Goal: Complete application form

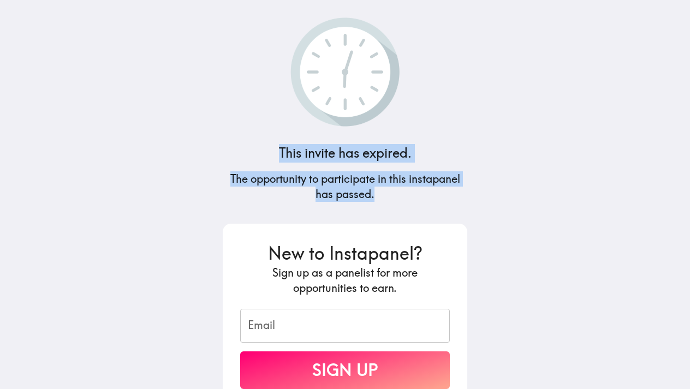
drag, startPoint x: 255, startPoint y: 137, endPoint x: 354, endPoint y: 185, distance: 109.6
click at [421, 208] on div "This invite has expired. The opportunity to participate in this instapanel has …" at bounding box center [345, 194] width 262 height 389
copy div "This invite has expired. The opportunity to participate in this instapanel has …"
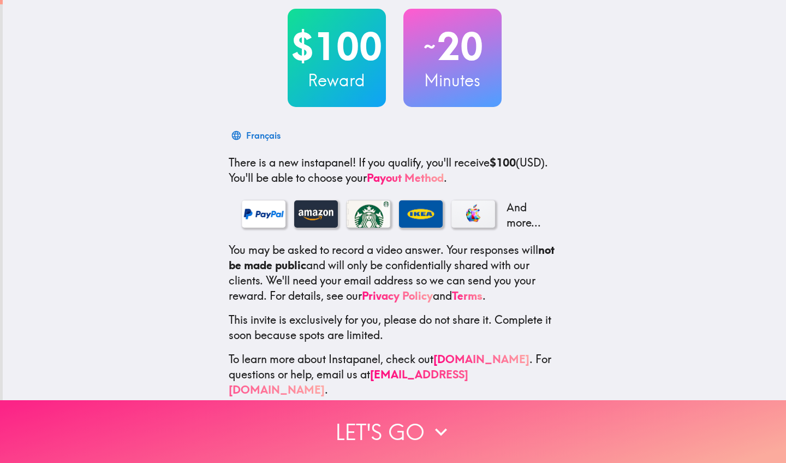
scroll to position [61, 0]
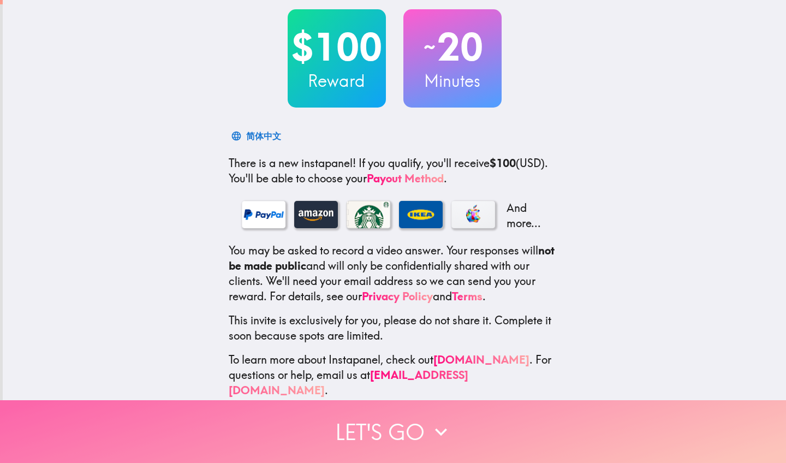
click at [394, 388] on button "Let's go" at bounding box center [393, 431] width 786 height 63
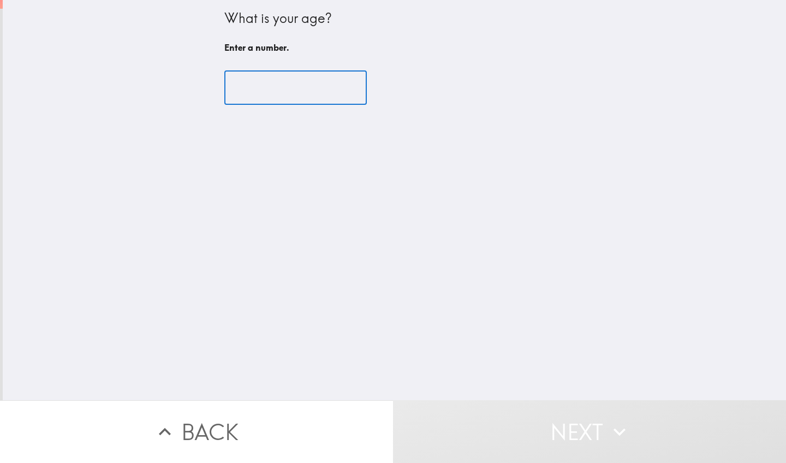
click at [264, 82] on input "number" at bounding box center [295, 88] width 142 height 34
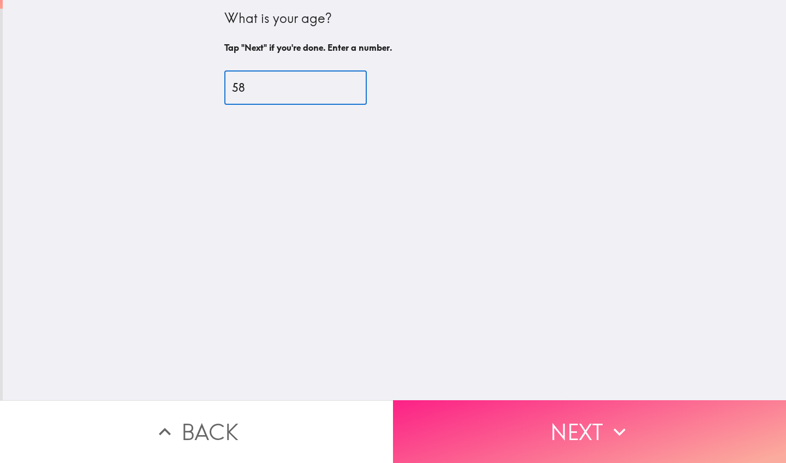
type input "58"
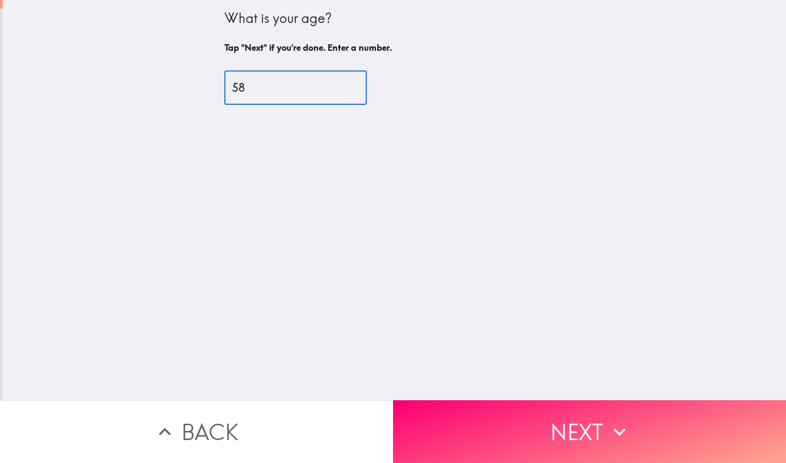
drag, startPoint x: 588, startPoint y: 438, endPoint x: 567, endPoint y: 405, distance: 38.8
click at [588, 388] on button "Next" at bounding box center [589, 431] width 393 height 63
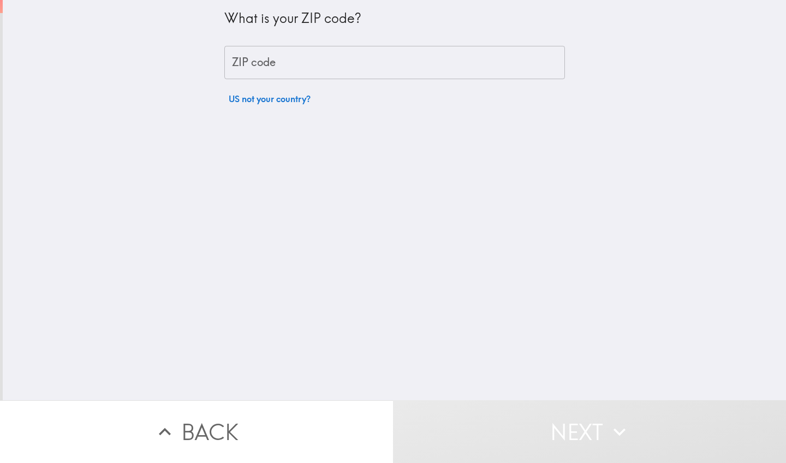
click at [327, 71] on input "ZIP code" at bounding box center [394, 63] width 340 height 34
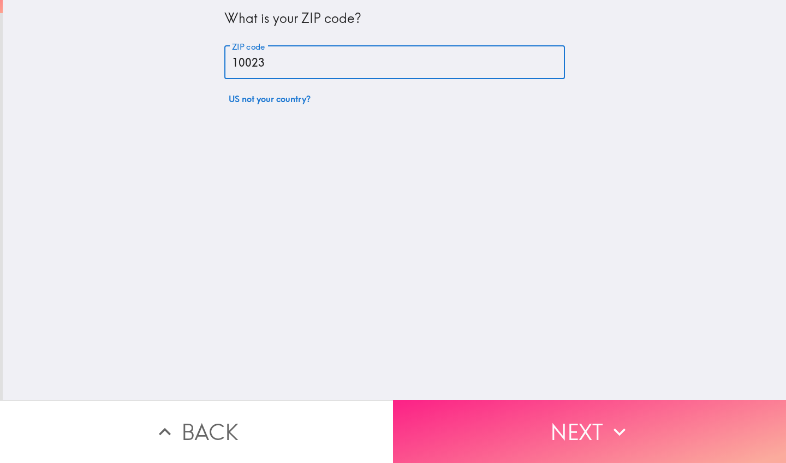
type input "10023"
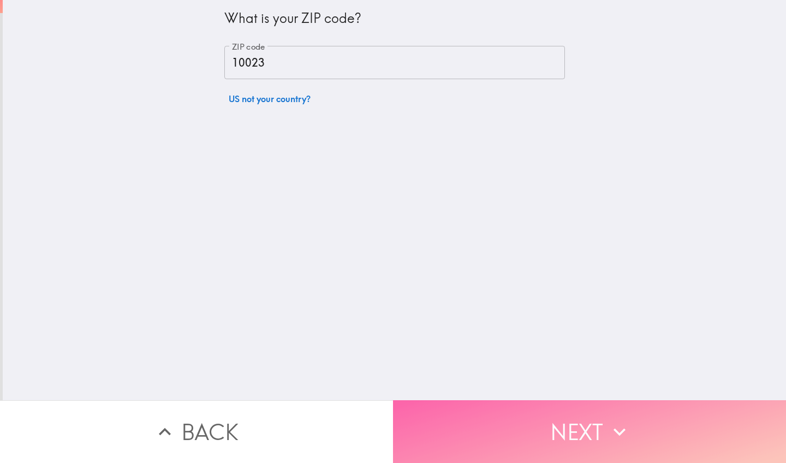
click at [572, 388] on button "Next" at bounding box center [589, 431] width 393 height 63
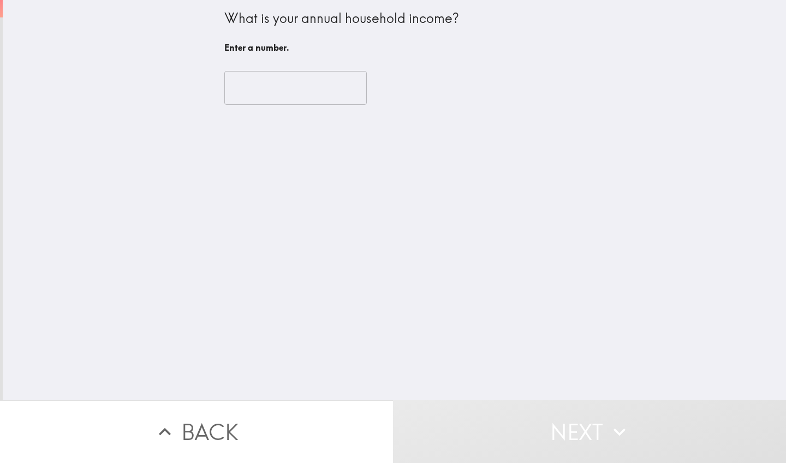
click at [287, 81] on input "number" at bounding box center [295, 88] width 142 height 34
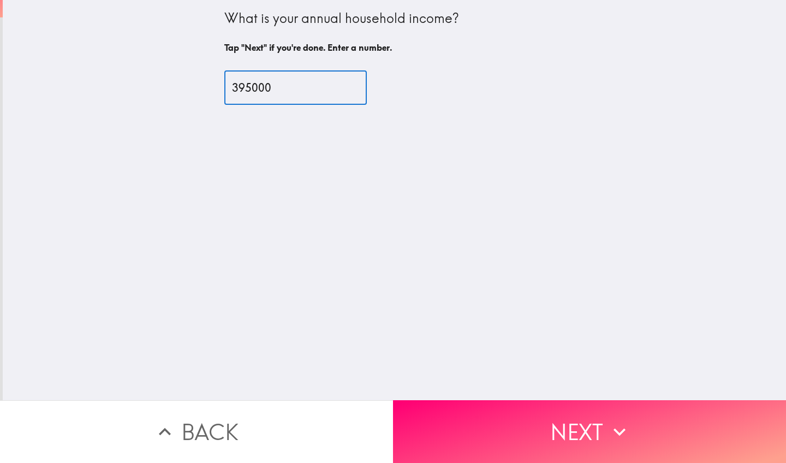
scroll to position [-1, 0]
type input "395000"
drag, startPoint x: 305, startPoint y: 158, endPoint x: 300, endPoint y: 162, distance: 6.6
click at [306, 157] on div "What is your annual household income? Tap "Next" if you're done. Enter a number…" at bounding box center [394, 200] width 783 height 400
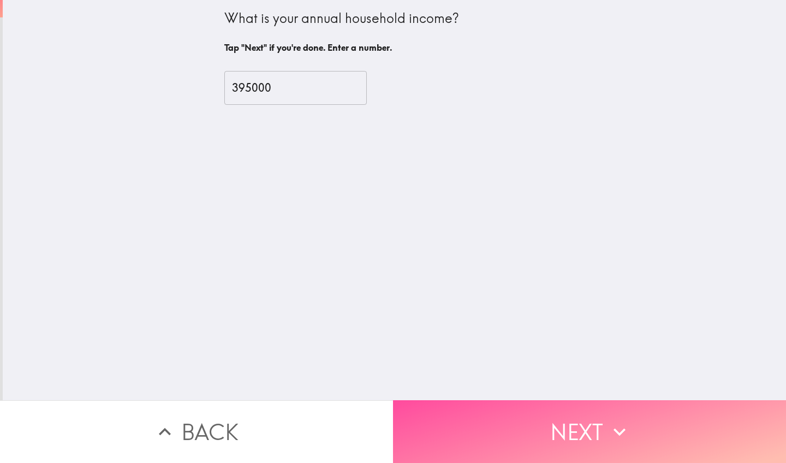
drag, startPoint x: 584, startPoint y: 441, endPoint x: 530, endPoint y: 361, distance: 95.9
click at [584, 388] on button "Next" at bounding box center [589, 431] width 393 height 63
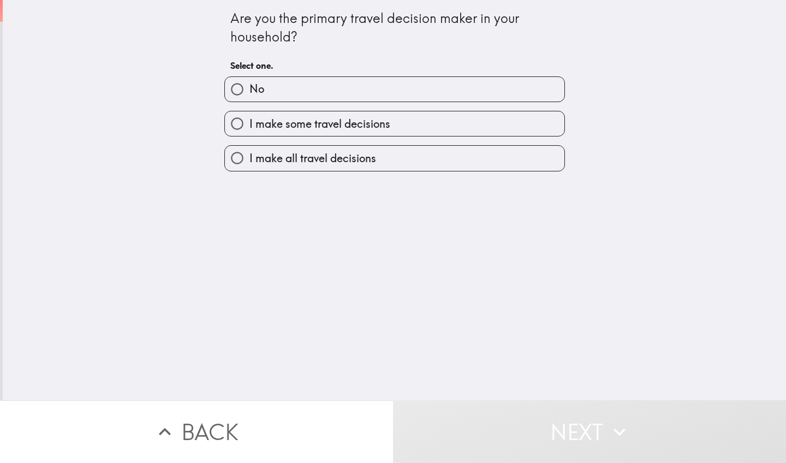
click at [320, 159] on span "I make all travel decisions" at bounding box center [312, 158] width 127 height 15
click at [249, 159] on input "I make all travel decisions" at bounding box center [237, 158] width 25 height 25
radio input "true"
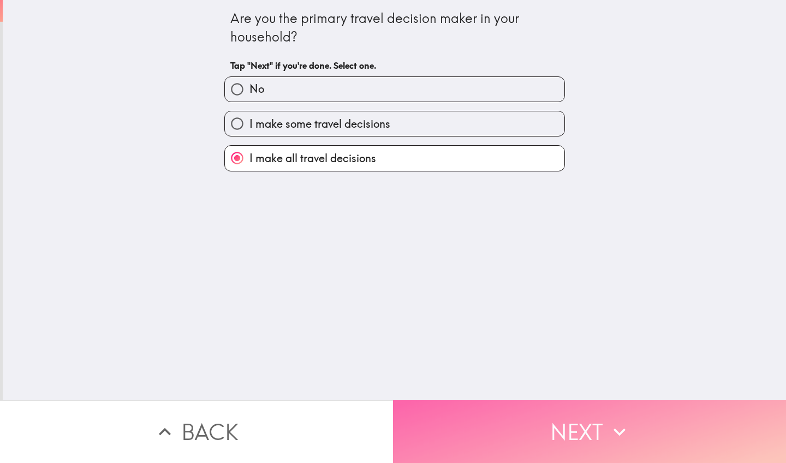
click at [579, 388] on button "Next" at bounding box center [589, 431] width 393 height 63
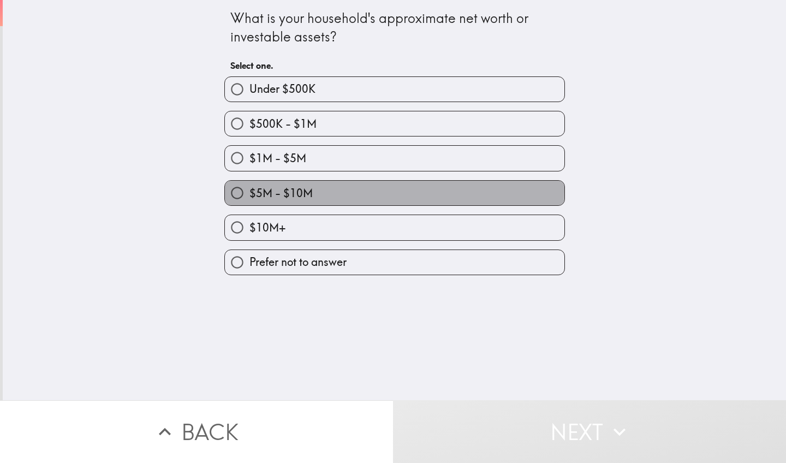
drag, startPoint x: 291, startPoint y: 191, endPoint x: 304, endPoint y: 206, distance: 20.1
click at [291, 191] on span "$5M - $10M" at bounding box center [280, 193] width 63 height 15
click at [249, 191] on input "$5M - $10M" at bounding box center [237, 193] width 25 height 25
radio input "true"
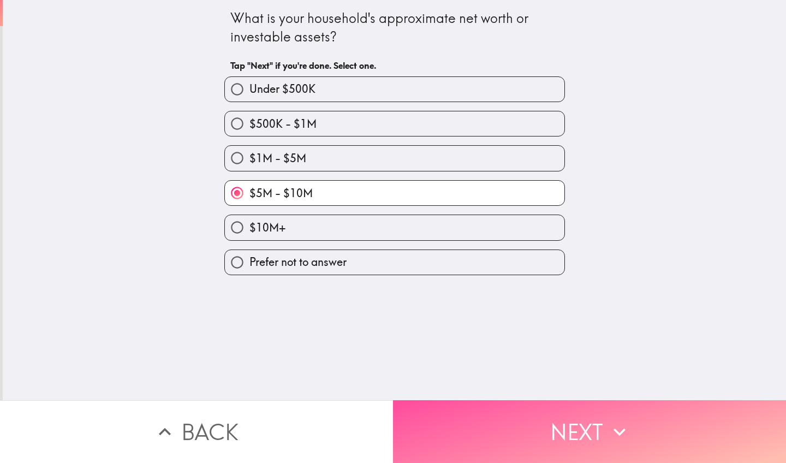
drag, startPoint x: 573, startPoint y: 433, endPoint x: 528, endPoint y: 343, distance: 100.8
click at [570, 388] on button "Next" at bounding box center [589, 431] width 393 height 63
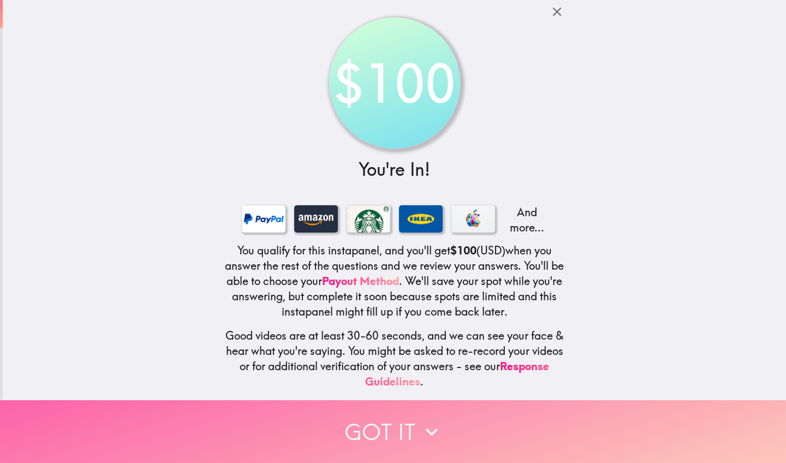
click at [402, 388] on button "Got it" at bounding box center [393, 431] width 786 height 63
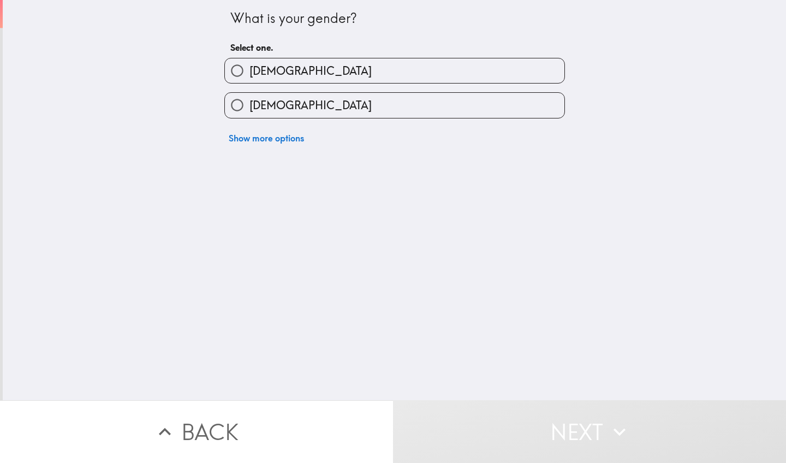
click at [271, 72] on span "Male" at bounding box center [310, 70] width 122 height 15
click at [249, 72] on input "Male" at bounding box center [237, 70] width 25 height 25
radio input "true"
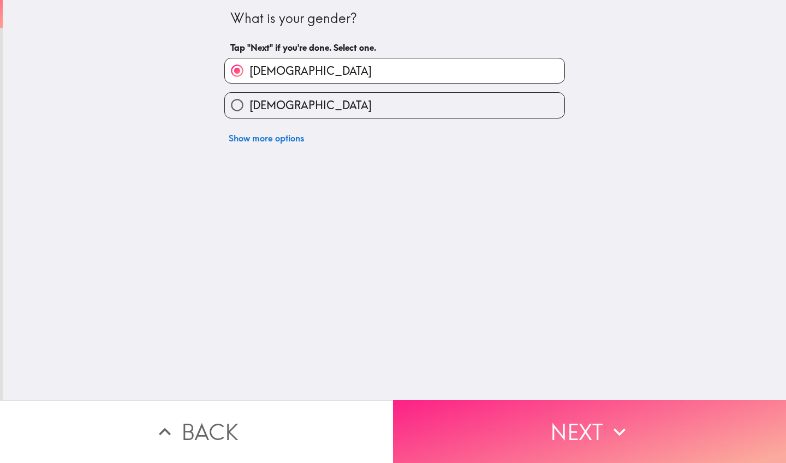
click at [561, 388] on button "Next" at bounding box center [589, 431] width 393 height 63
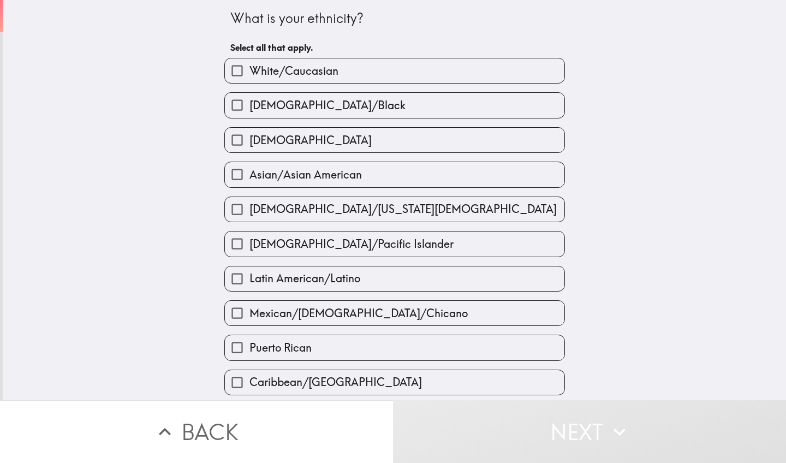
click at [312, 72] on span "White/Caucasian" at bounding box center [293, 70] width 89 height 15
click at [249, 72] on input "White/Caucasian" at bounding box center [237, 70] width 25 height 25
checkbox input "true"
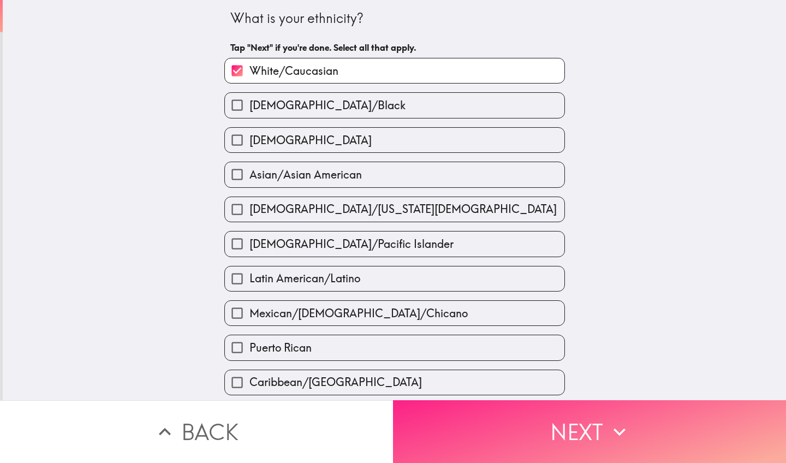
click at [588, 388] on button "Next" at bounding box center [589, 431] width 393 height 63
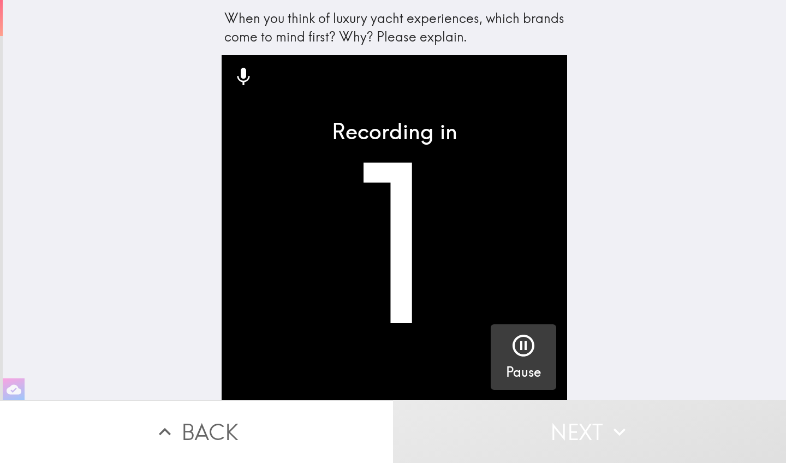
click at [518, 339] on icon "button" at bounding box center [523, 345] width 26 height 26
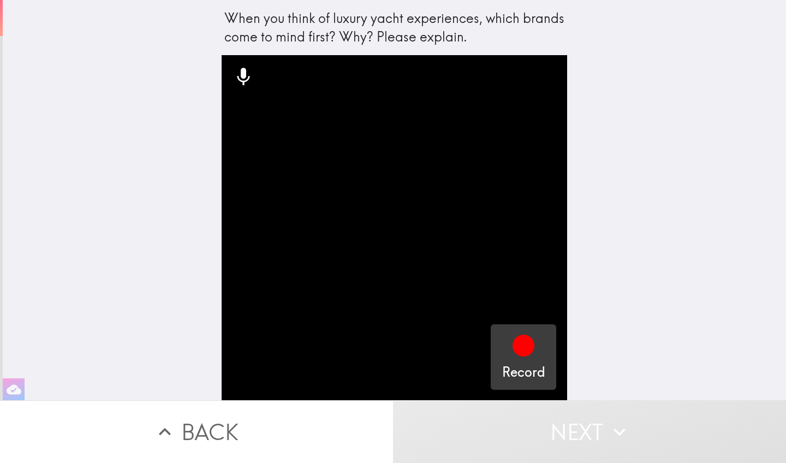
click at [518, 339] on icon "button" at bounding box center [523, 345] width 22 height 22
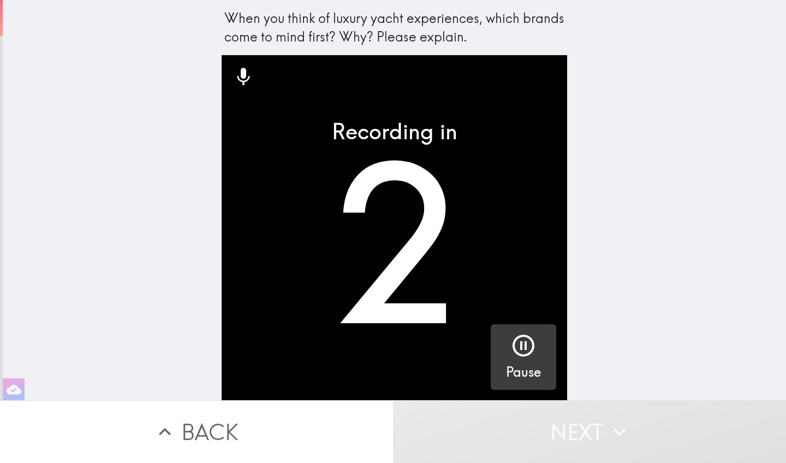
click at [528, 341] on icon "button" at bounding box center [523, 345] width 26 height 26
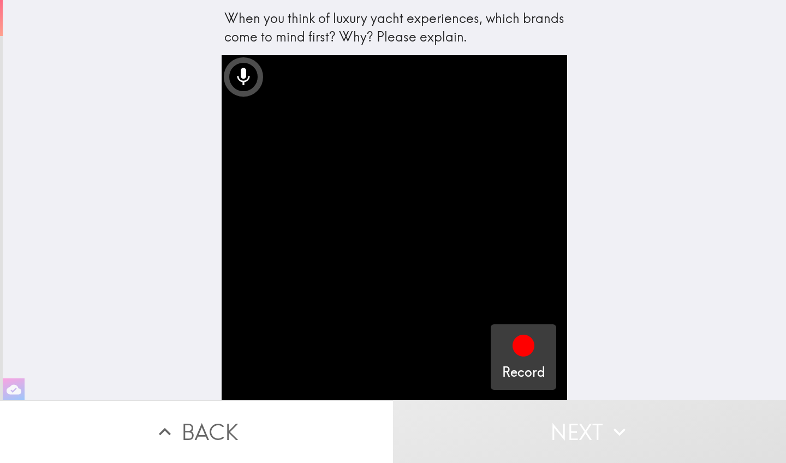
click at [517, 347] on icon "button" at bounding box center [523, 345] width 22 height 22
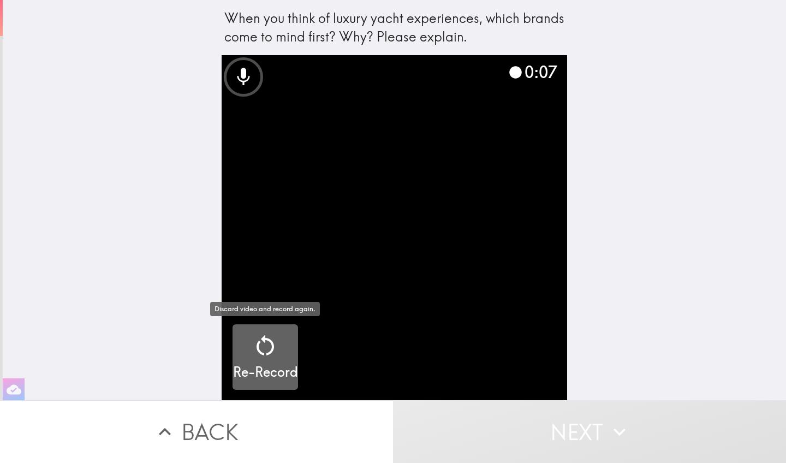
drag, startPoint x: 261, startPoint y: 366, endPoint x: 268, endPoint y: 363, distance: 6.9
click at [261, 366] on h5 "Re-Record" at bounding box center [265, 372] width 65 height 19
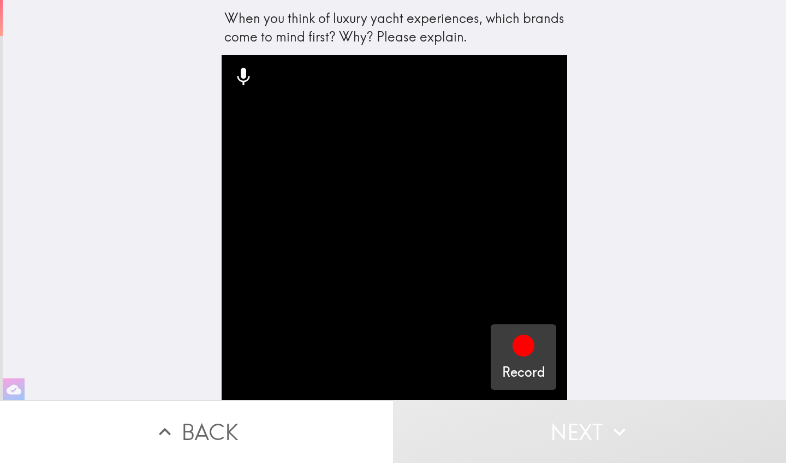
click at [540, 343] on div "Record" at bounding box center [523, 356] width 43 height 49
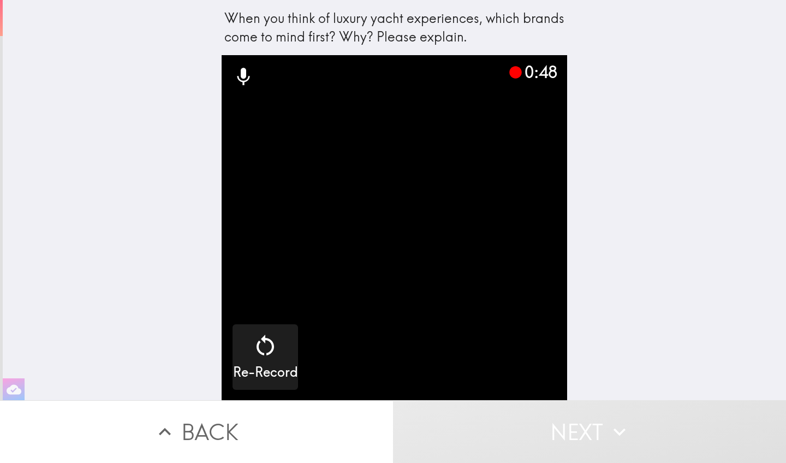
click at [449, 249] on video "button" at bounding box center [394, 227] width 345 height 345
click at [457, 183] on video "button" at bounding box center [394, 227] width 345 height 345
click at [575, 388] on button "Next" at bounding box center [589, 431] width 393 height 63
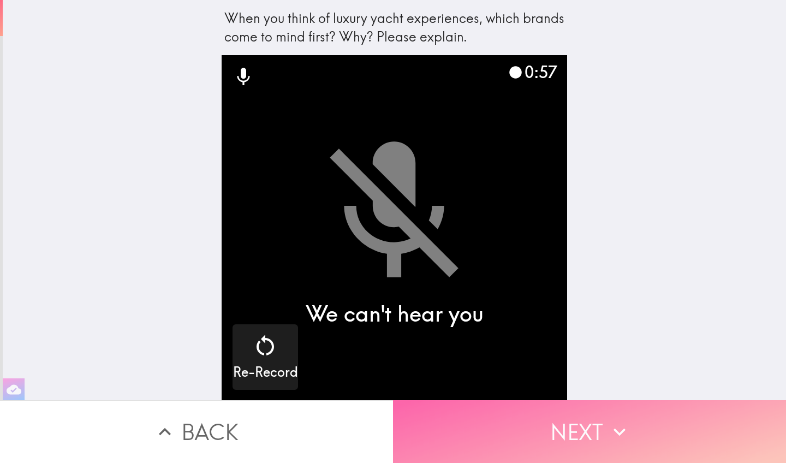
click at [576, 388] on button "Next" at bounding box center [589, 431] width 393 height 63
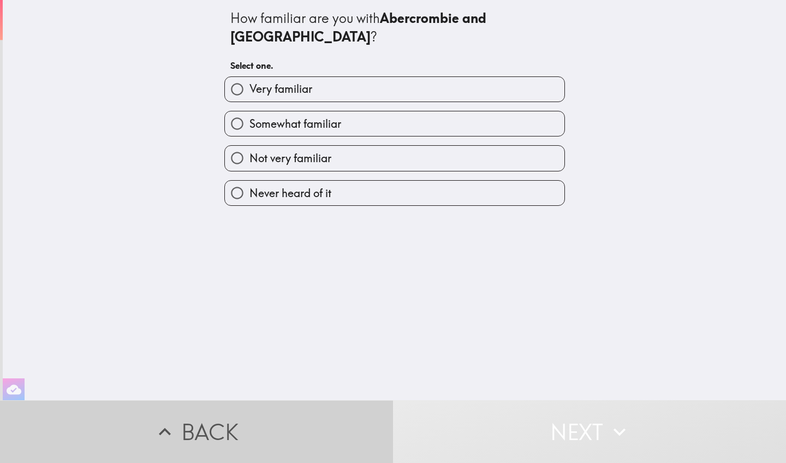
click at [309, 388] on button "Back" at bounding box center [196, 431] width 393 height 63
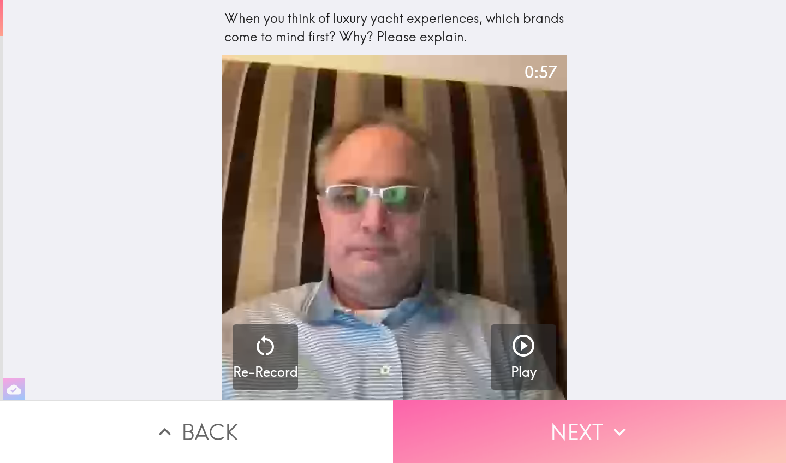
click at [568, 388] on button "Next" at bounding box center [589, 431] width 393 height 63
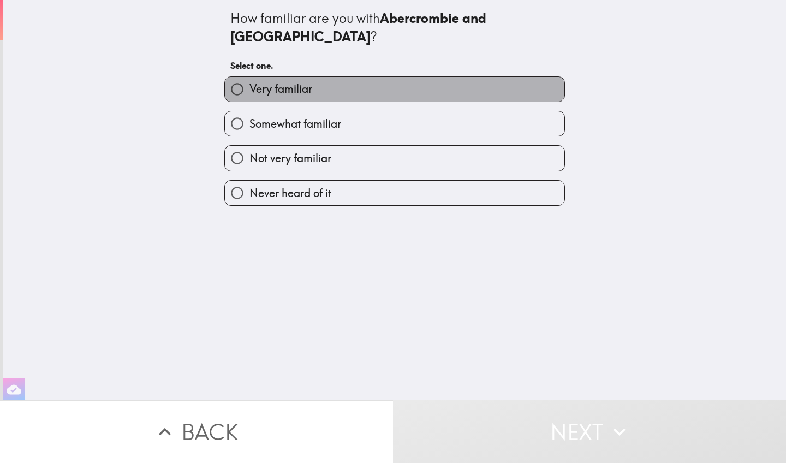
click at [364, 79] on label "Very familiar" at bounding box center [394, 89] width 339 height 25
click at [249, 79] on input "Very familiar" at bounding box center [237, 89] width 25 height 25
radio input "true"
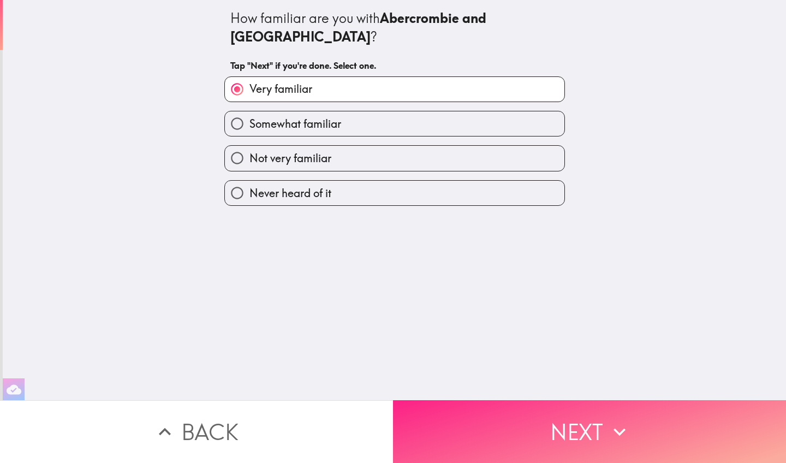
click at [569, 388] on button "Next" at bounding box center [589, 431] width 393 height 63
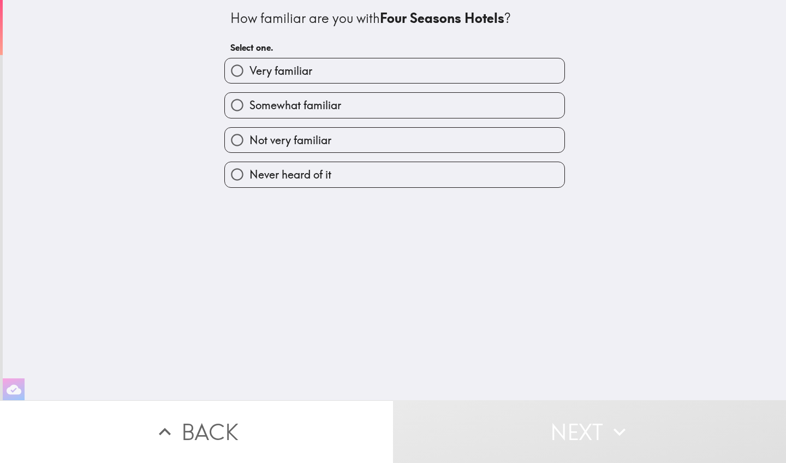
click at [318, 65] on label "Very familiar" at bounding box center [394, 70] width 339 height 25
click at [249, 65] on input "Very familiar" at bounding box center [237, 70] width 25 height 25
radio input "true"
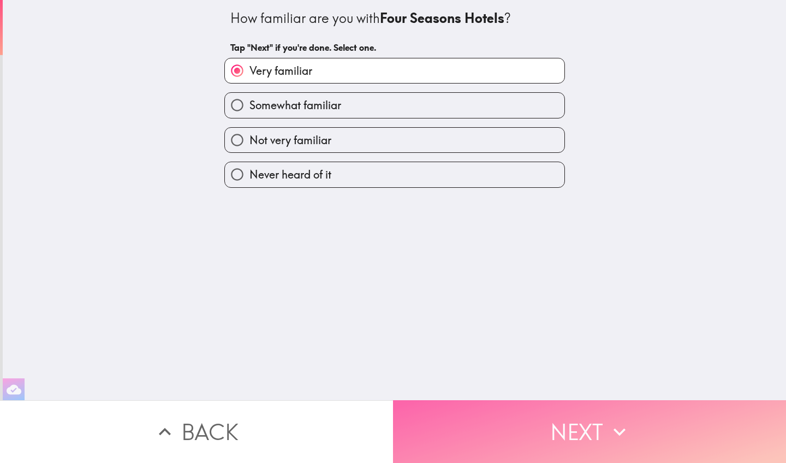
drag, startPoint x: 589, startPoint y: 435, endPoint x: 573, endPoint y: 419, distance: 22.4
click at [589, 388] on button "Next" at bounding box center [589, 431] width 393 height 63
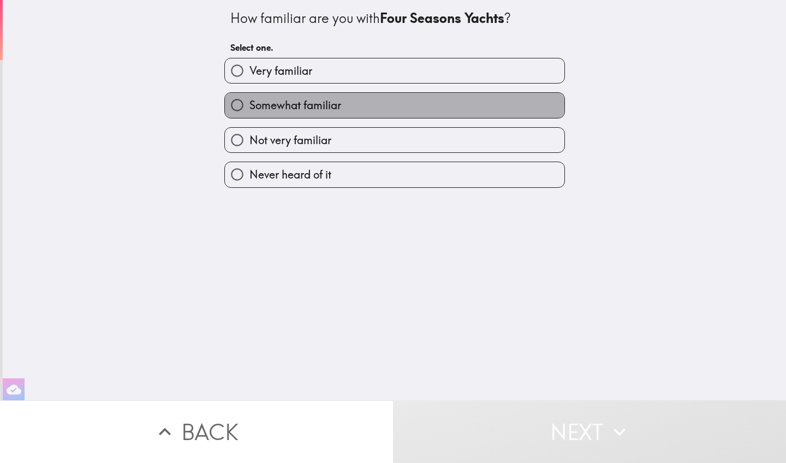
click at [317, 104] on span "Somewhat familiar" at bounding box center [295, 105] width 92 height 15
click at [249, 104] on input "Somewhat familiar" at bounding box center [237, 105] width 25 height 25
radio input "true"
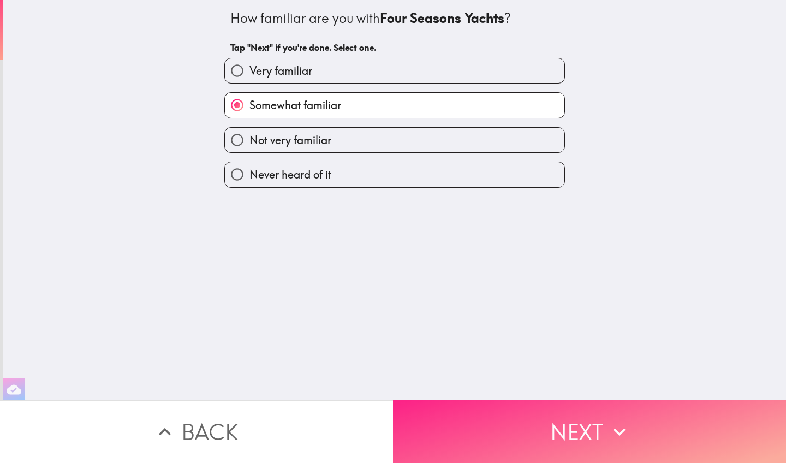
click at [580, 388] on button "Next" at bounding box center [589, 431] width 393 height 63
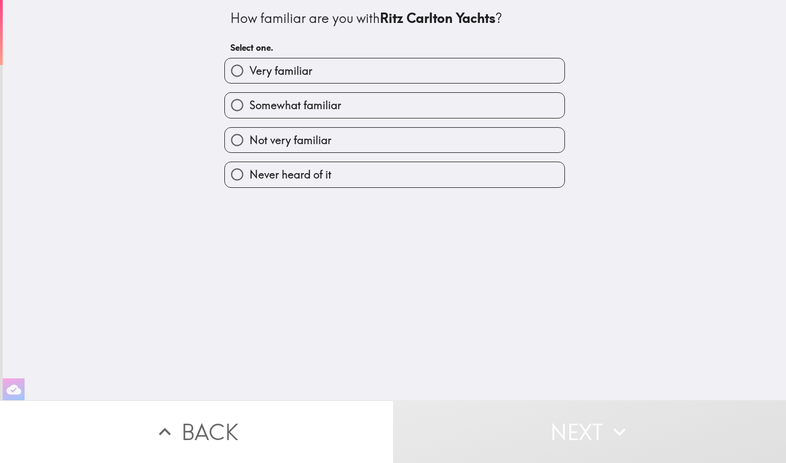
drag, startPoint x: 305, startPoint y: 69, endPoint x: 311, endPoint y: 83, distance: 14.9
click at [305, 69] on span "Very familiar" at bounding box center [280, 70] width 63 height 15
click at [249, 69] on input "Very familiar" at bounding box center [237, 70] width 25 height 25
radio input "true"
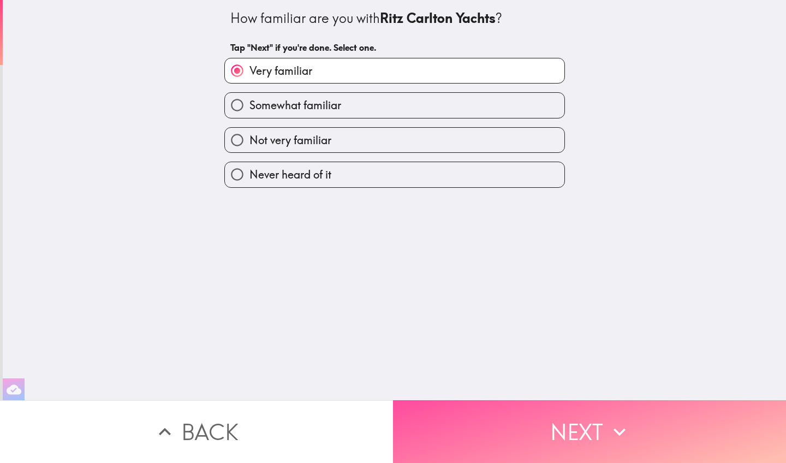
drag, startPoint x: 556, startPoint y: 422, endPoint x: 529, endPoint y: 394, distance: 38.2
click at [557, 388] on button "Next" at bounding box center [589, 431] width 393 height 63
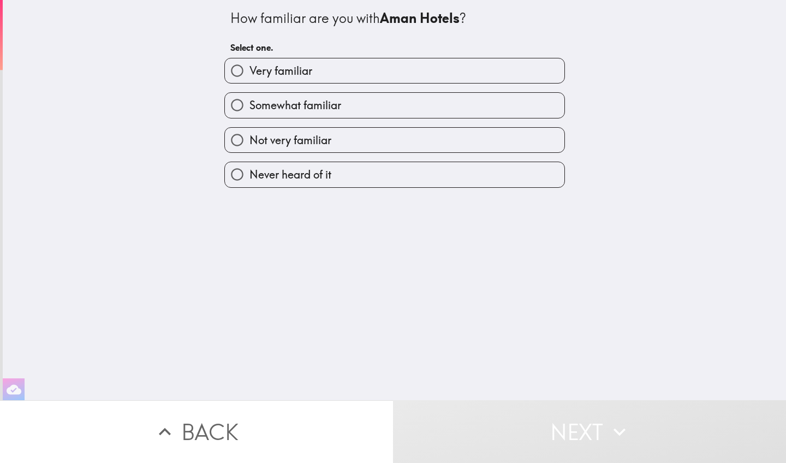
click at [338, 73] on label "Very familiar" at bounding box center [394, 70] width 339 height 25
click at [249, 73] on input "Very familiar" at bounding box center [237, 70] width 25 height 25
radio input "true"
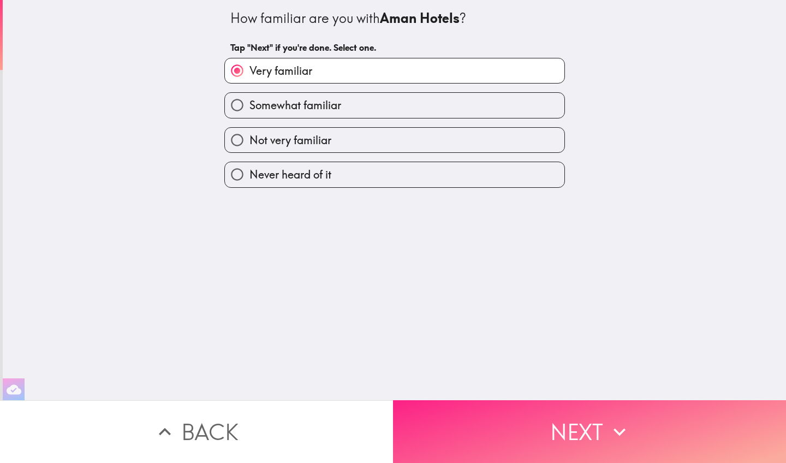
click at [558, 388] on button "Next" at bounding box center [589, 431] width 393 height 63
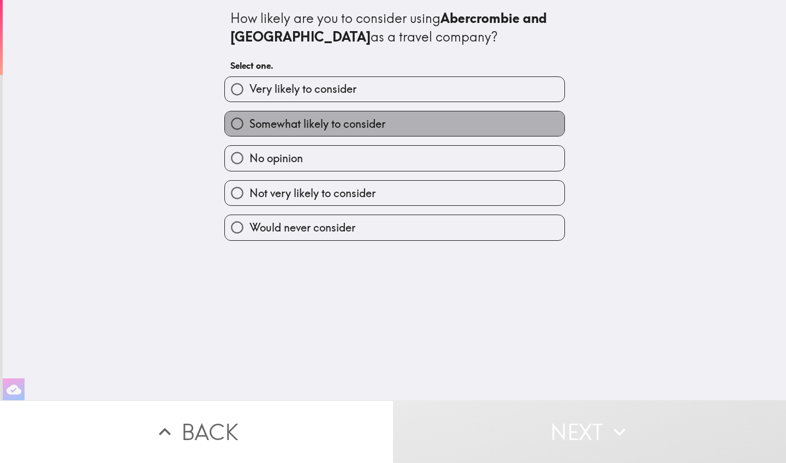
drag, startPoint x: 337, startPoint y: 118, endPoint x: 348, endPoint y: 152, distance: 35.9
click at [337, 118] on span "Somewhat likely to consider" at bounding box center [317, 123] width 136 height 15
click at [249, 118] on input "Somewhat likely to consider" at bounding box center [237, 123] width 25 height 25
radio input "true"
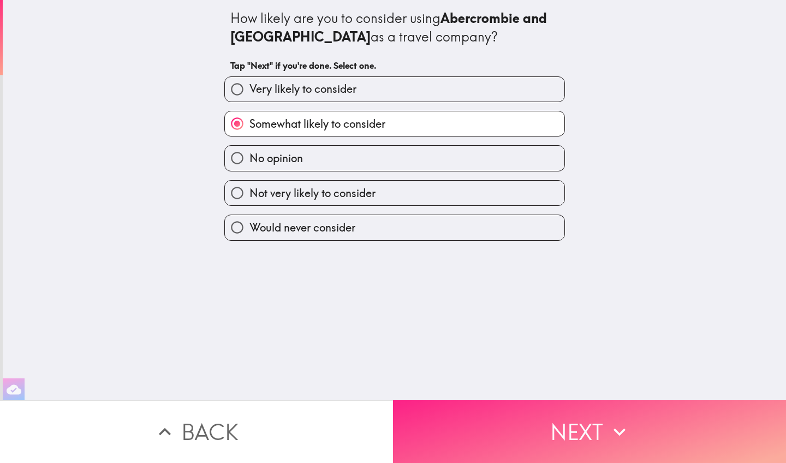
click at [564, 388] on button "Next" at bounding box center [589, 431] width 393 height 63
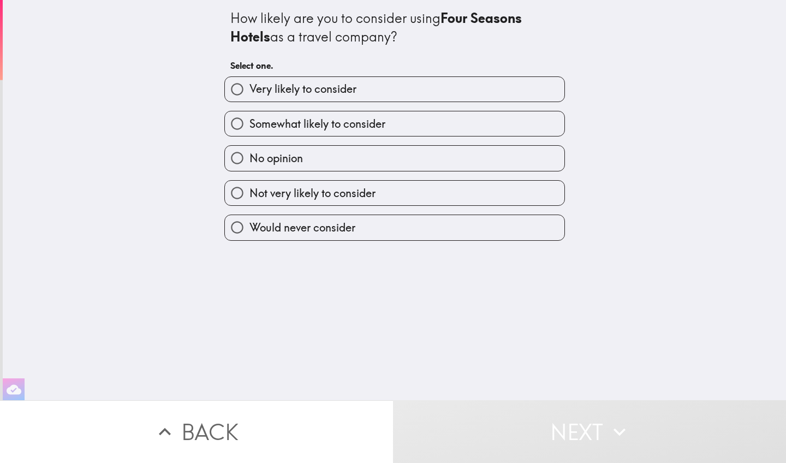
click at [416, 91] on label "Very likely to consider" at bounding box center [394, 89] width 339 height 25
click at [249, 91] on input "Very likely to consider" at bounding box center [237, 89] width 25 height 25
radio input "true"
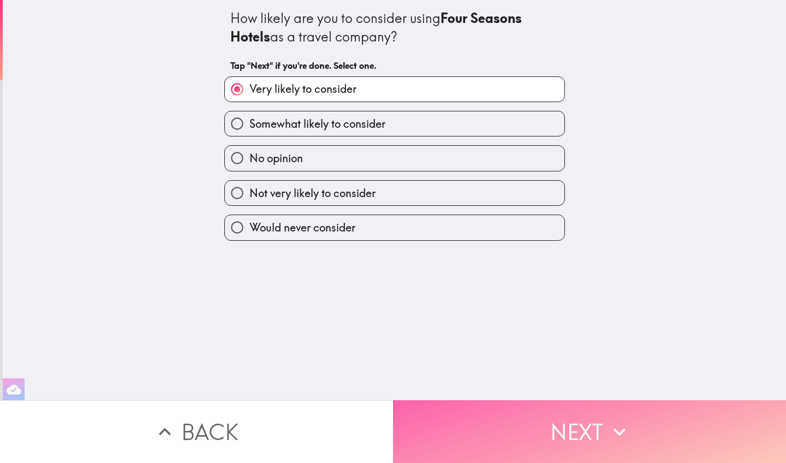
click at [534, 388] on button "Next" at bounding box center [589, 431] width 393 height 63
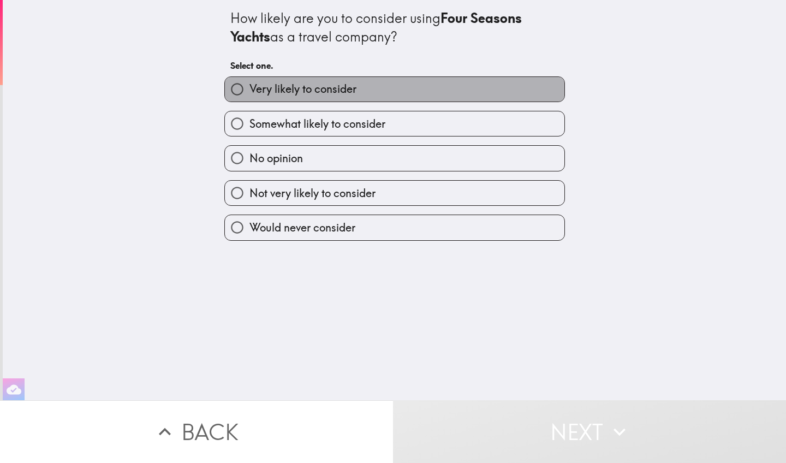
click at [357, 97] on label "Very likely to consider" at bounding box center [394, 89] width 339 height 25
click at [249, 97] on input "Very likely to consider" at bounding box center [237, 89] width 25 height 25
radio input "true"
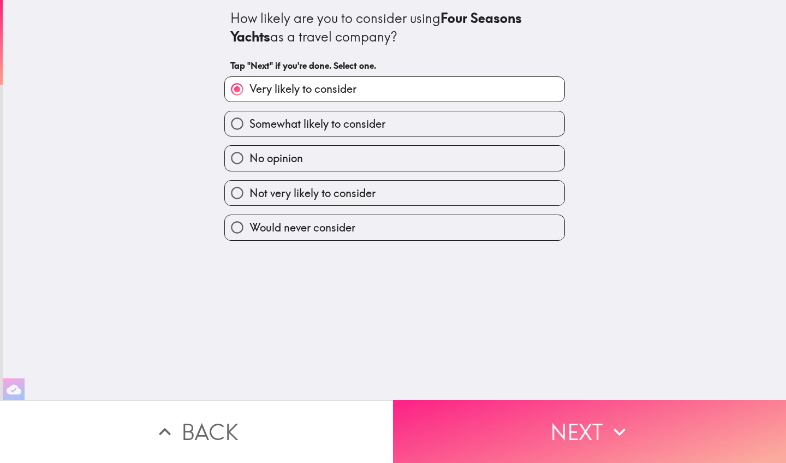
click at [547, 388] on button "Next" at bounding box center [589, 431] width 393 height 63
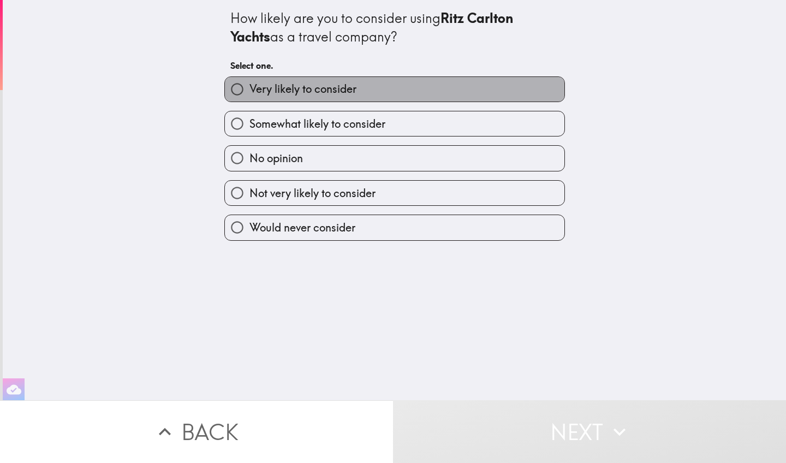
click at [351, 97] on label "Very likely to consider" at bounding box center [394, 89] width 339 height 25
click at [249, 97] on input "Very likely to consider" at bounding box center [237, 89] width 25 height 25
radio input "true"
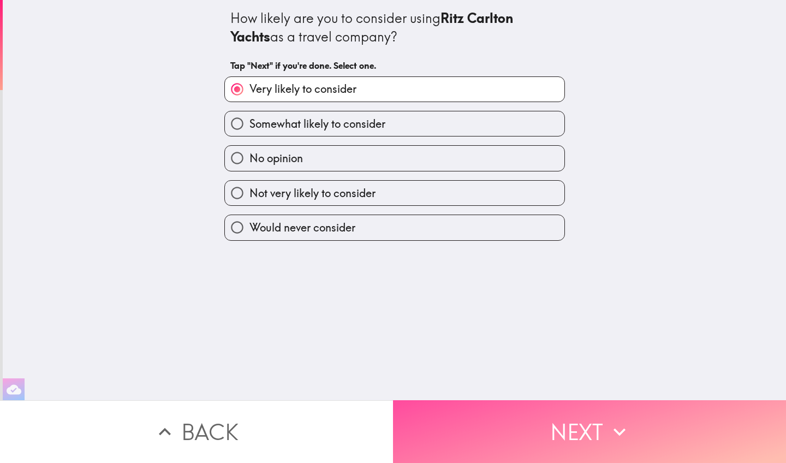
drag, startPoint x: 582, startPoint y: 418, endPoint x: 527, endPoint y: 315, distance: 116.9
click at [583, 388] on button "Next" at bounding box center [589, 431] width 393 height 63
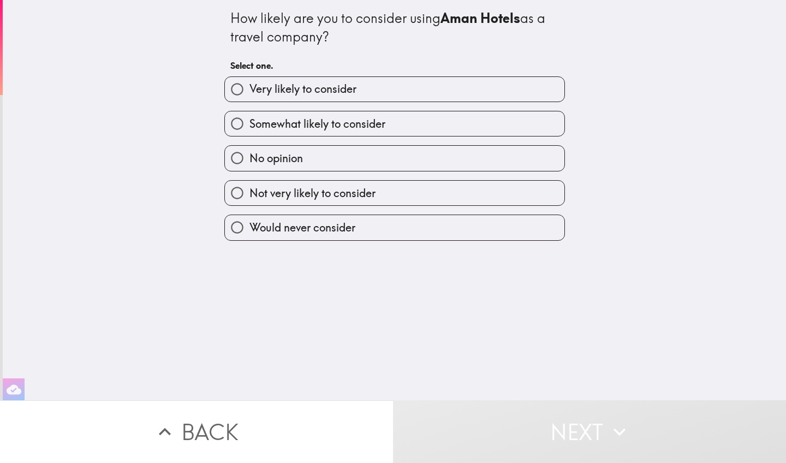
drag, startPoint x: 400, startPoint y: 85, endPoint x: 404, endPoint y: 93, distance: 8.3
click at [400, 85] on label "Very likely to consider" at bounding box center [394, 89] width 339 height 25
click at [249, 85] on input "Very likely to consider" at bounding box center [237, 89] width 25 height 25
radio input "true"
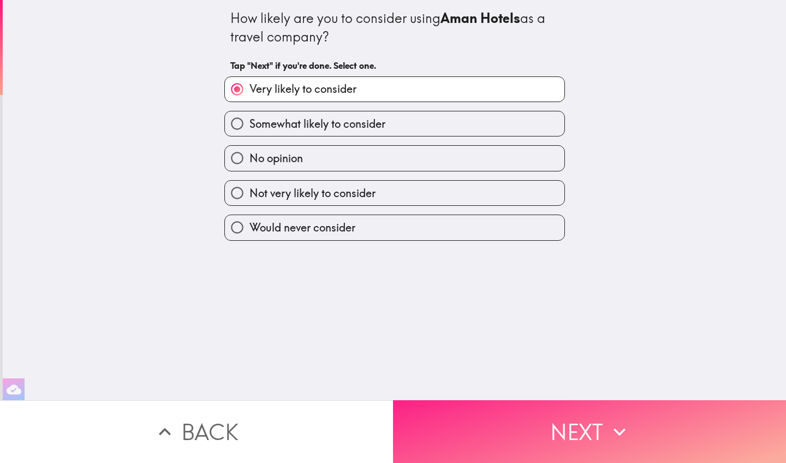
click at [580, 388] on button "Next" at bounding box center [589, 431] width 393 height 63
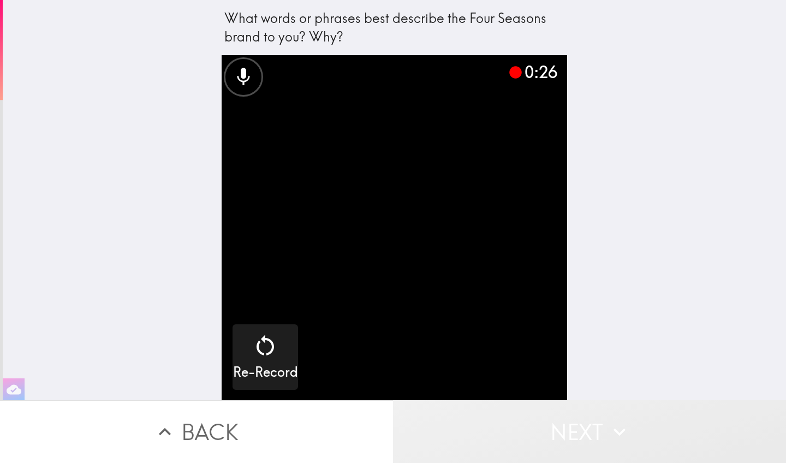
click at [580, 388] on button "Next" at bounding box center [589, 431] width 393 height 63
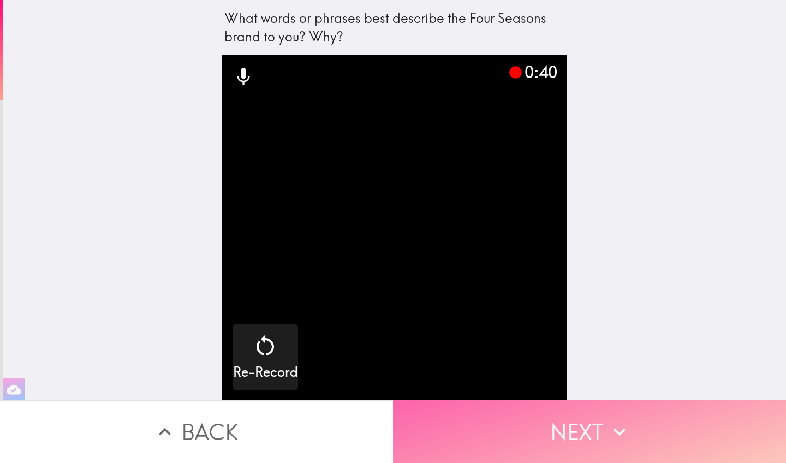
click at [572, 388] on button "Next" at bounding box center [589, 431] width 393 height 63
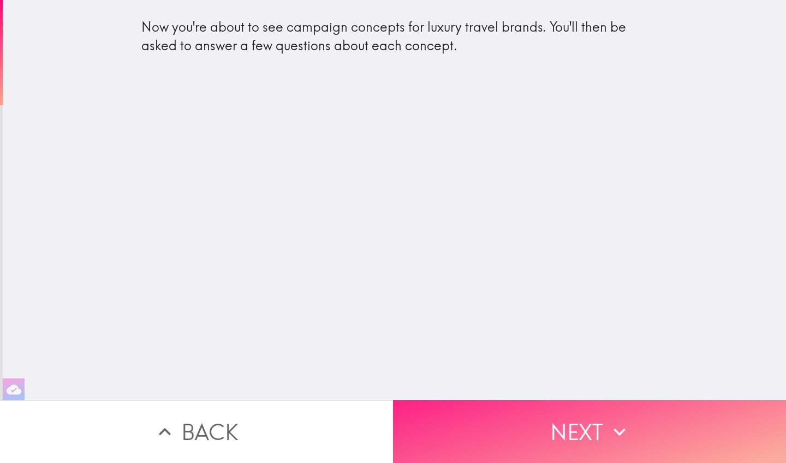
click at [572, 388] on button "Next" at bounding box center [589, 431] width 393 height 63
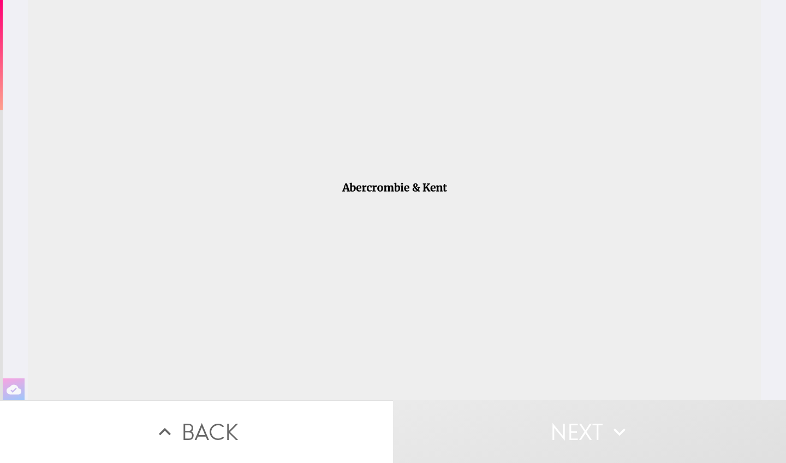
click at [406, 182] on div at bounding box center [394, 200] width 733 height 400
click at [489, 226] on div at bounding box center [394, 200] width 733 height 400
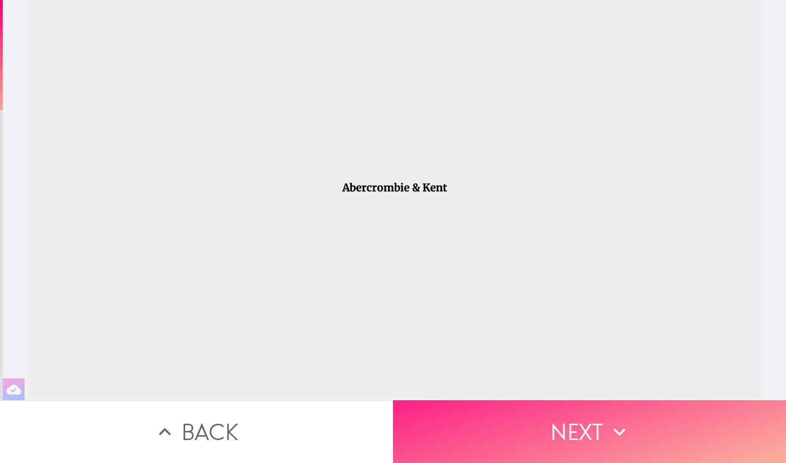
click at [583, 388] on button "Next" at bounding box center [589, 431] width 393 height 63
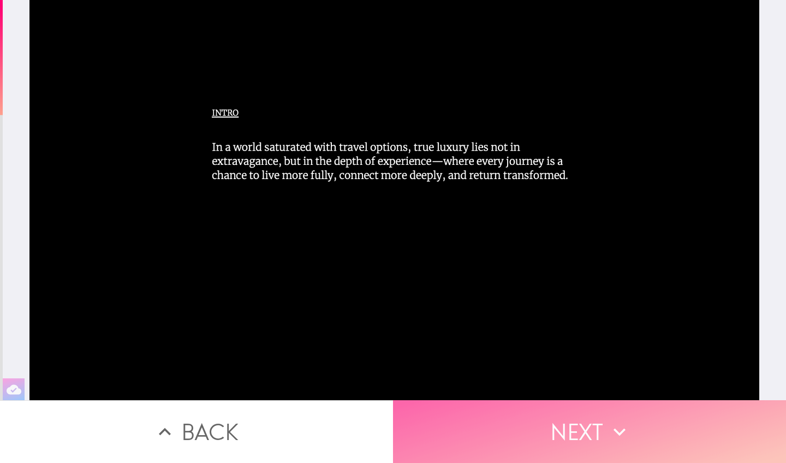
click at [583, 388] on button "Next" at bounding box center [589, 431] width 393 height 63
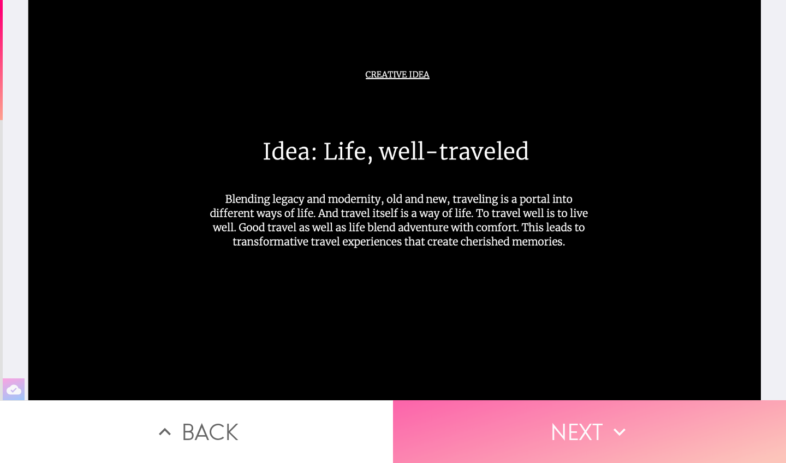
click at [587, 388] on button "Next" at bounding box center [589, 431] width 393 height 63
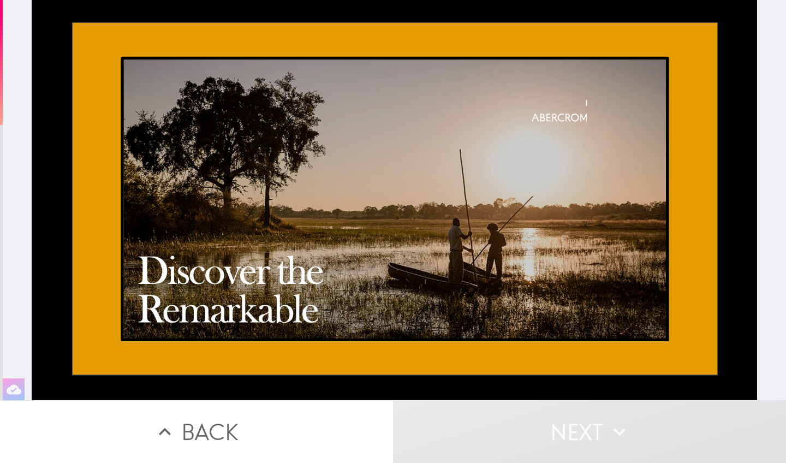
click at [519, 298] on div at bounding box center [395, 200] width 726 height 400
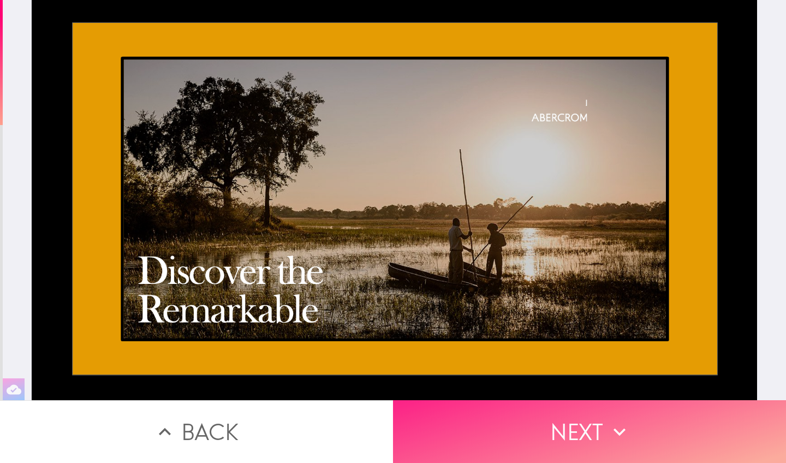
click at [548, 388] on button "Next" at bounding box center [589, 431] width 393 height 63
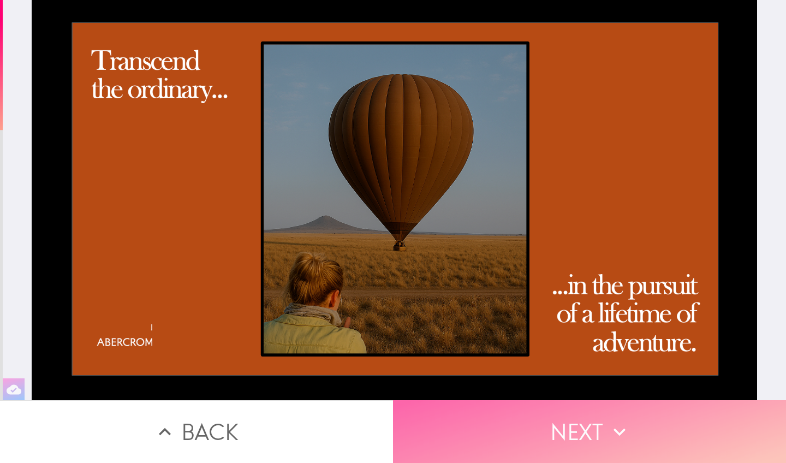
click at [548, 388] on button "Next" at bounding box center [589, 431] width 393 height 63
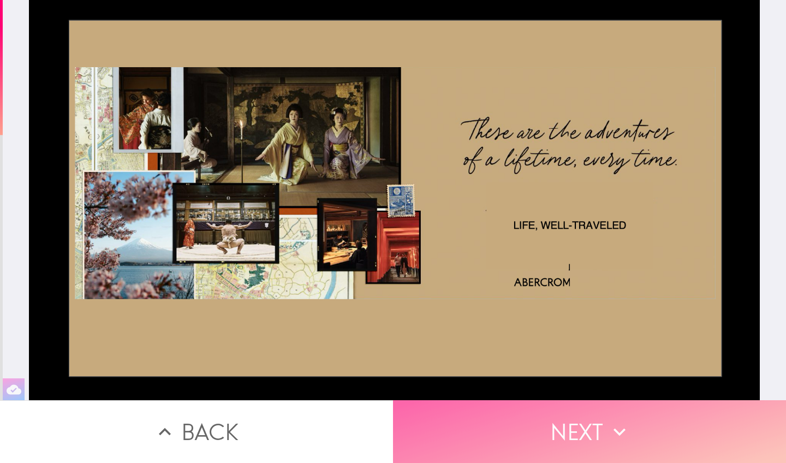
click at [578, 388] on button "Next" at bounding box center [589, 431] width 393 height 63
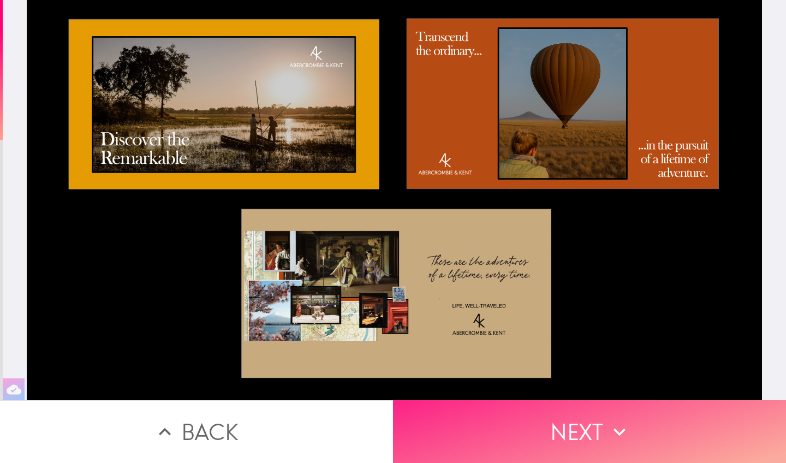
click at [539, 388] on button "Next" at bounding box center [589, 431] width 393 height 63
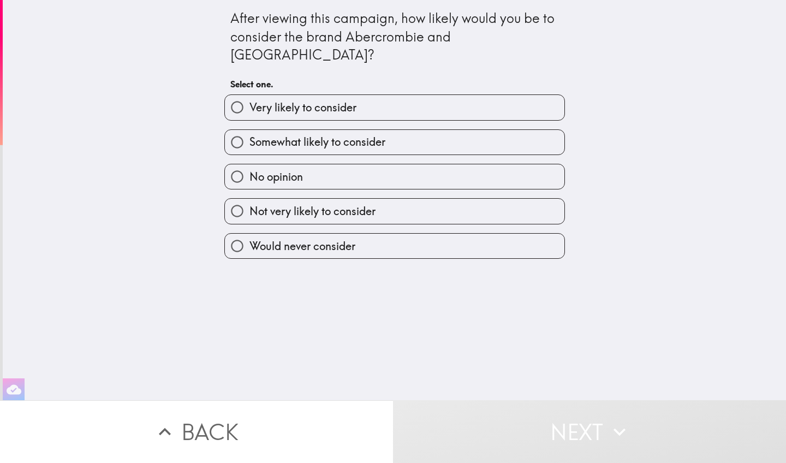
click at [401, 95] on label "Very likely to consider" at bounding box center [394, 107] width 339 height 25
click at [249, 95] on input "Very likely to consider" at bounding box center [237, 107] width 25 height 25
radio input "true"
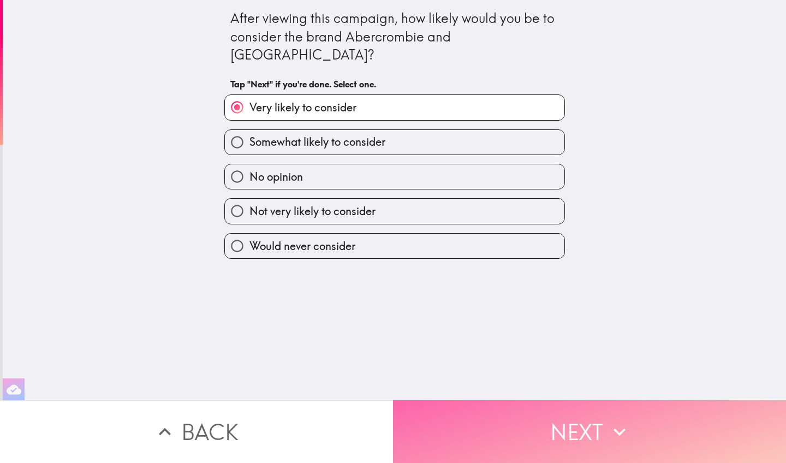
click at [576, 388] on button "Next" at bounding box center [589, 431] width 393 height 63
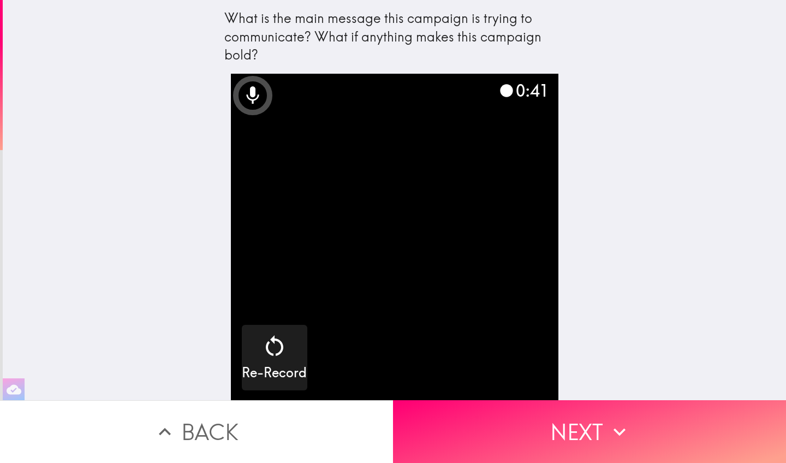
drag, startPoint x: 571, startPoint y: 430, endPoint x: 577, endPoint y: 423, distance: 8.9
click at [577, 388] on button "Next" at bounding box center [589, 431] width 393 height 63
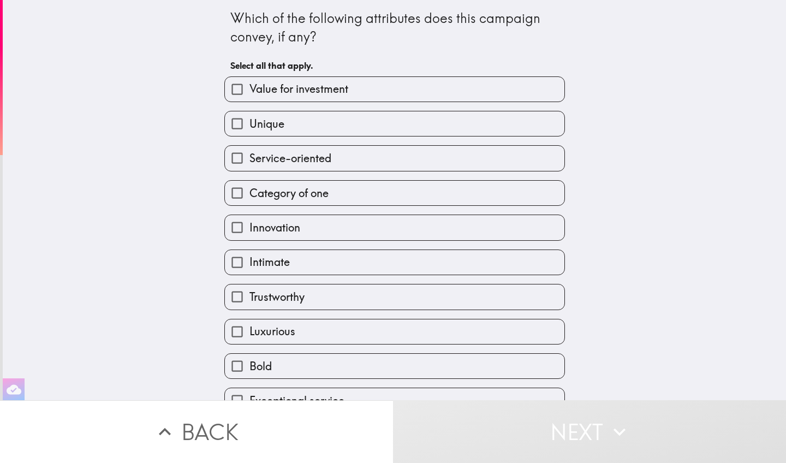
click at [370, 130] on label "Unique" at bounding box center [394, 123] width 339 height 25
click at [249, 130] on input "Unique" at bounding box center [237, 123] width 25 height 25
checkbox input "true"
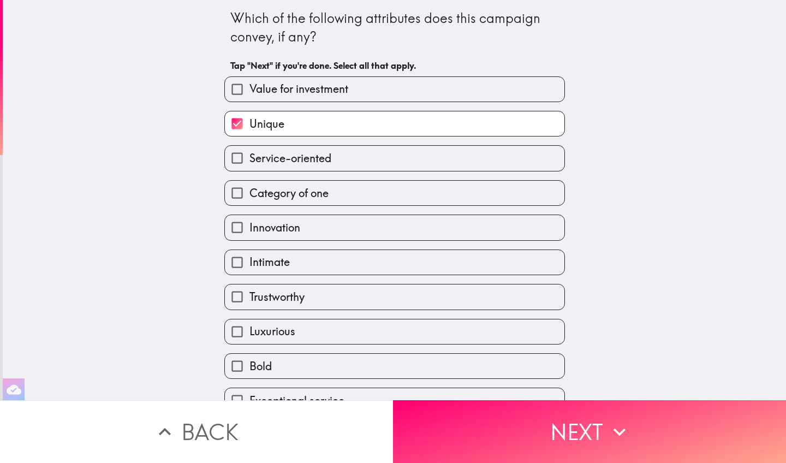
click at [300, 234] on span "Innovation" at bounding box center [274, 227] width 51 height 15
click at [249, 234] on input "Innovation" at bounding box center [237, 227] width 25 height 25
checkbox input "true"
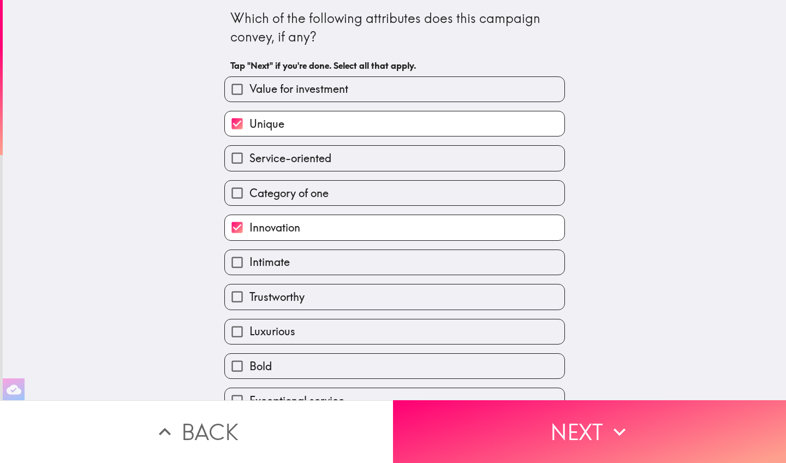
click at [285, 343] on label "Luxurious" at bounding box center [394, 331] width 339 height 25
click at [249, 343] on input "Luxurious" at bounding box center [237, 331] width 25 height 25
checkbox input "true"
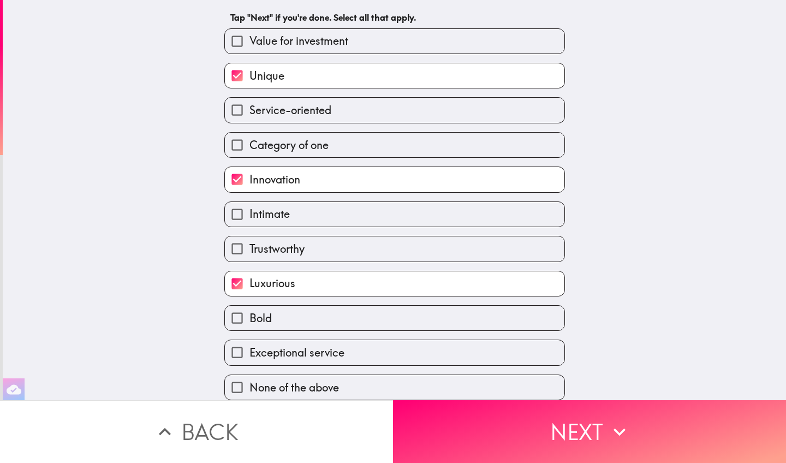
click at [294, 311] on label "Bold" at bounding box center [394, 318] width 339 height 25
click at [249, 311] on input "Bold" at bounding box center [237, 318] width 25 height 25
checkbox input "true"
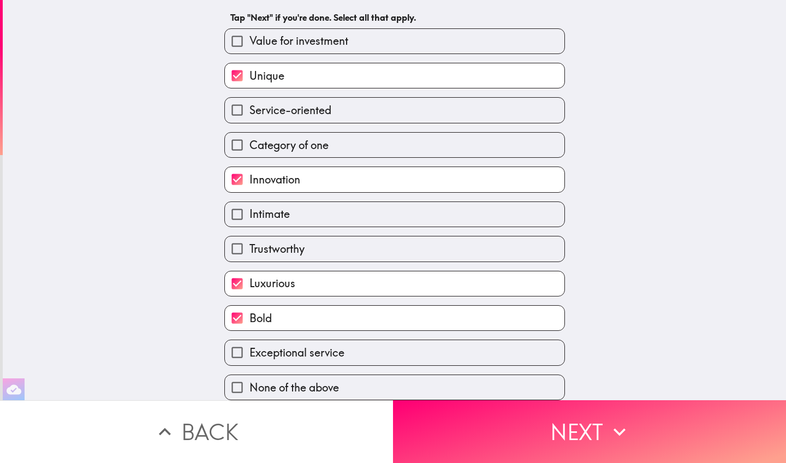
scroll to position [53, 0]
click at [306, 212] on label "Intimate" at bounding box center [394, 214] width 339 height 25
click at [249, 212] on input "Intimate" at bounding box center [237, 214] width 25 height 25
checkbox input "true"
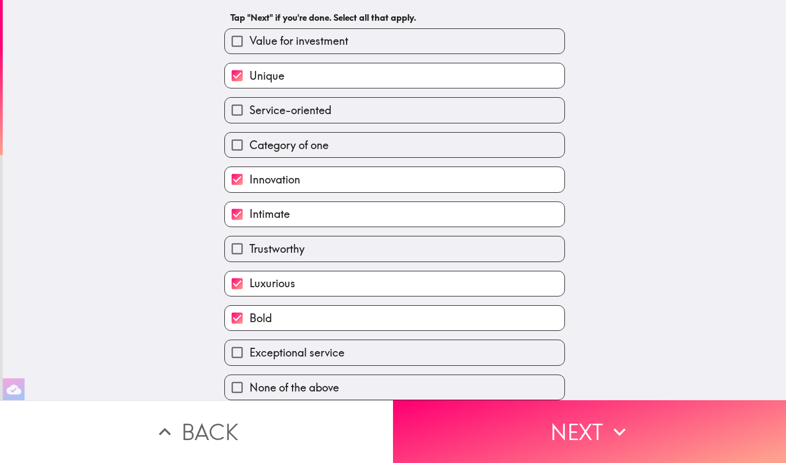
click at [318, 146] on span "Category of one" at bounding box center [288, 144] width 79 height 15
click at [249, 146] on input "Category of one" at bounding box center [237, 145] width 25 height 25
checkbox input "true"
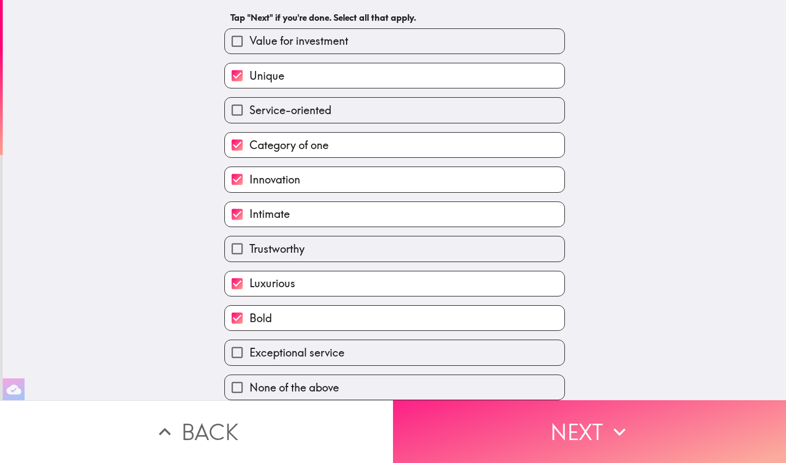
click at [560, 388] on button "Next" at bounding box center [589, 431] width 393 height 63
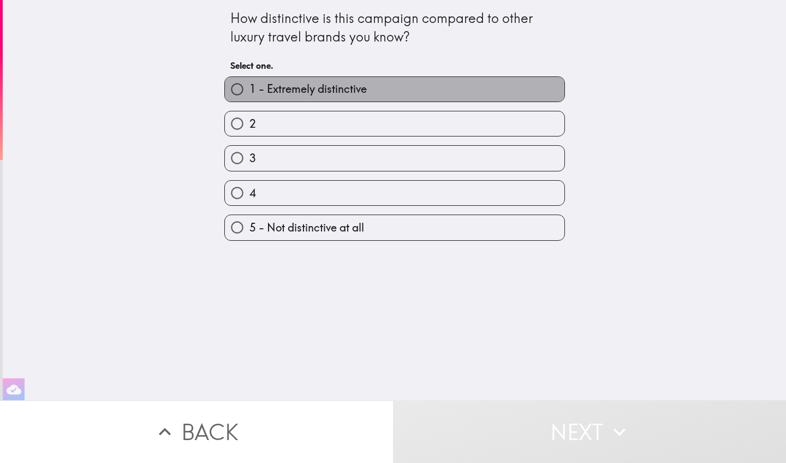
click at [373, 90] on label "1 - Extremely distinctive" at bounding box center [394, 89] width 339 height 25
click at [249, 90] on input "1 - Extremely distinctive" at bounding box center [237, 89] width 25 height 25
radio input "true"
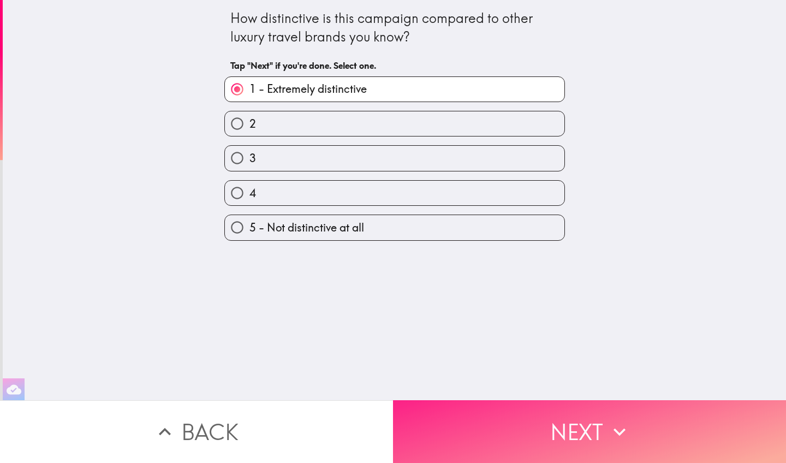
click at [579, 388] on button "Next" at bounding box center [589, 431] width 393 height 63
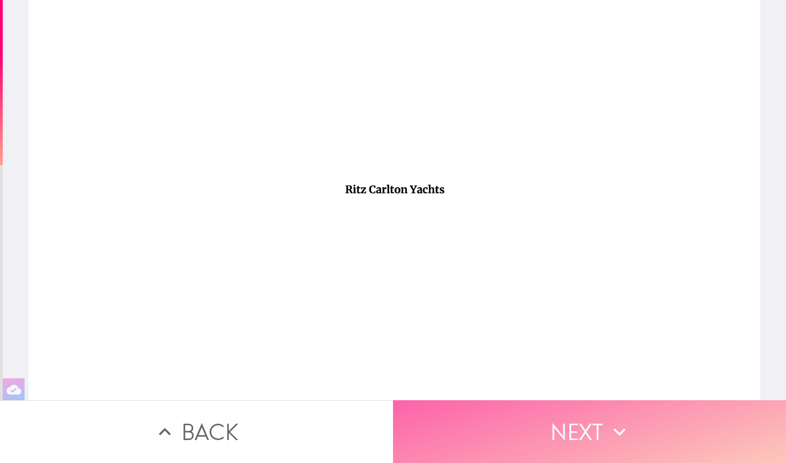
click at [587, 388] on button "Next" at bounding box center [589, 431] width 393 height 63
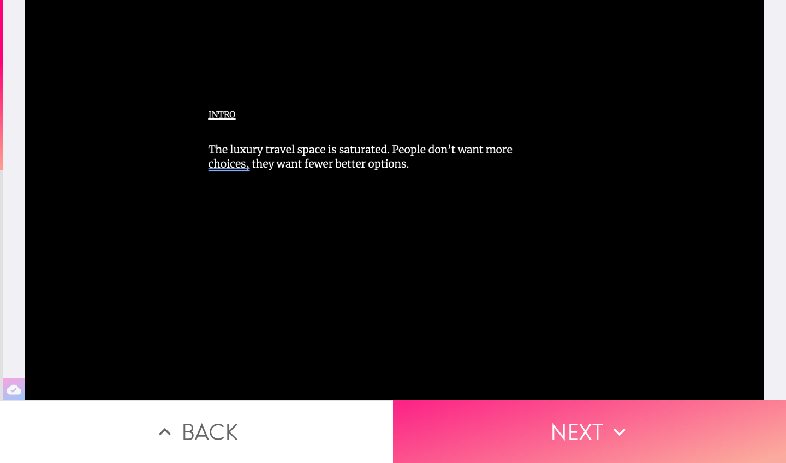
scroll to position [0, 1]
click at [571, 388] on button "Next" at bounding box center [589, 431] width 393 height 63
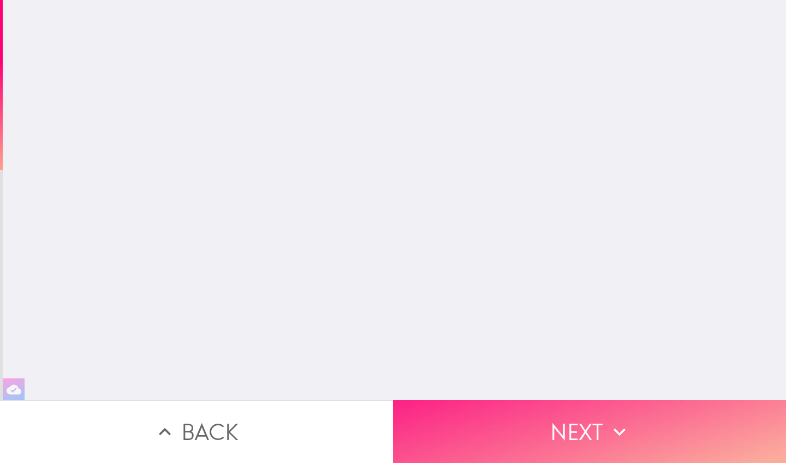
scroll to position [0, 0]
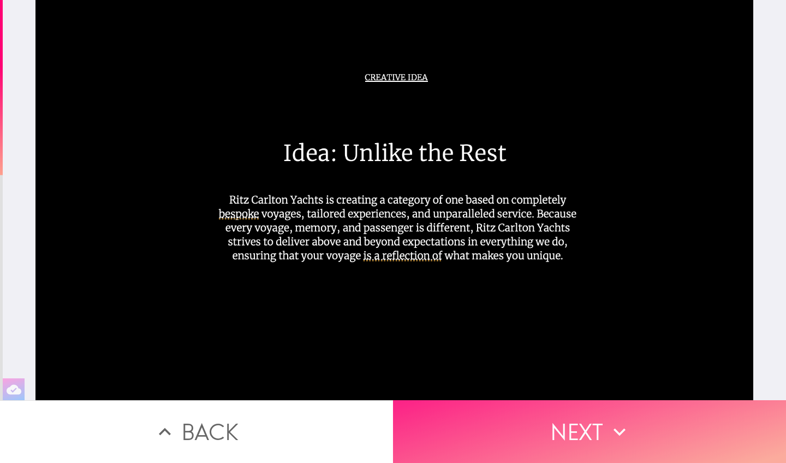
click at [562, 388] on button "Next" at bounding box center [589, 431] width 393 height 63
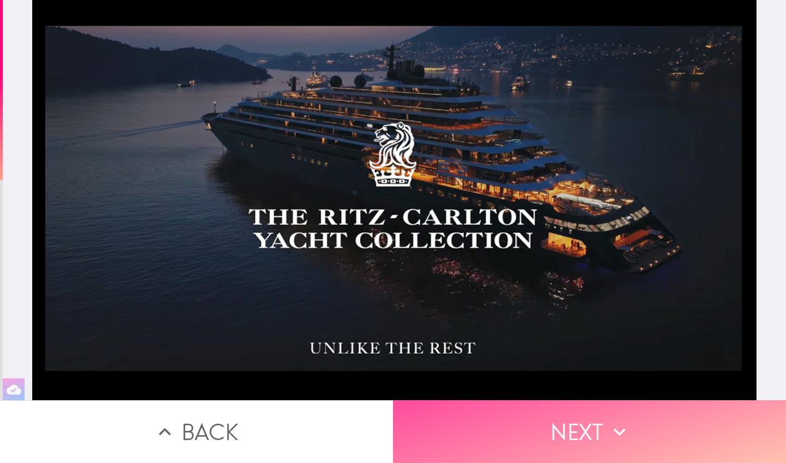
drag, startPoint x: 567, startPoint y: 432, endPoint x: 589, endPoint y: 387, distance: 50.5
click at [567, 388] on button "Next" at bounding box center [589, 431] width 393 height 63
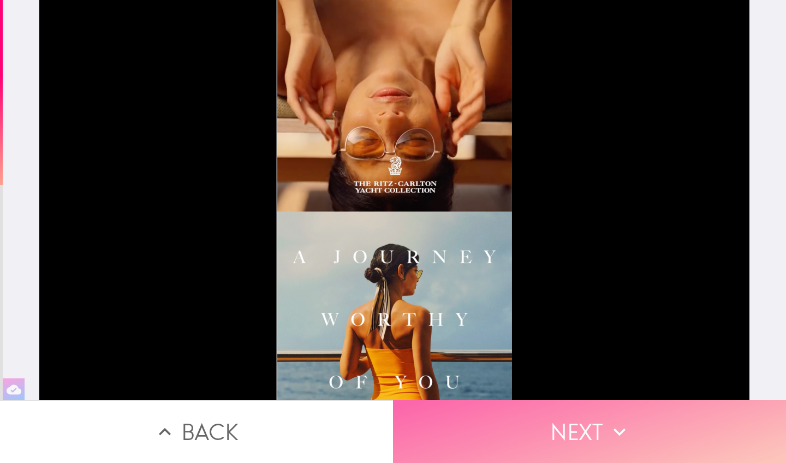
click at [572, 388] on button "Next" at bounding box center [589, 431] width 393 height 63
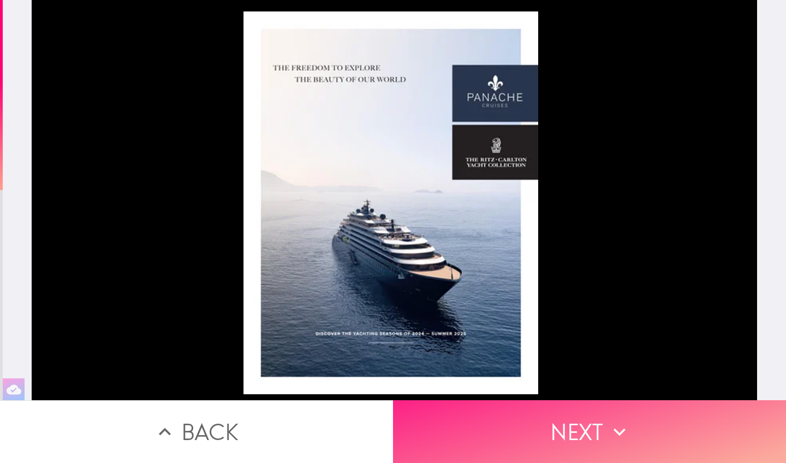
click at [552, 388] on button "Next" at bounding box center [589, 431] width 393 height 63
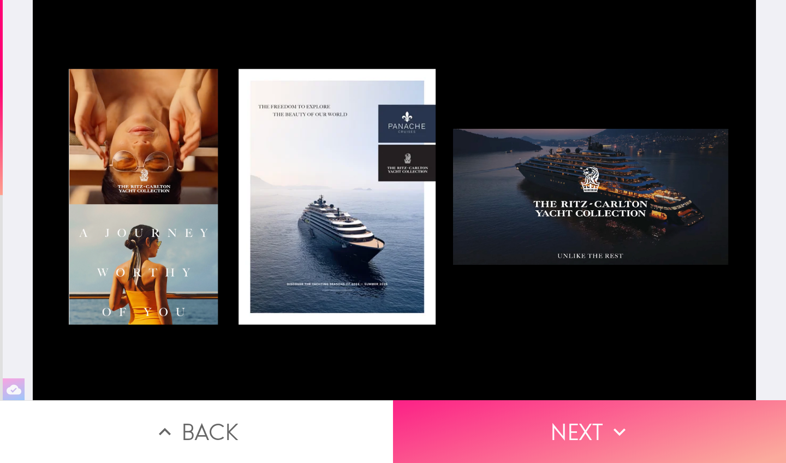
click at [578, 388] on button "Next" at bounding box center [589, 431] width 393 height 63
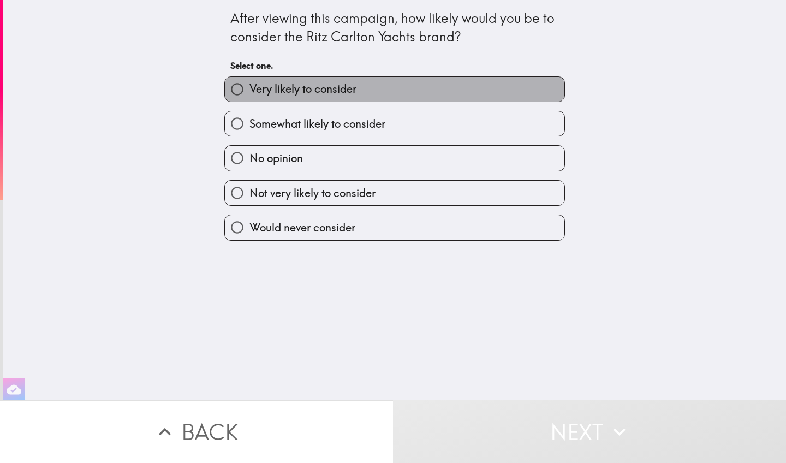
click at [419, 86] on label "Very likely to consider" at bounding box center [394, 89] width 339 height 25
click at [249, 86] on input "Very likely to consider" at bounding box center [237, 89] width 25 height 25
radio input "true"
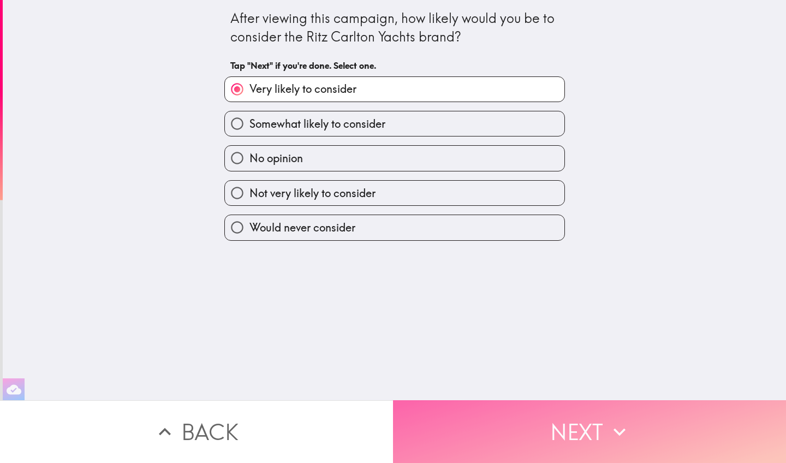
drag, startPoint x: 580, startPoint y: 423, endPoint x: 579, endPoint y: 417, distance: 6.1
click at [580, 388] on button "Next" at bounding box center [589, 431] width 393 height 63
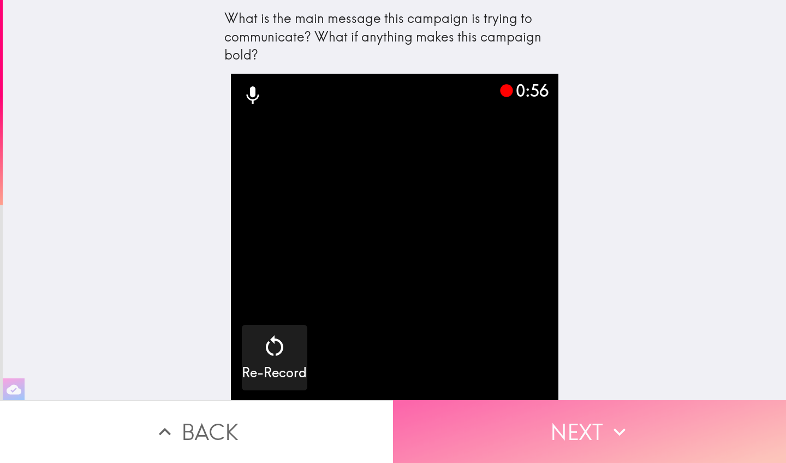
click at [573, 388] on button "Next" at bounding box center [589, 431] width 393 height 63
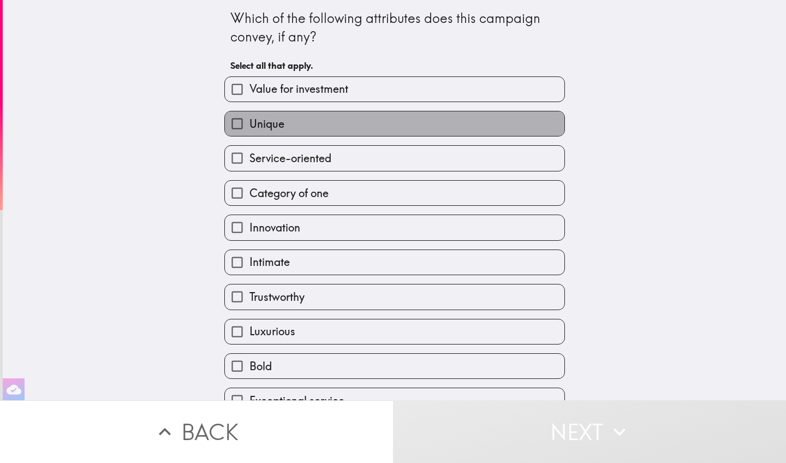
click at [351, 127] on label "Unique" at bounding box center [394, 123] width 339 height 25
click at [249, 127] on input "Unique" at bounding box center [237, 123] width 25 height 25
checkbox input "true"
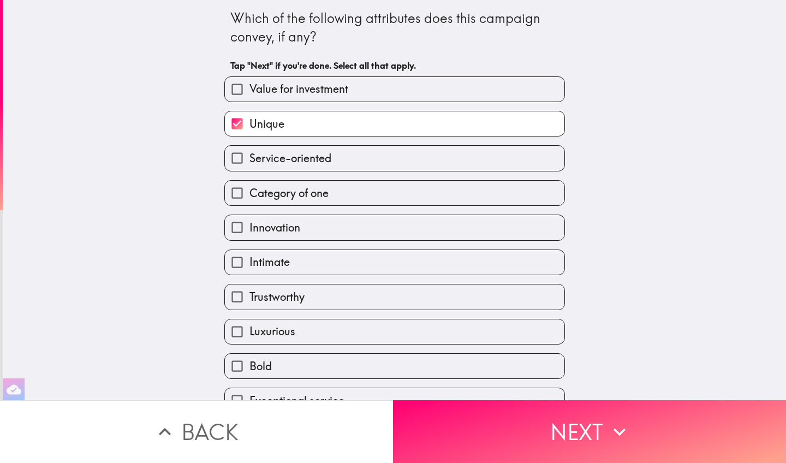
click at [338, 160] on label "Service-oriented" at bounding box center [394, 158] width 339 height 25
click at [249, 160] on input "Service-oriented" at bounding box center [237, 158] width 25 height 25
checkbox input "true"
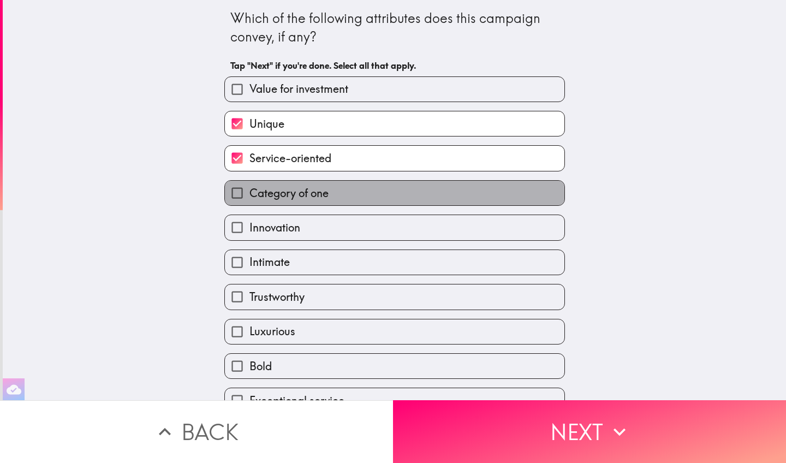
drag, startPoint x: 327, startPoint y: 196, endPoint x: 328, endPoint y: 211, distance: 14.7
click at [327, 196] on span "Category of one" at bounding box center [288, 193] width 79 height 15
click at [249, 196] on input "Category of one" at bounding box center [237, 193] width 25 height 25
checkbox input "true"
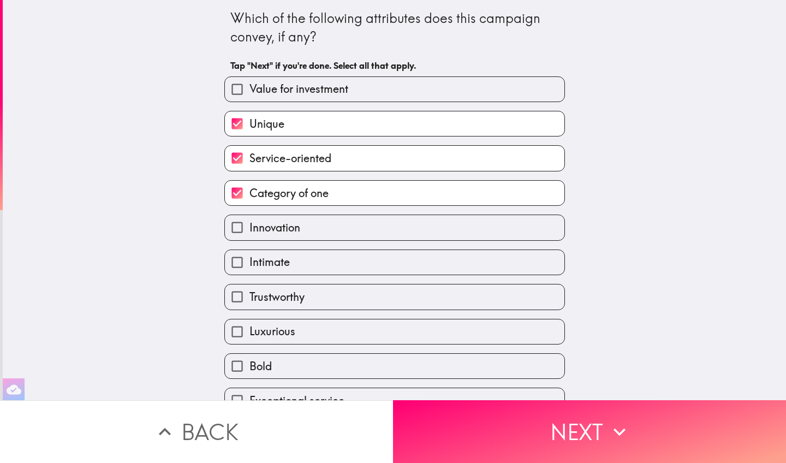
click at [318, 232] on label "Innovation" at bounding box center [394, 227] width 339 height 25
click at [249, 232] on input "Innovation" at bounding box center [237, 227] width 25 height 25
checkbox input "true"
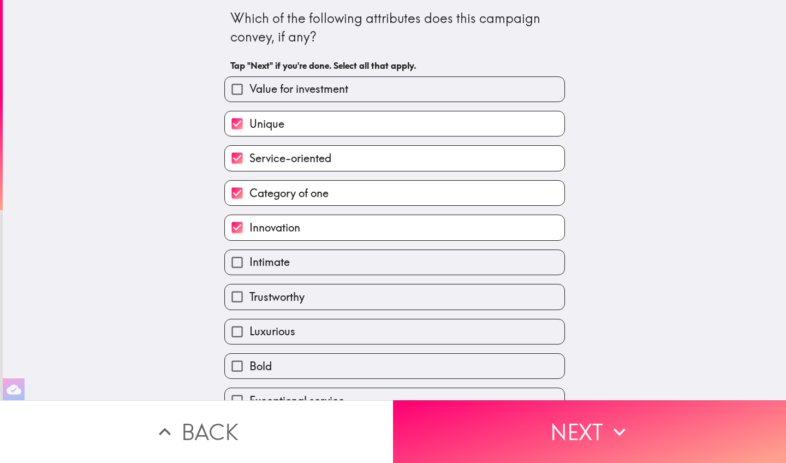
click at [303, 279] on div "Trustworthy" at bounding box center [390, 292] width 349 height 34
drag, startPoint x: 297, startPoint y: 269, endPoint x: 292, endPoint y: 273, distance: 6.2
click at [299, 267] on label "Intimate" at bounding box center [394, 262] width 339 height 25
click at [249, 267] on input "Intimate" at bounding box center [237, 262] width 25 height 25
checkbox input "true"
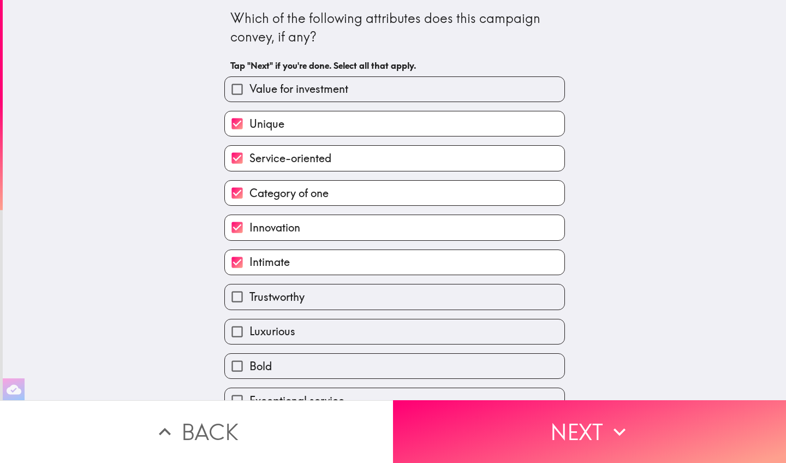
click at [264, 307] on label "Trustworthy" at bounding box center [394, 296] width 339 height 25
click at [249, 307] on input "Trustworthy" at bounding box center [237, 296] width 25 height 25
checkbox input "true"
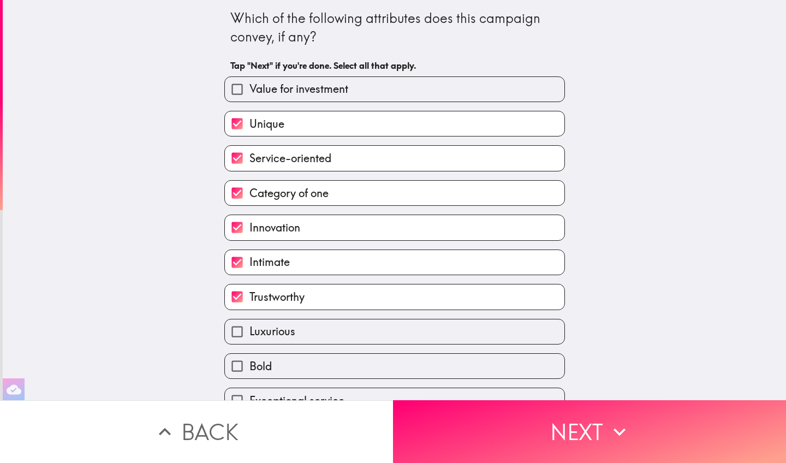
drag, startPoint x: 272, startPoint y: 341, endPoint x: 272, endPoint y: 363, distance: 22.4
click at [272, 339] on span "Luxurious" at bounding box center [272, 331] width 46 height 15
click at [249, 341] on input "Luxurious" at bounding box center [237, 331] width 25 height 25
checkbox input "true"
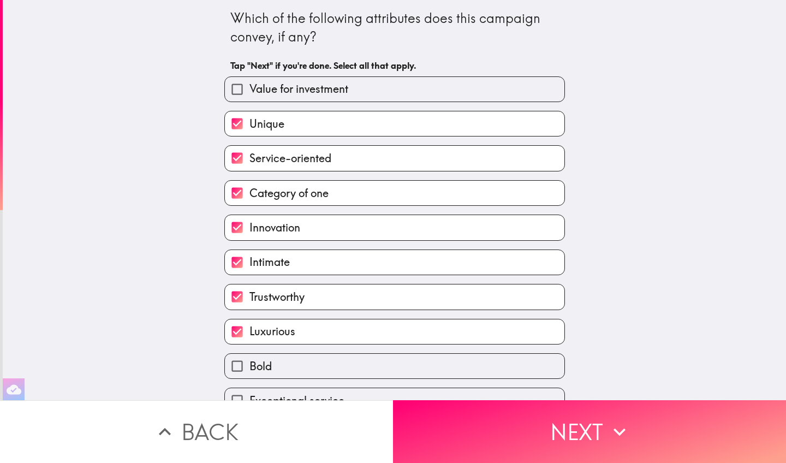
click at [272, 373] on span "Bold" at bounding box center [260, 365] width 22 height 15
click at [249, 373] on input "Bold" at bounding box center [237, 366] width 25 height 25
checkbox input "true"
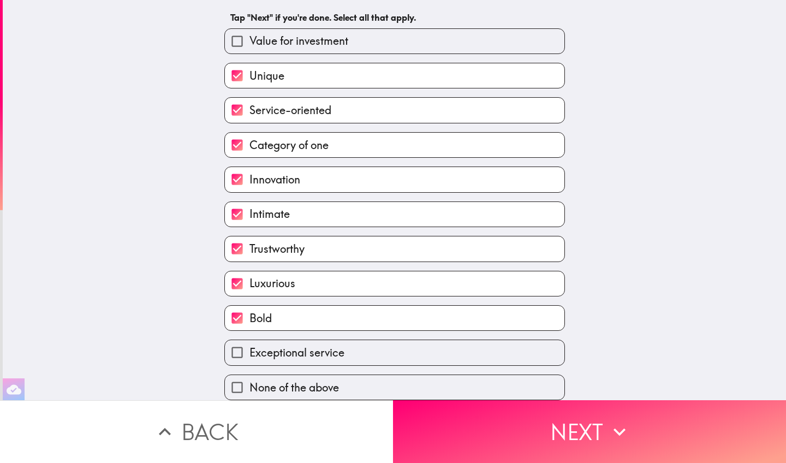
click at [308, 346] on span "Exceptional service" at bounding box center [296, 352] width 95 height 15
click at [249, 346] on input "Exceptional service" at bounding box center [237, 352] width 25 height 25
checkbox input "true"
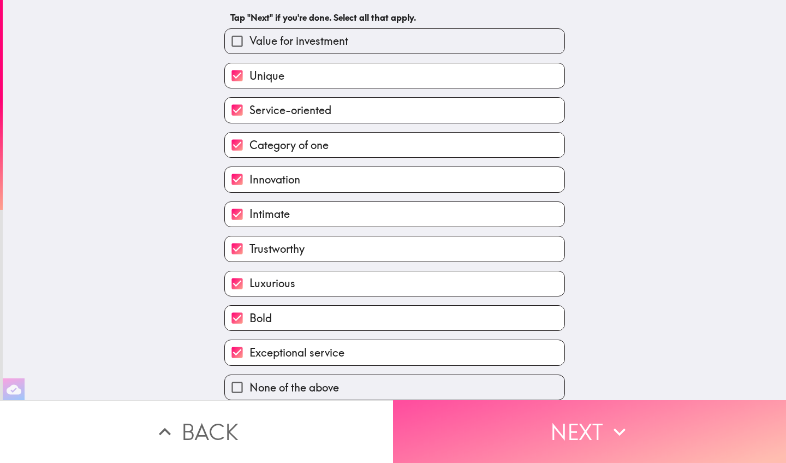
drag, startPoint x: 573, startPoint y: 424, endPoint x: 665, endPoint y: 324, distance: 136.3
click at [573, 388] on button "Next" at bounding box center [589, 431] width 393 height 63
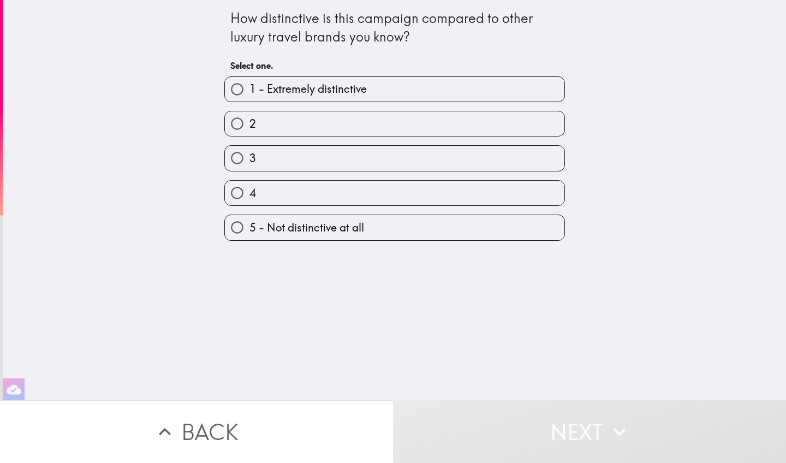
click at [359, 98] on label "1 - Extremely distinctive" at bounding box center [394, 89] width 339 height 25
click at [249, 98] on input "1 - Extremely distinctive" at bounding box center [237, 89] width 25 height 25
radio input "true"
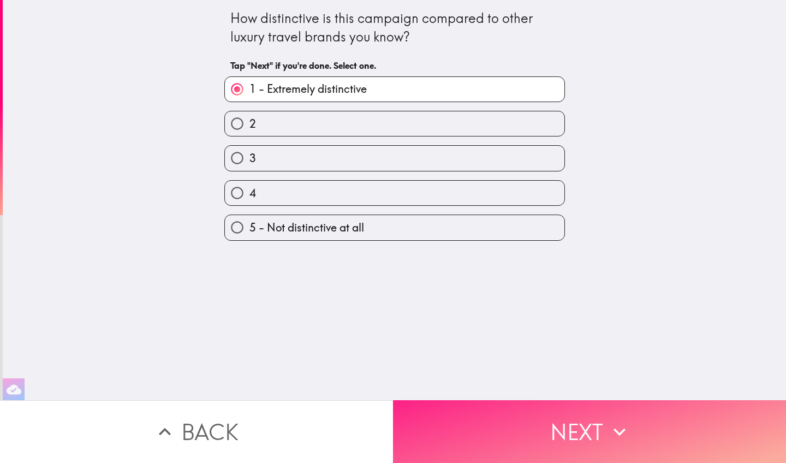
click at [569, 388] on button "Next" at bounding box center [589, 431] width 393 height 63
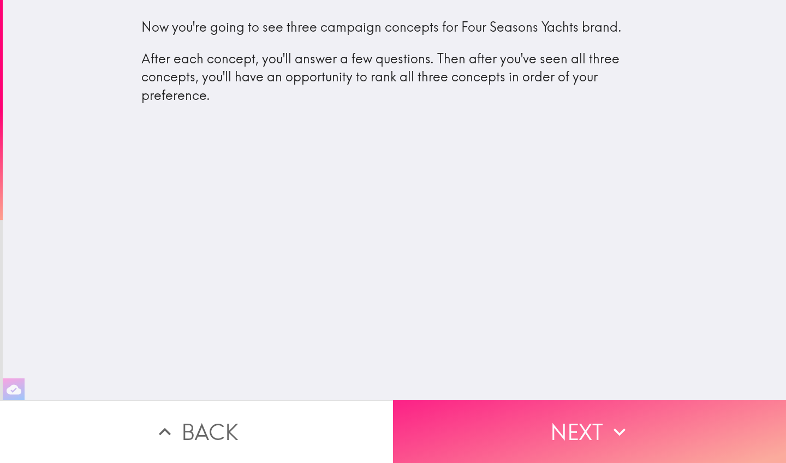
click at [563, 388] on button "Next" at bounding box center [589, 431] width 393 height 63
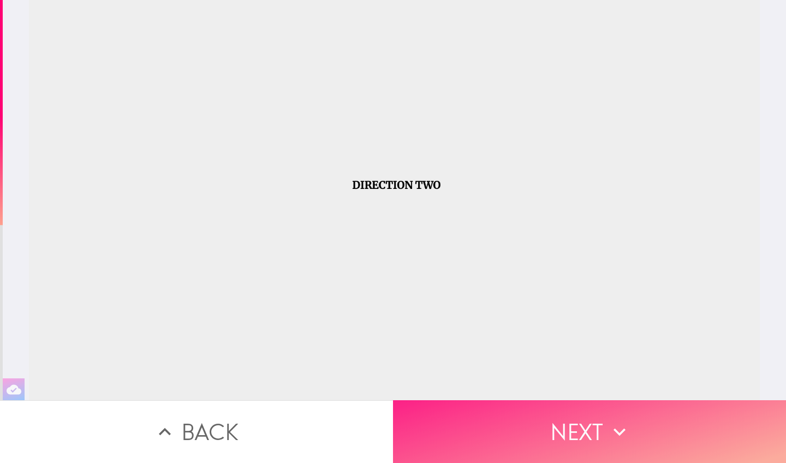
click at [563, 388] on button "Next" at bounding box center [589, 431] width 393 height 63
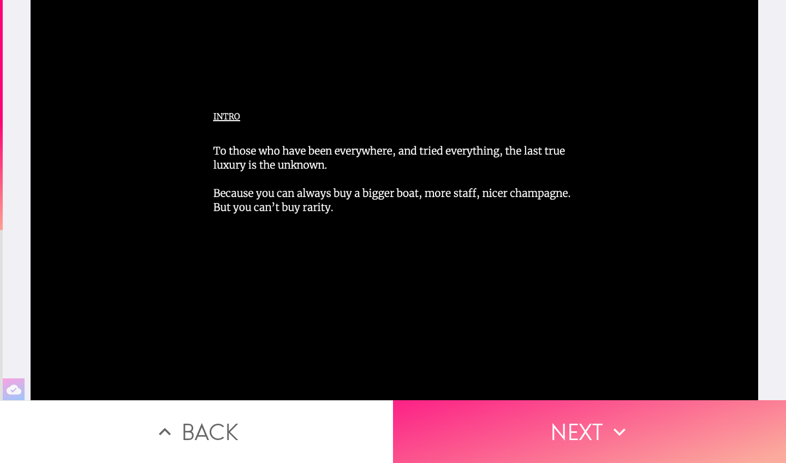
click at [563, 388] on button "Next" at bounding box center [589, 431] width 393 height 63
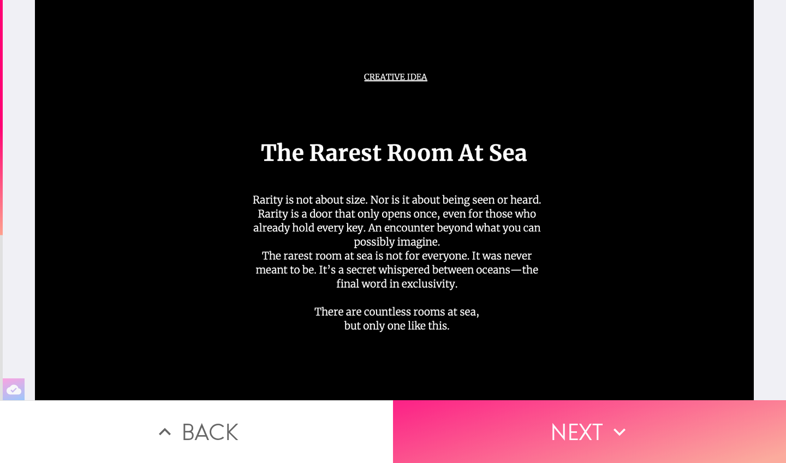
click at [524, 388] on button "Next" at bounding box center [589, 431] width 393 height 63
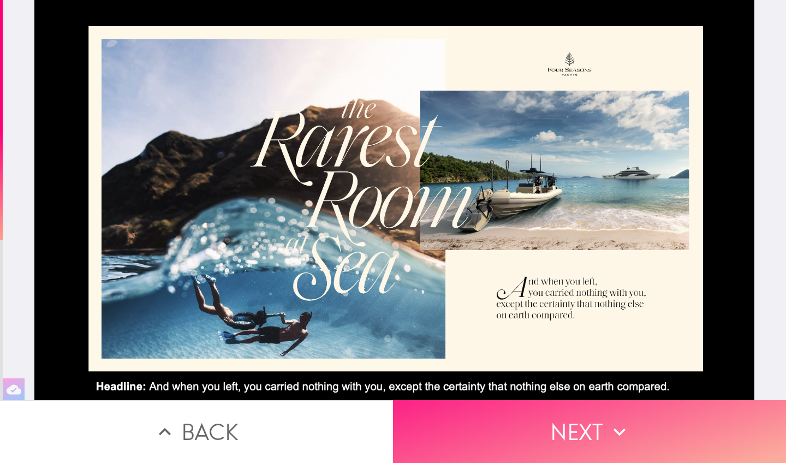
click at [521, 388] on button "Next" at bounding box center [589, 431] width 393 height 63
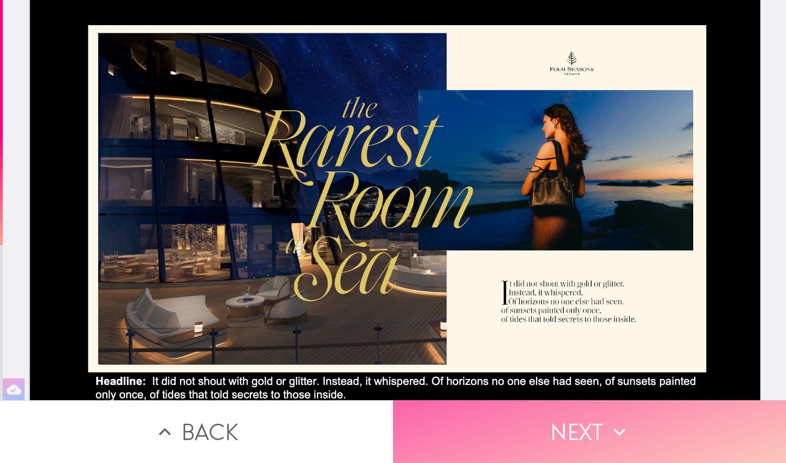
click at [522, 388] on button "Next" at bounding box center [589, 431] width 393 height 63
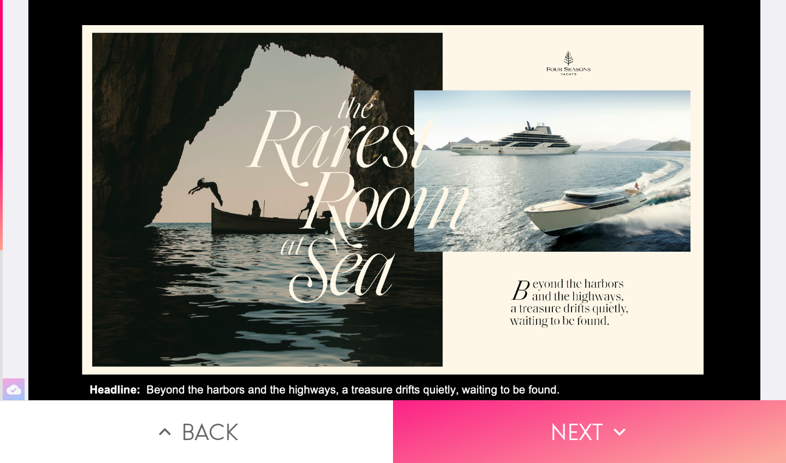
click at [517, 388] on button "Next" at bounding box center [589, 431] width 393 height 63
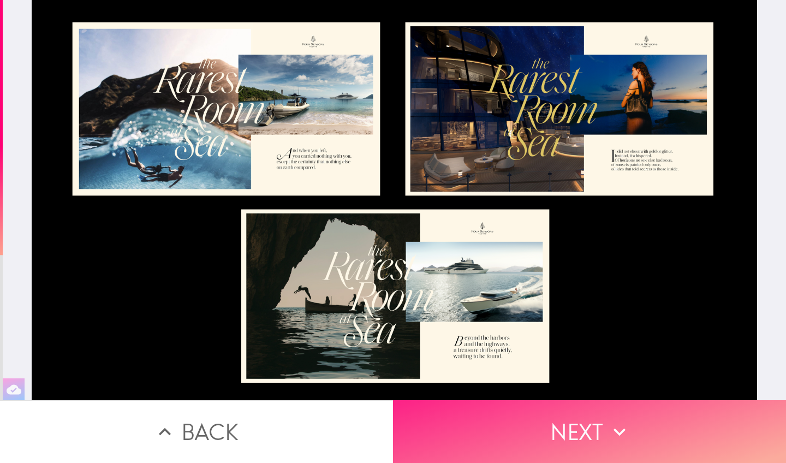
click at [517, 388] on button "Next" at bounding box center [589, 431] width 393 height 63
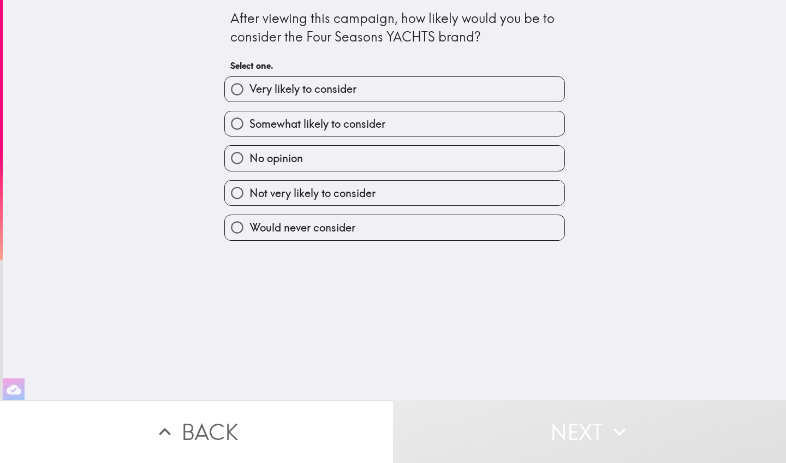
click at [400, 90] on label "Very likely to consider" at bounding box center [394, 89] width 339 height 25
click at [249, 90] on input "Very likely to consider" at bounding box center [237, 89] width 25 height 25
radio input "true"
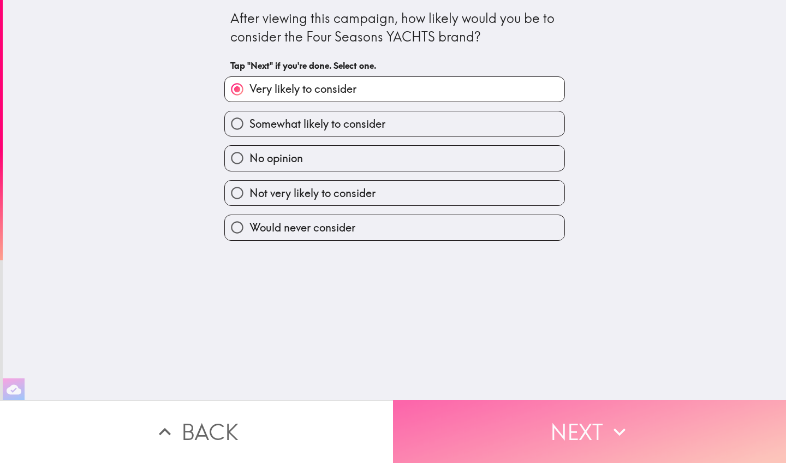
drag, startPoint x: 576, startPoint y: 428, endPoint x: 573, endPoint y: 414, distance: 14.6
click at [577, 388] on button "Next" at bounding box center [589, 431] width 393 height 63
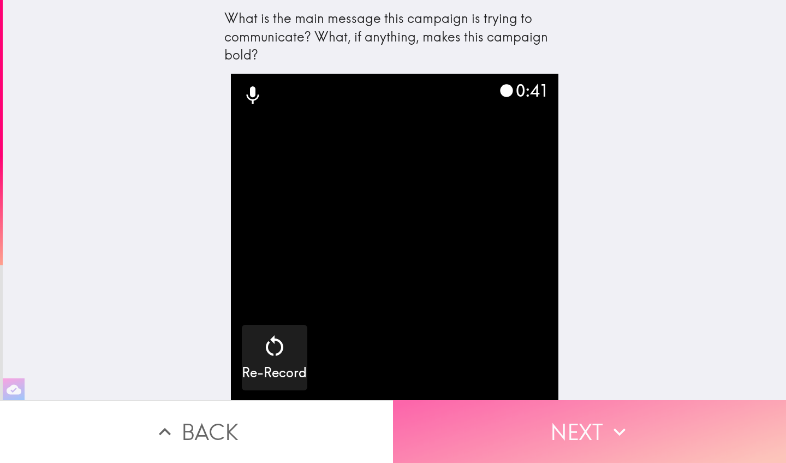
drag, startPoint x: 604, startPoint y: 432, endPoint x: 607, endPoint y: 419, distance: 13.5
click at [604, 388] on button "Next" at bounding box center [589, 431] width 393 height 63
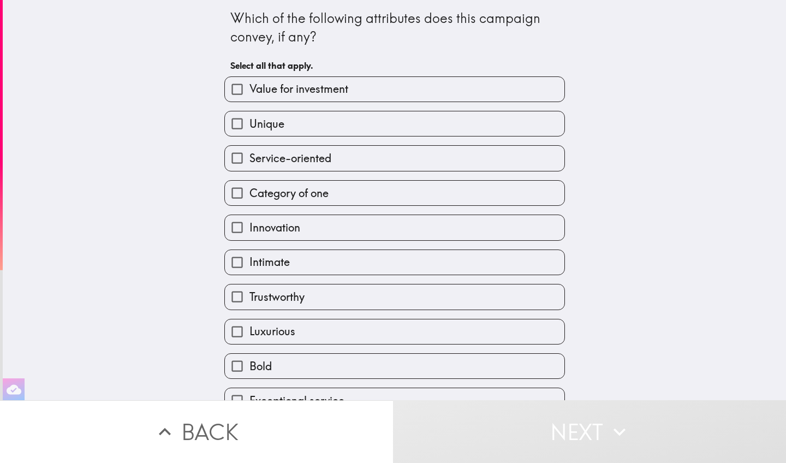
click at [376, 126] on label "Unique" at bounding box center [394, 123] width 339 height 25
click at [249, 126] on input "Unique" at bounding box center [237, 123] width 25 height 25
checkbox input "true"
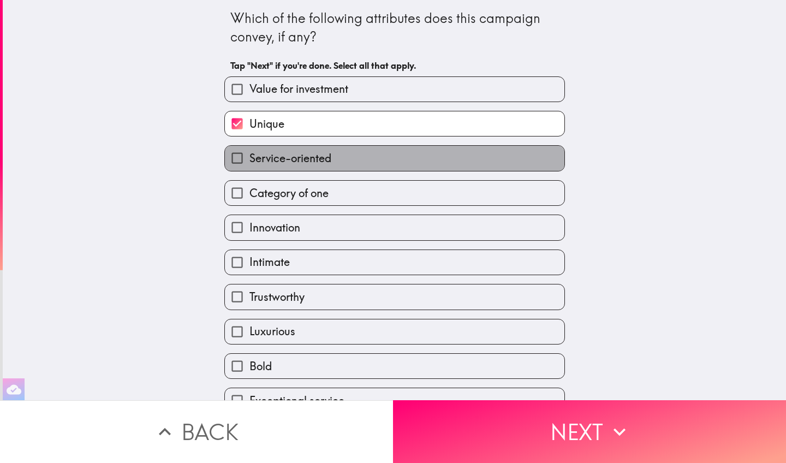
drag, startPoint x: 361, startPoint y: 163, endPoint x: 357, endPoint y: 198, distance: 35.1
click at [361, 163] on label "Service-oriented" at bounding box center [394, 158] width 339 height 25
click at [249, 163] on input "Service-oriented" at bounding box center [237, 158] width 25 height 25
checkbox input "true"
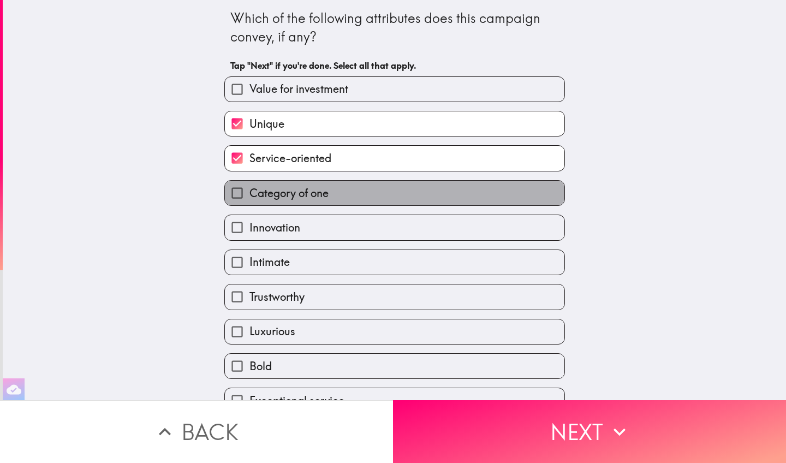
drag, startPoint x: 357, startPoint y: 201, endPoint x: 357, endPoint y: 207, distance: 5.5
click at [358, 200] on label "Category of one" at bounding box center [394, 193] width 339 height 25
click at [249, 200] on input "Category of one" at bounding box center [237, 193] width 25 height 25
checkbox input "true"
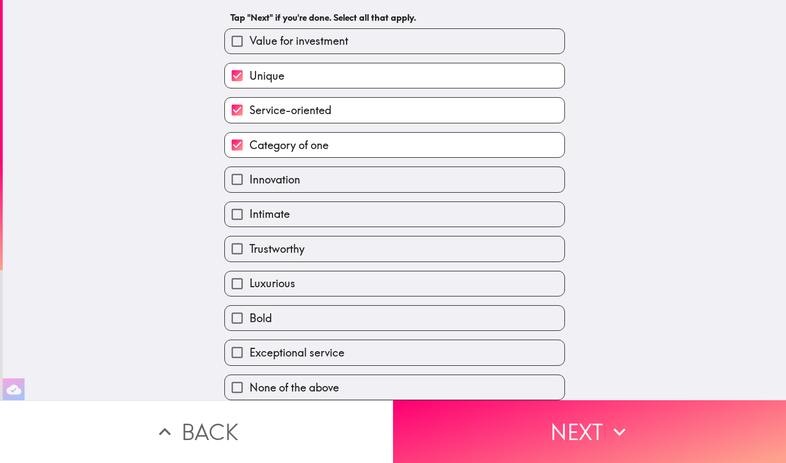
scroll to position [53, 0]
click at [338, 285] on label "Luxurious" at bounding box center [394, 283] width 339 height 25
click at [249, 285] on input "Luxurious" at bounding box center [237, 283] width 25 height 25
checkbox input "true"
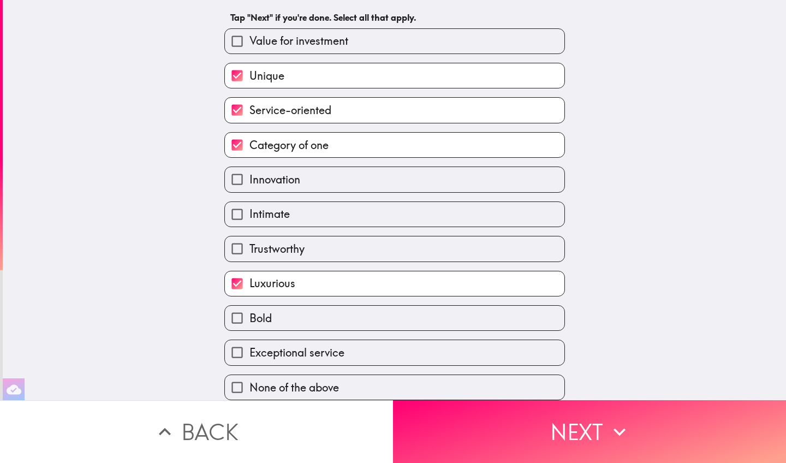
click at [333, 322] on label "Bold" at bounding box center [394, 318] width 339 height 25
click at [249, 322] on input "Bold" at bounding box center [237, 318] width 25 height 25
checkbox input "true"
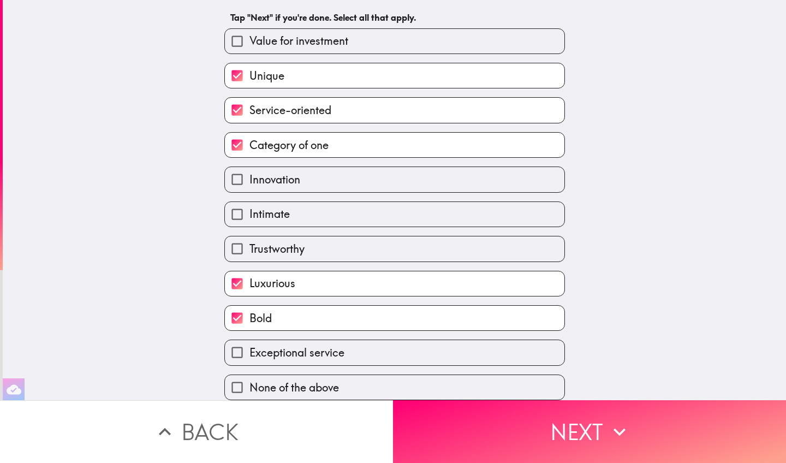
click at [345, 369] on div "None of the above" at bounding box center [390, 383] width 349 height 34
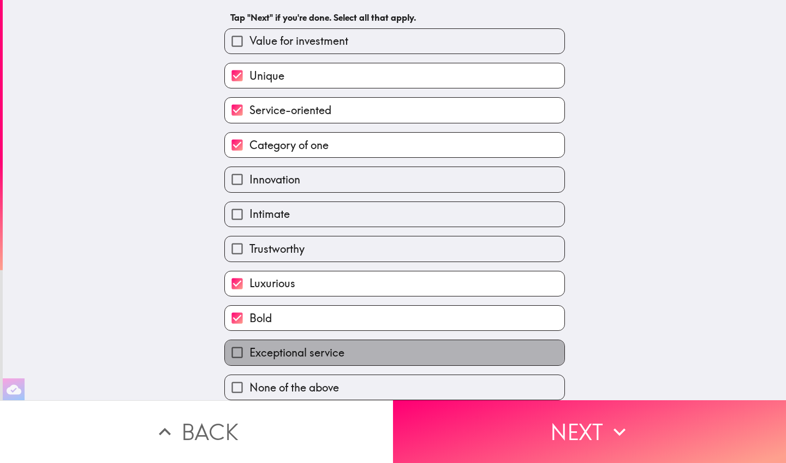
click at [392, 351] on label "Exceptional service" at bounding box center [394, 352] width 339 height 25
click at [249, 351] on input "Exceptional service" at bounding box center [237, 352] width 25 height 25
checkbox input "true"
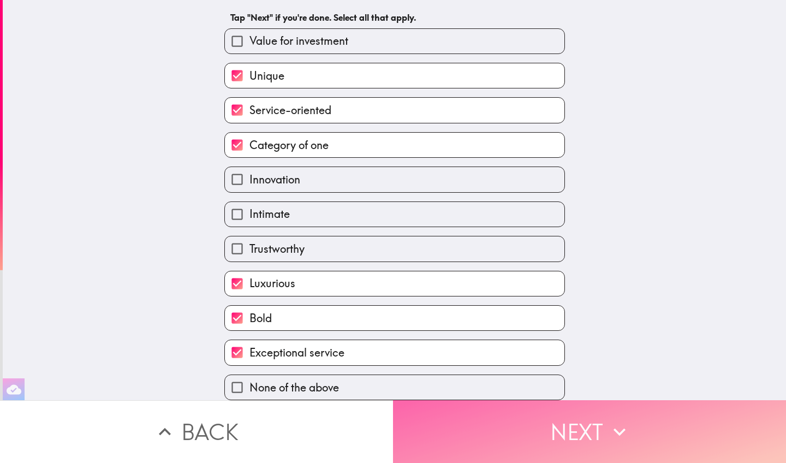
click at [608, 388] on icon "button" at bounding box center [619, 432] width 24 height 24
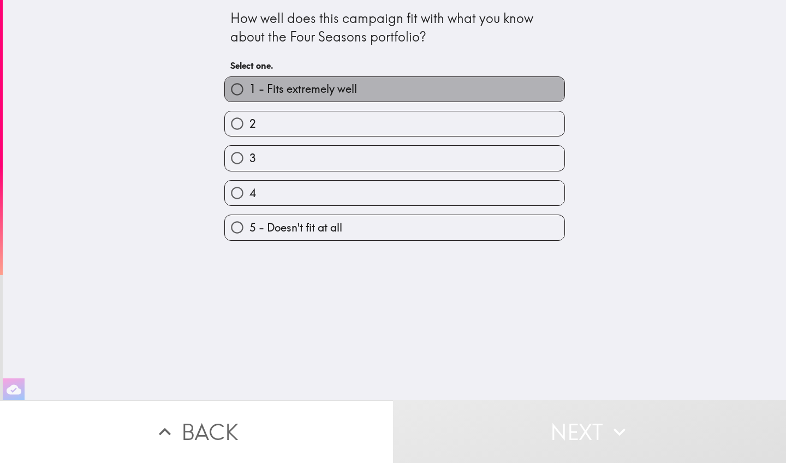
click at [345, 84] on span "1 - Fits extremely well" at bounding box center [302, 88] width 107 height 15
click at [249, 84] on input "1 - Fits extremely well" at bounding box center [237, 89] width 25 height 25
radio input "true"
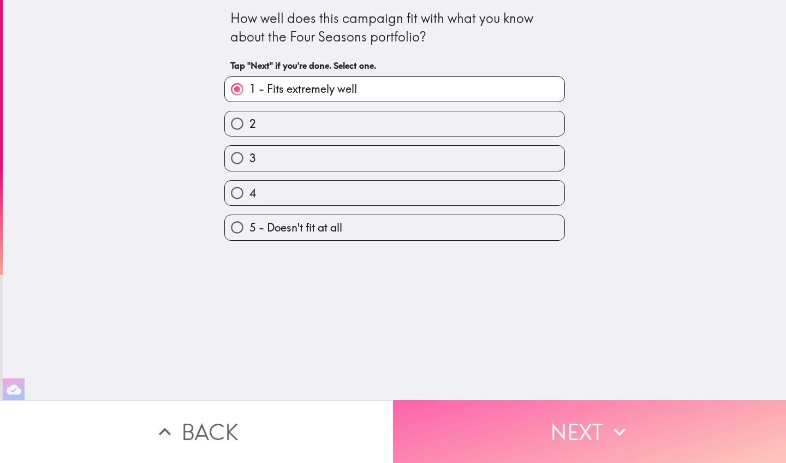
click at [585, 388] on button "Next" at bounding box center [589, 431] width 393 height 63
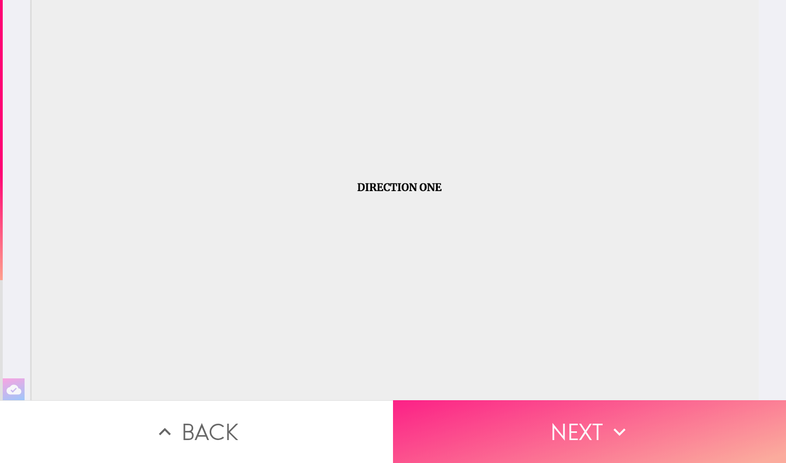
click at [560, 388] on button "Next" at bounding box center [589, 431] width 393 height 63
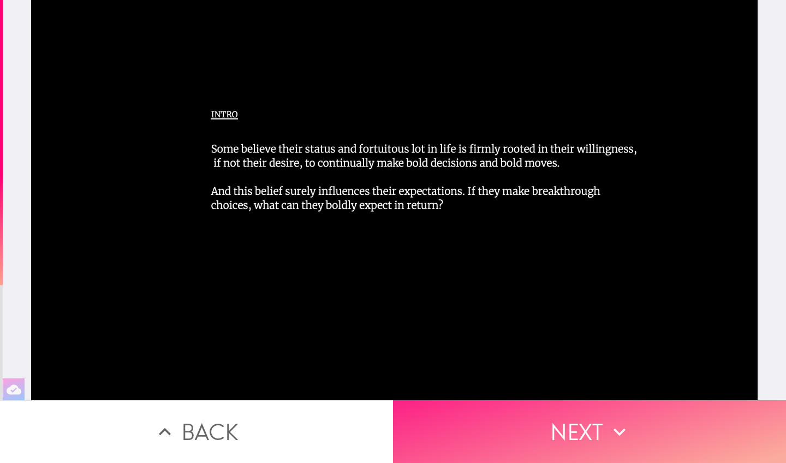
click at [559, 388] on button "Next" at bounding box center [589, 431] width 393 height 63
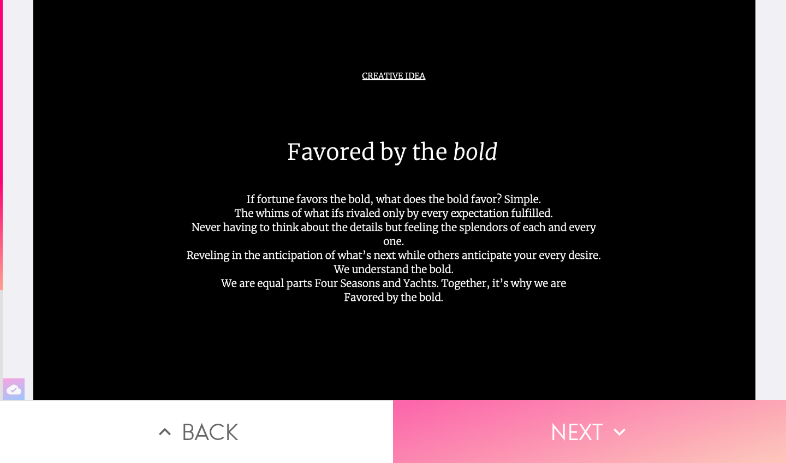
click at [548, 388] on button "Next" at bounding box center [589, 431] width 393 height 63
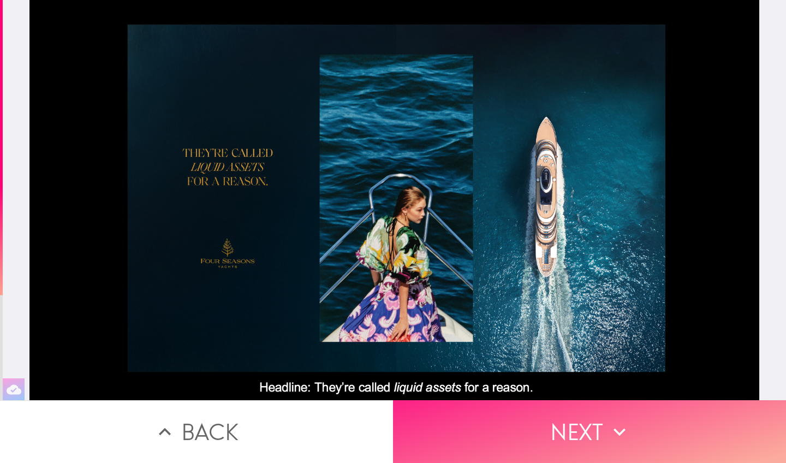
click at [566, 388] on button "Next" at bounding box center [589, 431] width 393 height 63
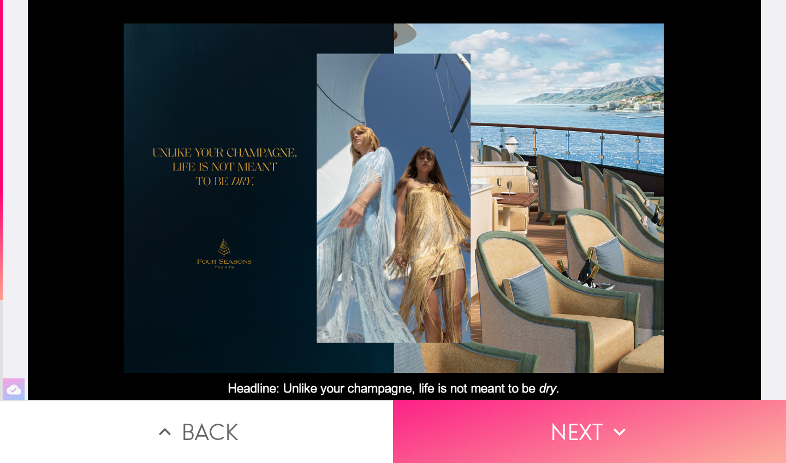
click at [550, 388] on button "Next" at bounding box center [589, 431] width 393 height 63
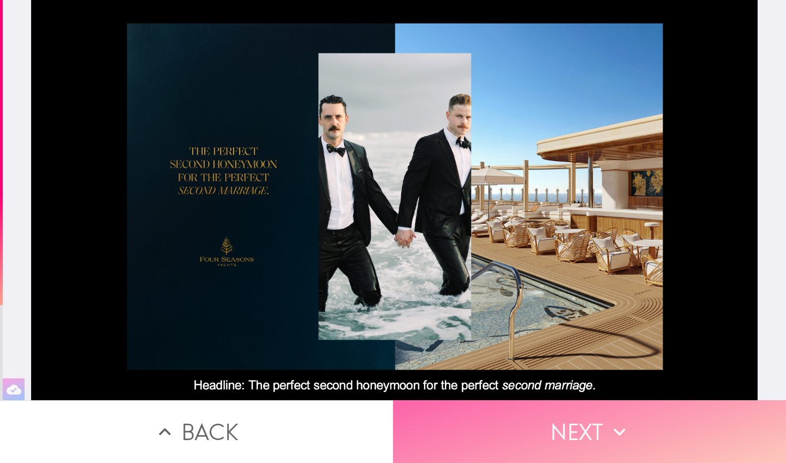
click at [556, 388] on button "Next" at bounding box center [589, 431] width 393 height 63
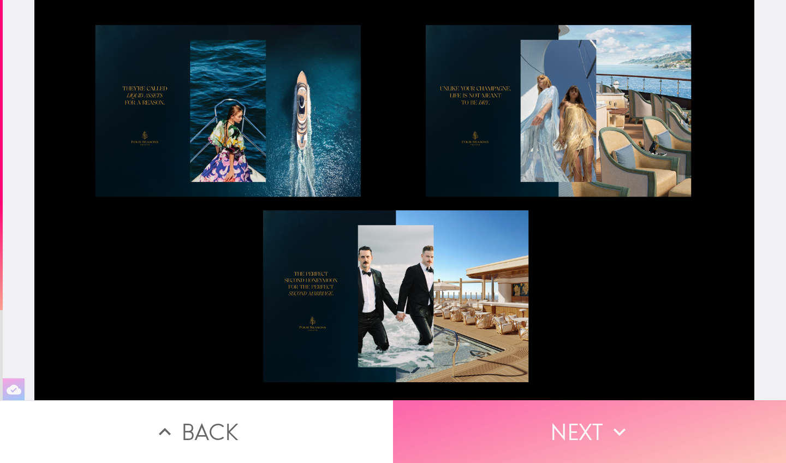
click at [586, 388] on button "Next" at bounding box center [589, 431] width 393 height 63
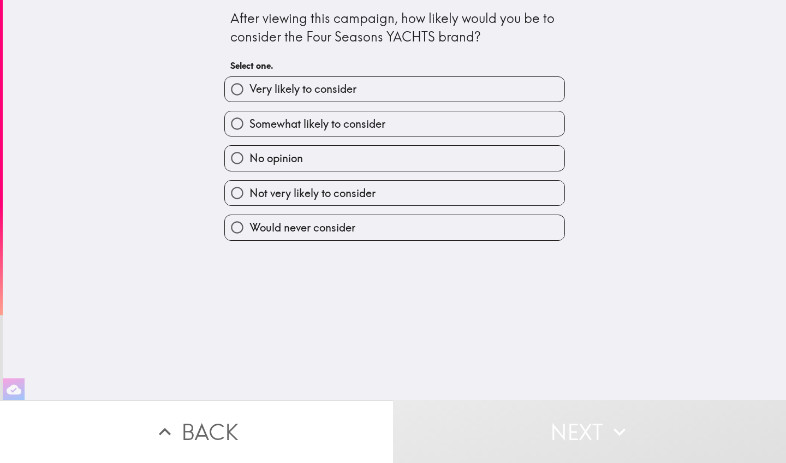
click at [295, 92] on span "Very likely to consider" at bounding box center [302, 88] width 107 height 15
click at [249, 92] on input "Very likely to consider" at bounding box center [237, 89] width 25 height 25
radio input "true"
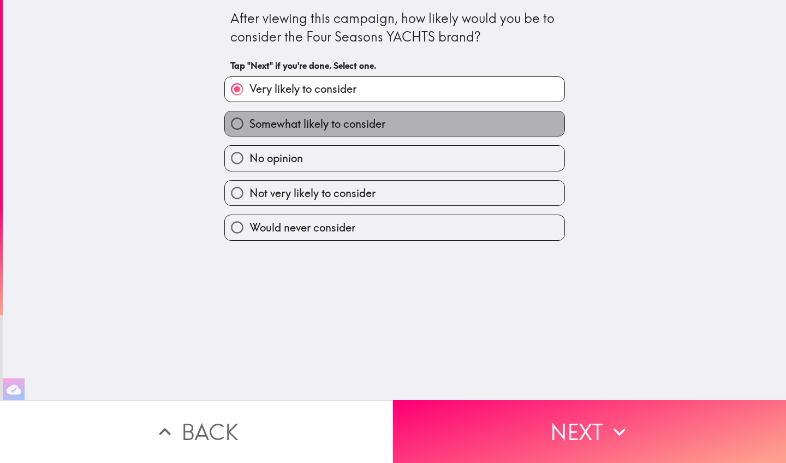
click at [392, 130] on label "Somewhat likely to consider" at bounding box center [394, 123] width 339 height 25
click at [249, 130] on input "Somewhat likely to consider" at bounding box center [237, 123] width 25 height 25
radio input "true"
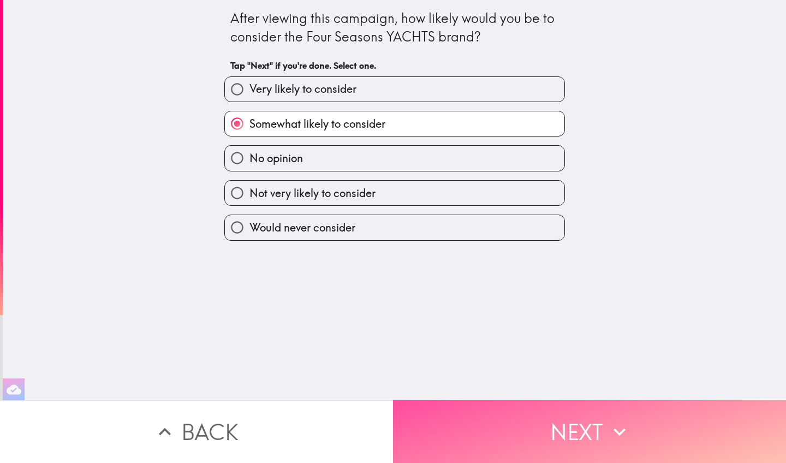
drag, startPoint x: 566, startPoint y: 429, endPoint x: 549, endPoint y: 394, distance: 38.3
click at [567, 388] on button "Next" at bounding box center [589, 431] width 393 height 63
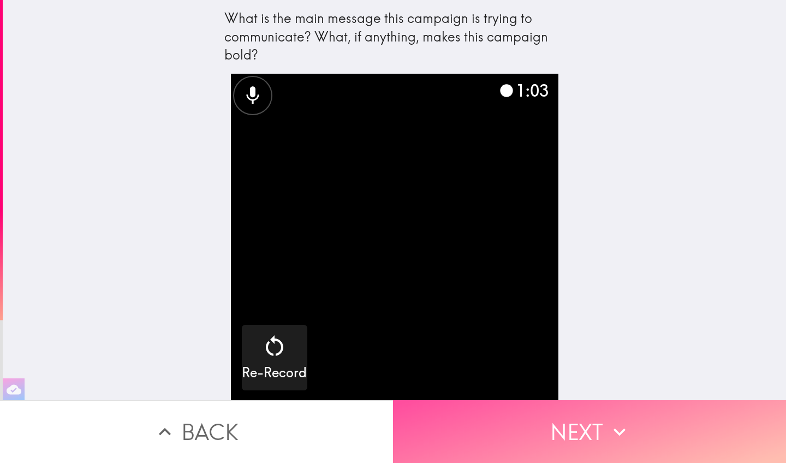
click at [527, 388] on button "Next" at bounding box center [589, 431] width 393 height 63
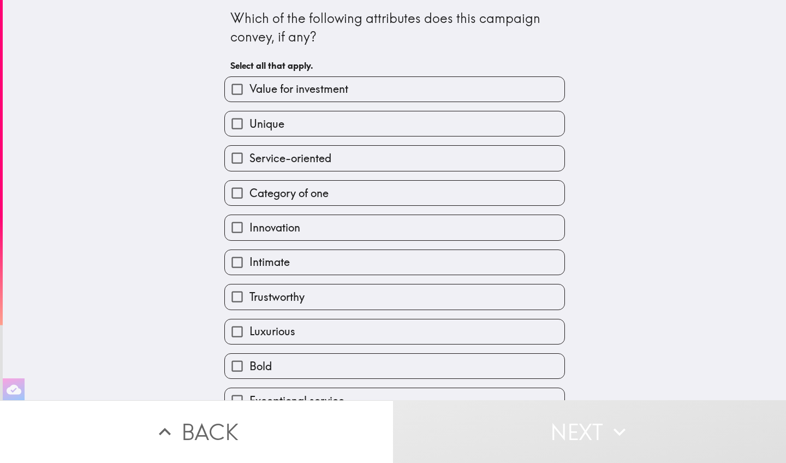
click at [368, 135] on label "Unique" at bounding box center [394, 123] width 339 height 25
click at [249, 135] on input "Unique" at bounding box center [237, 123] width 25 height 25
checkbox input "true"
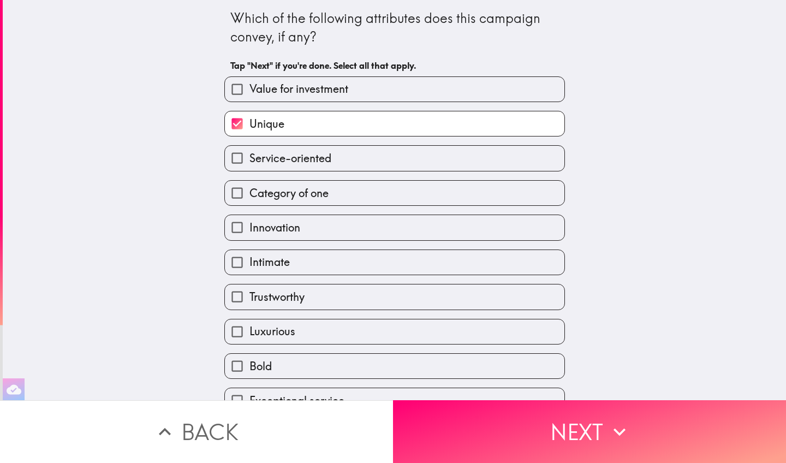
click at [364, 167] on label "Service-oriented" at bounding box center [394, 158] width 339 height 25
click at [249, 167] on input "Service-oriented" at bounding box center [237, 158] width 25 height 25
checkbox input "true"
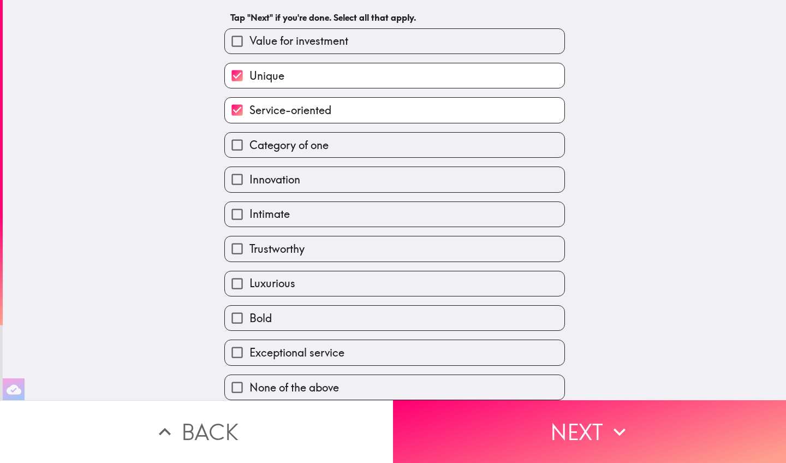
scroll to position [53, 0]
drag, startPoint x: 357, startPoint y: 217, endPoint x: 350, endPoint y: 241, distance: 24.5
click at [357, 217] on label "Intimate" at bounding box center [394, 214] width 339 height 25
click at [249, 217] on input "Intimate" at bounding box center [237, 214] width 25 height 25
checkbox input "true"
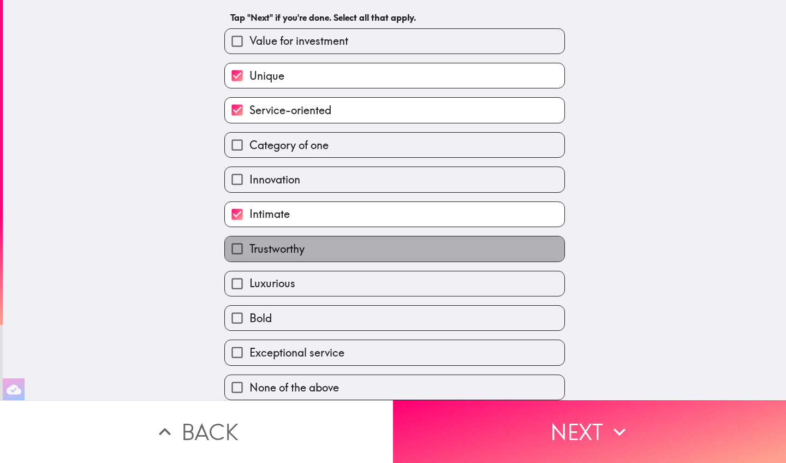
drag, startPoint x: 349, startPoint y: 250, endPoint x: 346, endPoint y: 258, distance: 8.1
click at [350, 250] on label "Trustworthy" at bounding box center [394, 248] width 339 height 25
click at [249, 250] on input "Trustworthy" at bounding box center [237, 248] width 25 height 25
checkbox input "true"
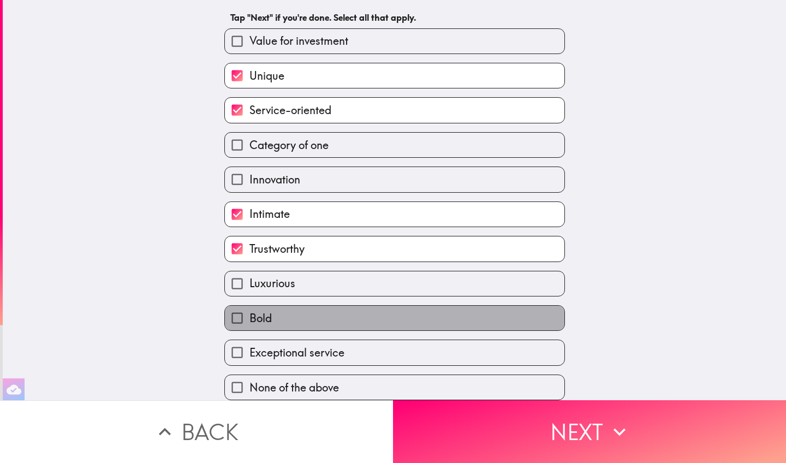
drag, startPoint x: 327, startPoint y: 315, endPoint x: 336, endPoint y: 344, distance: 29.7
click at [327, 315] on label "Bold" at bounding box center [394, 318] width 339 height 25
click at [249, 315] on input "Bold" at bounding box center [237, 318] width 25 height 25
checkbox input "true"
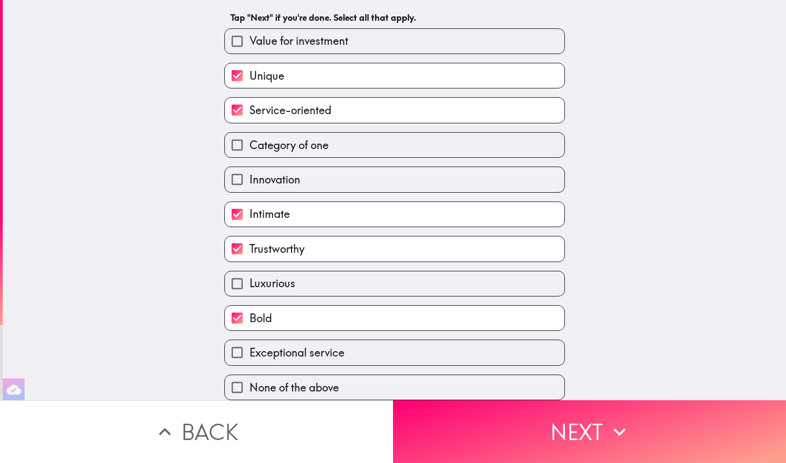
click at [339, 362] on div "Exceptional service" at bounding box center [394, 352] width 340 height 26
click at [324, 283] on label "Luxurious" at bounding box center [394, 283] width 339 height 25
click at [249, 283] on input "Luxurious" at bounding box center [237, 283] width 25 height 25
checkbox input "true"
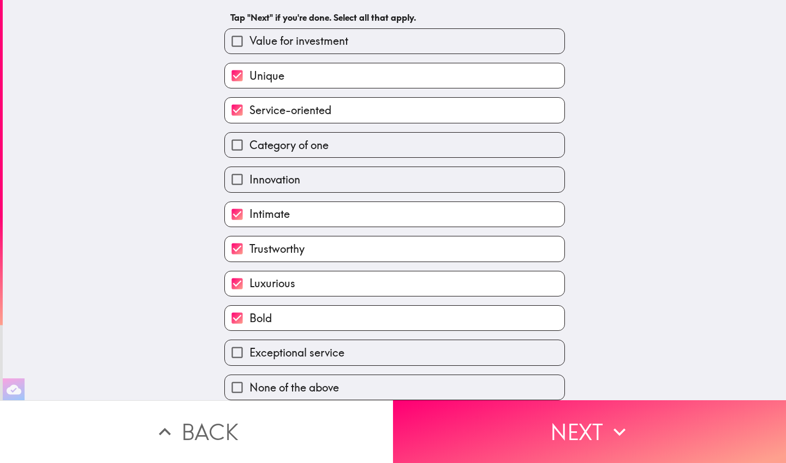
drag, startPoint x: 571, startPoint y: 430, endPoint x: 591, endPoint y: 360, distance: 73.9
click at [571, 388] on button "Next" at bounding box center [589, 431] width 393 height 63
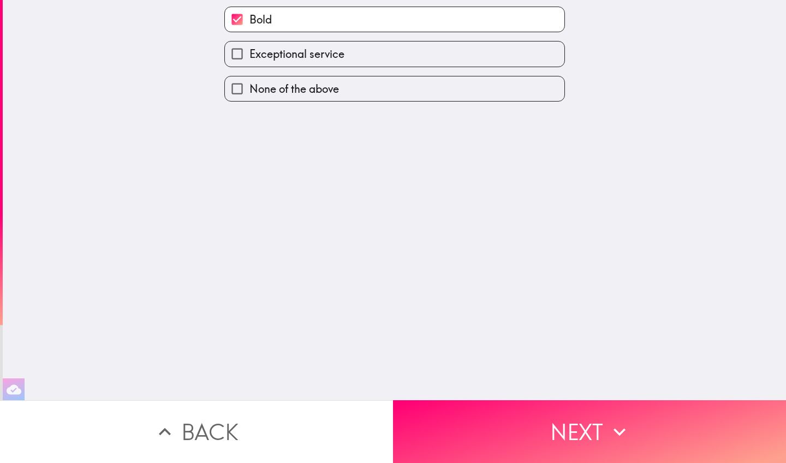
scroll to position [0, 0]
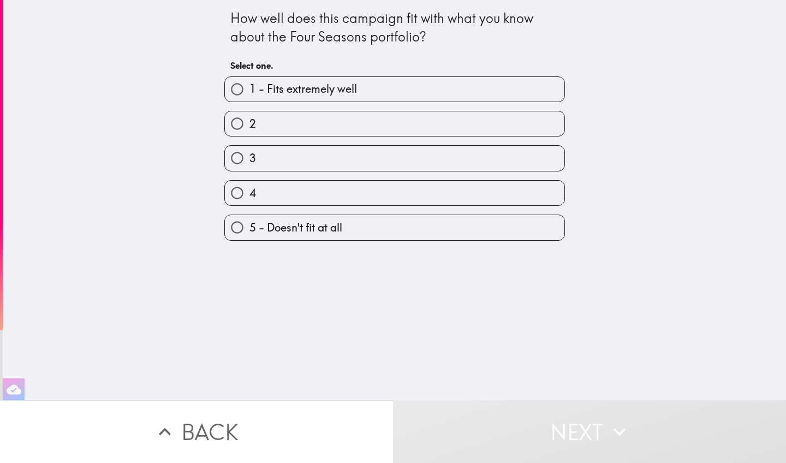
drag, startPoint x: 344, startPoint y: 86, endPoint x: 354, endPoint y: 118, distance: 33.8
click at [343, 86] on span "1 - Fits extremely well" at bounding box center [302, 88] width 107 height 15
click at [249, 86] on input "1 - Fits extremely well" at bounding box center [237, 89] width 25 height 25
radio input "true"
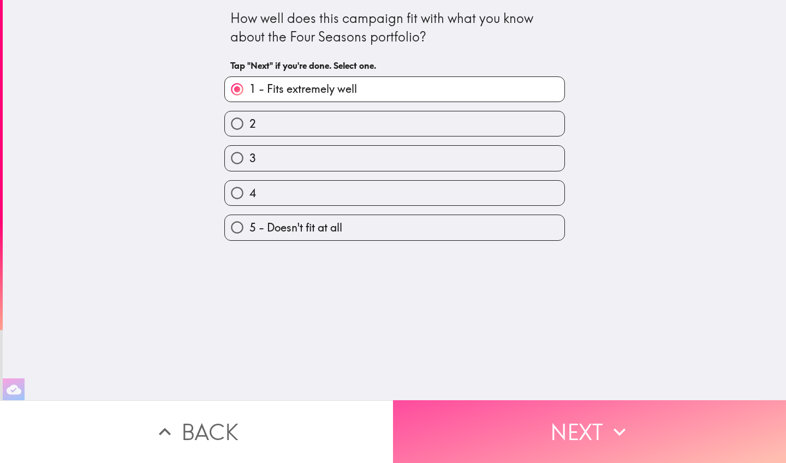
drag, startPoint x: 587, startPoint y: 442, endPoint x: 551, endPoint y: 366, distance: 84.9
click at [588, 388] on button "Next" at bounding box center [589, 431] width 393 height 63
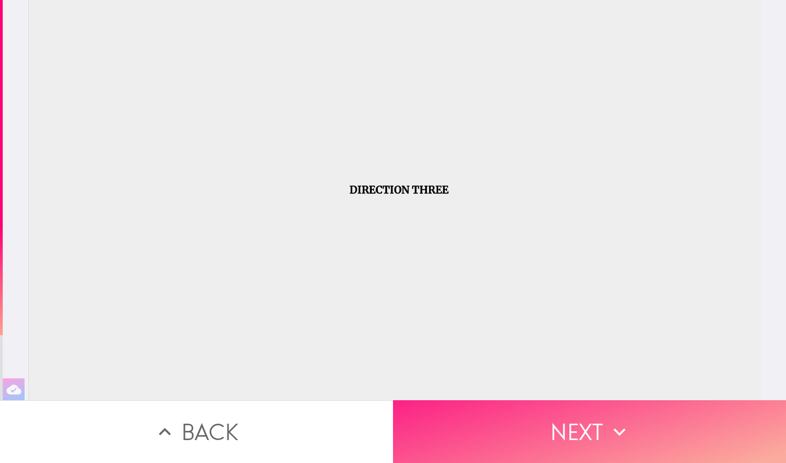
click at [561, 388] on button "Next" at bounding box center [589, 431] width 393 height 63
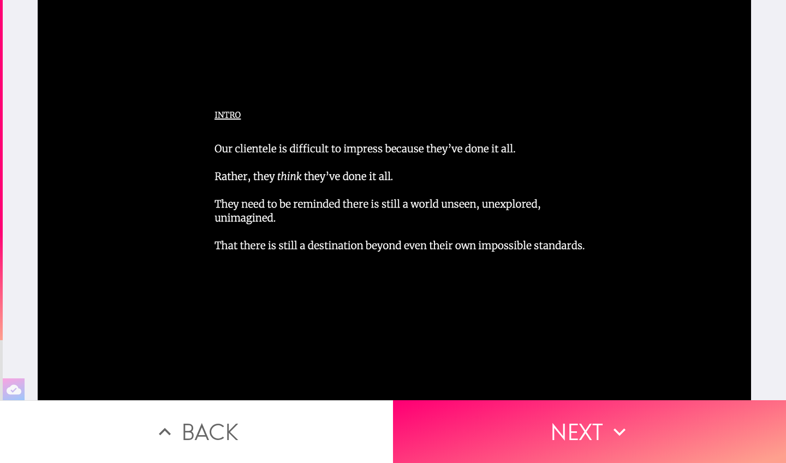
drag, startPoint x: 675, startPoint y: 428, endPoint x: 618, endPoint y: 399, distance: 63.7
click at [675, 388] on button "Next" at bounding box center [589, 431] width 393 height 63
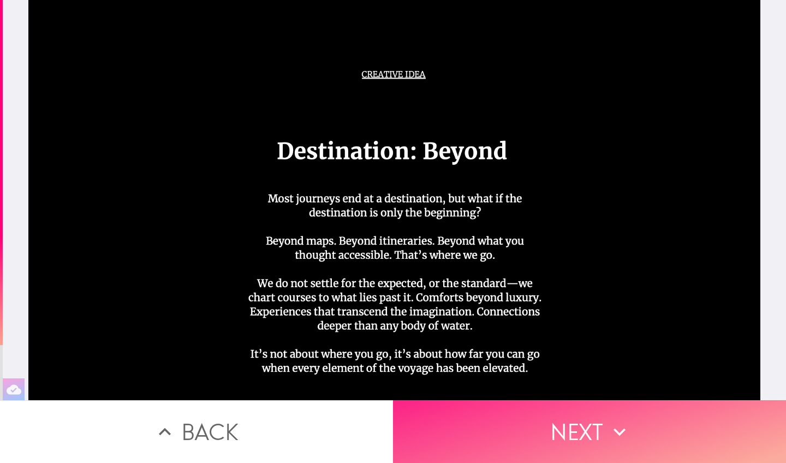
click at [512, 388] on button "Next" at bounding box center [589, 431] width 393 height 63
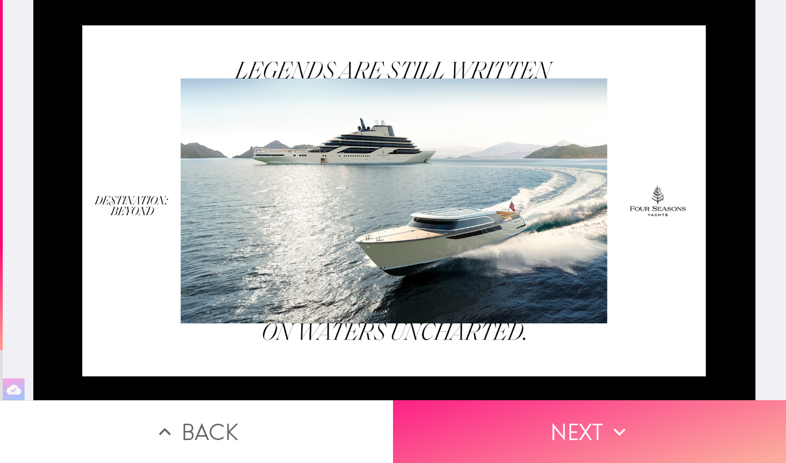
click at [590, 388] on button "Next" at bounding box center [589, 431] width 393 height 63
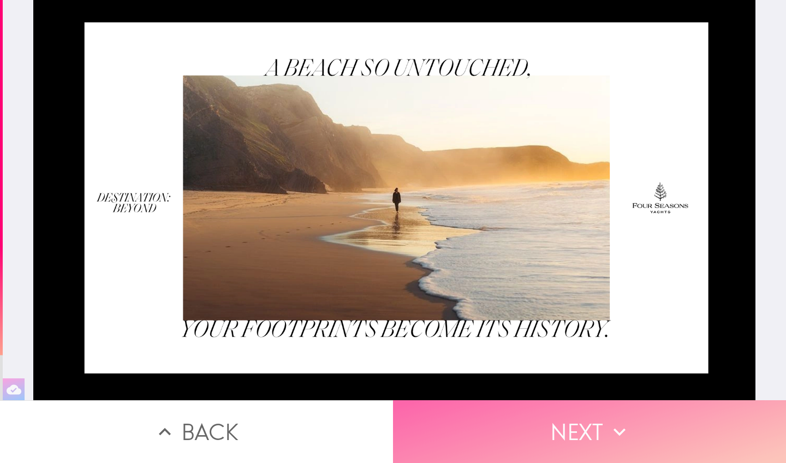
click at [552, 388] on button "Next" at bounding box center [589, 431] width 393 height 63
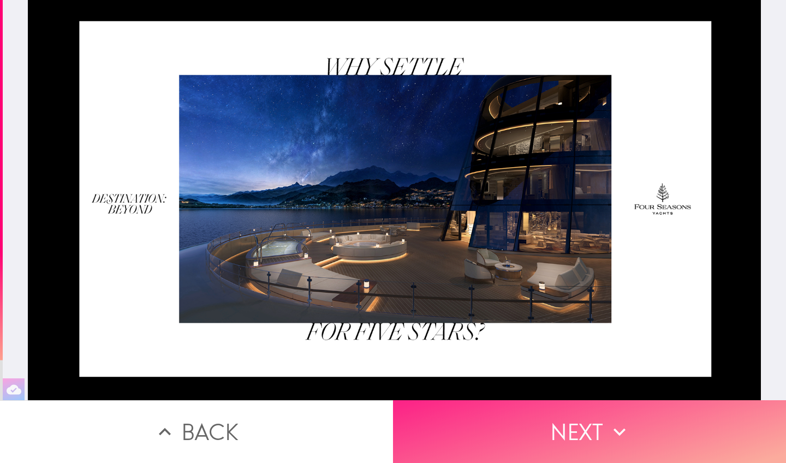
click at [552, 388] on button "Next" at bounding box center [589, 431] width 393 height 63
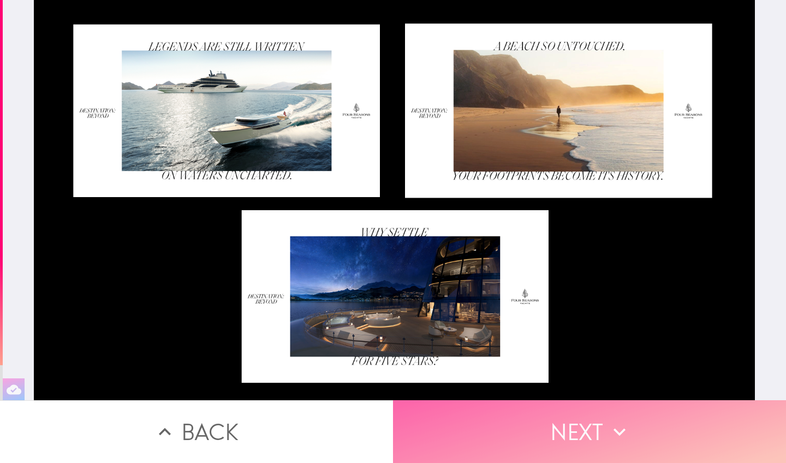
click at [552, 388] on button "Next" at bounding box center [589, 431] width 393 height 63
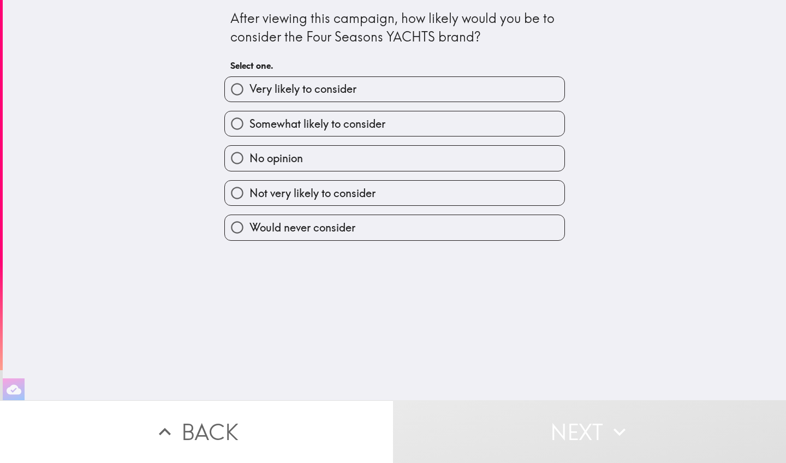
click at [373, 80] on label "Very likely to consider" at bounding box center [394, 89] width 339 height 25
click at [249, 80] on input "Very likely to consider" at bounding box center [237, 89] width 25 height 25
radio input "true"
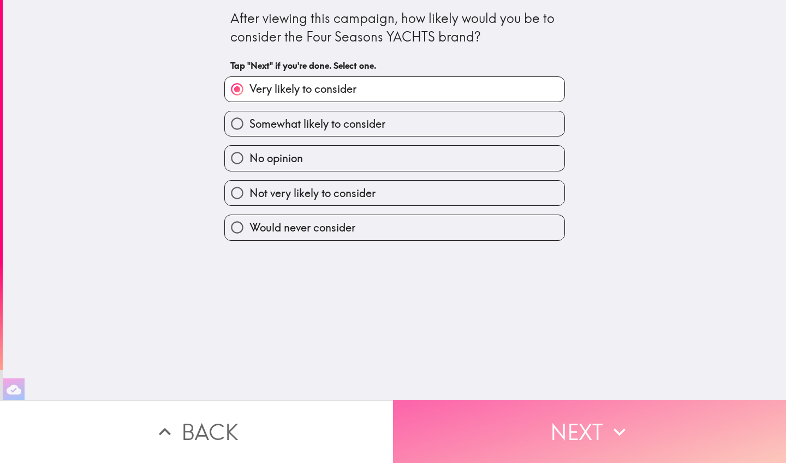
click at [531, 388] on button "Next" at bounding box center [589, 431] width 393 height 63
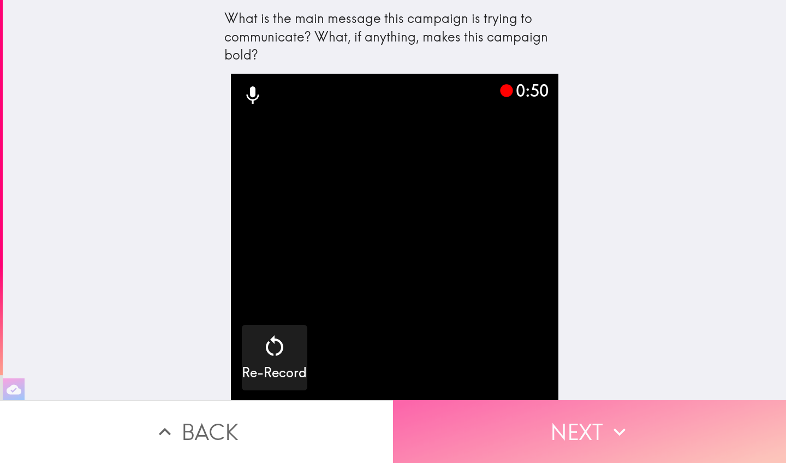
click at [592, 388] on button "Next" at bounding box center [589, 431] width 393 height 63
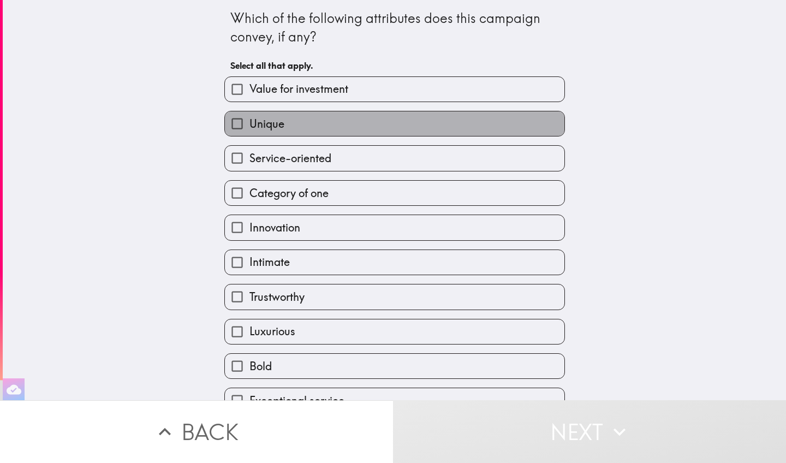
drag, startPoint x: 359, startPoint y: 118, endPoint x: 348, endPoint y: 141, distance: 25.4
click at [359, 118] on label "Unique" at bounding box center [394, 123] width 339 height 25
click at [249, 118] on input "Unique" at bounding box center [237, 123] width 25 height 25
checkbox input "true"
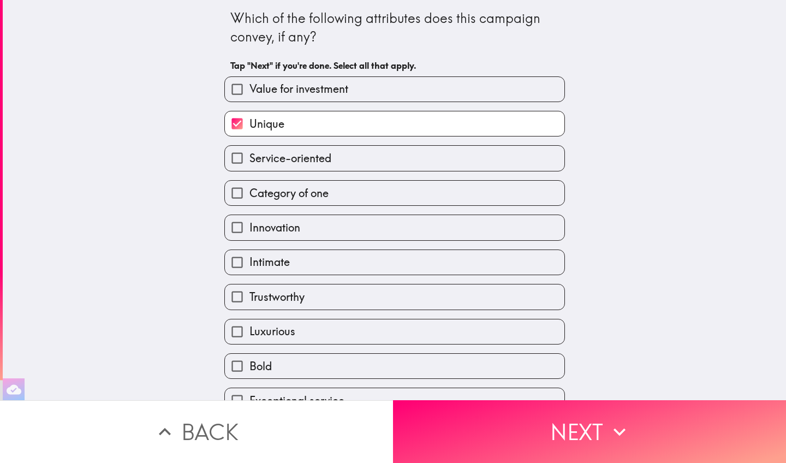
click at [350, 161] on label "Service-oriented" at bounding box center [394, 158] width 339 height 25
click at [249, 161] on input "Service-oriented" at bounding box center [237, 158] width 25 height 25
checkbox input "true"
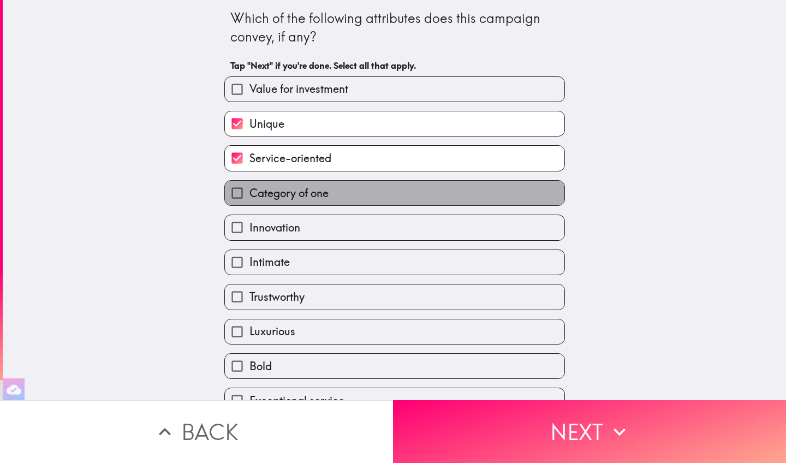
click at [346, 205] on label "Category of one" at bounding box center [394, 193] width 339 height 25
click at [249, 205] on input "Category of one" at bounding box center [237, 193] width 25 height 25
checkbox input "true"
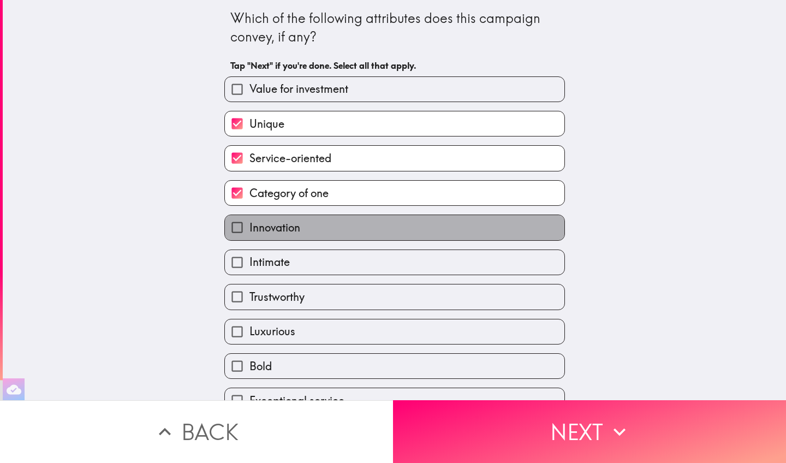
click at [340, 238] on label "Innovation" at bounding box center [394, 227] width 339 height 25
click at [249, 238] on input "Innovation" at bounding box center [237, 227] width 25 height 25
checkbox input "true"
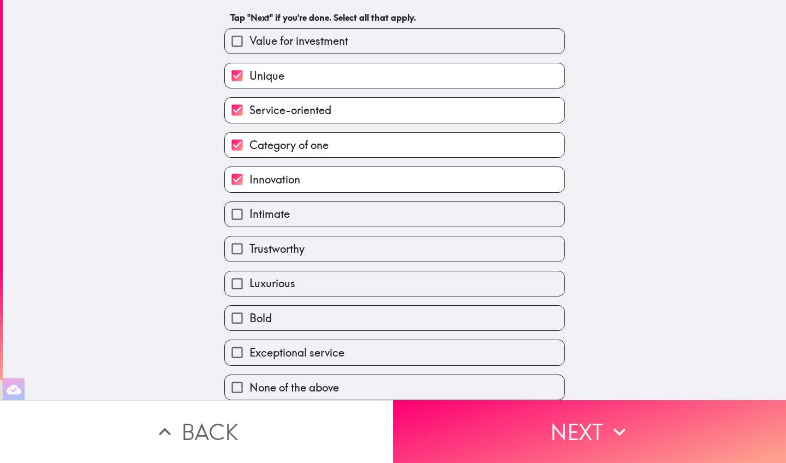
scroll to position [53, 0]
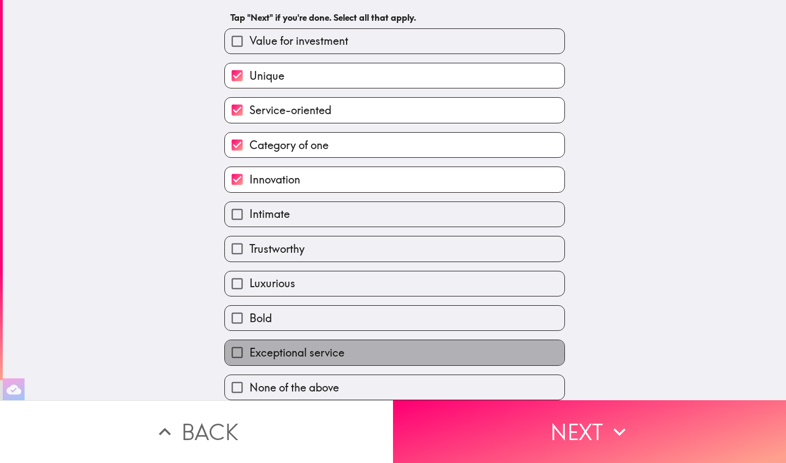
drag, startPoint x: 328, startPoint y: 353, endPoint x: 326, endPoint y: 328, distance: 25.2
click at [329, 352] on span "Exceptional service" at bounding box center [296, 352] width 95 height 15
click at [249, 352] on input "Exceptional service" at bounding box center [237, 352] width 25 height 25
checkbox input "true"
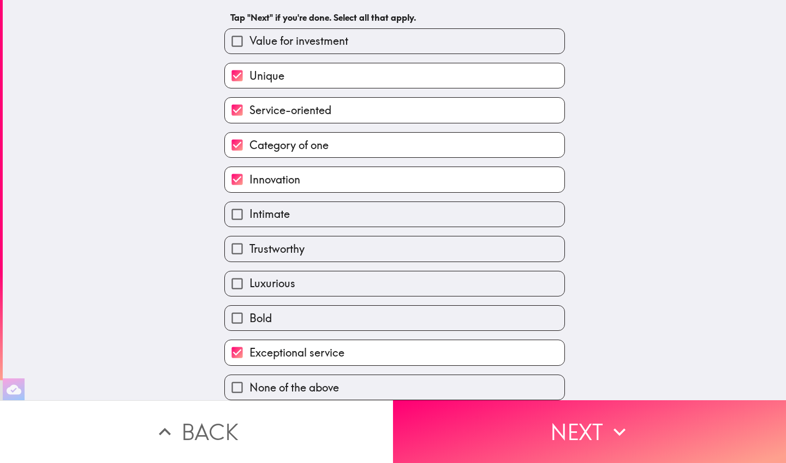
click at [302, 284] on label "Luxurious" at bounding box center [394, 283] width 339 height 25
click at [249, 284] on input "Luxurious" at bounding box center [237, 283] width 25 height 25
checkbox input "true"
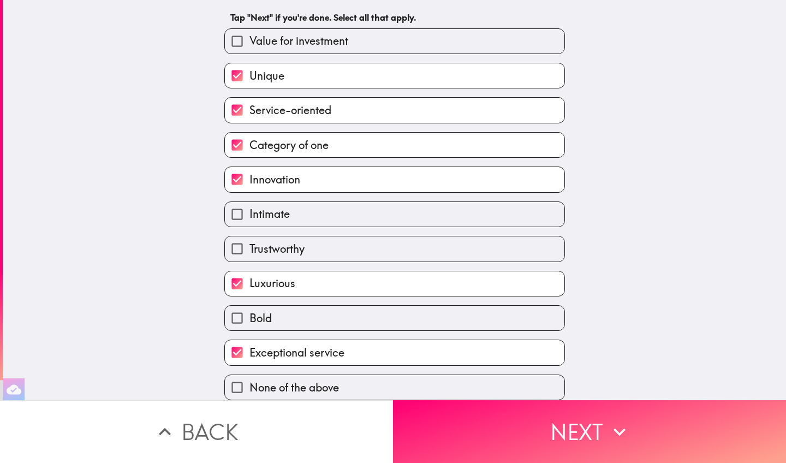
click at [309, 211] on label "Intimate" at bounding box center [394, 214] width 339 height 25
click at [249, 211] on input "Intimate" at bounding box center [237, 214] width 25 height 25
checkbox input "true"
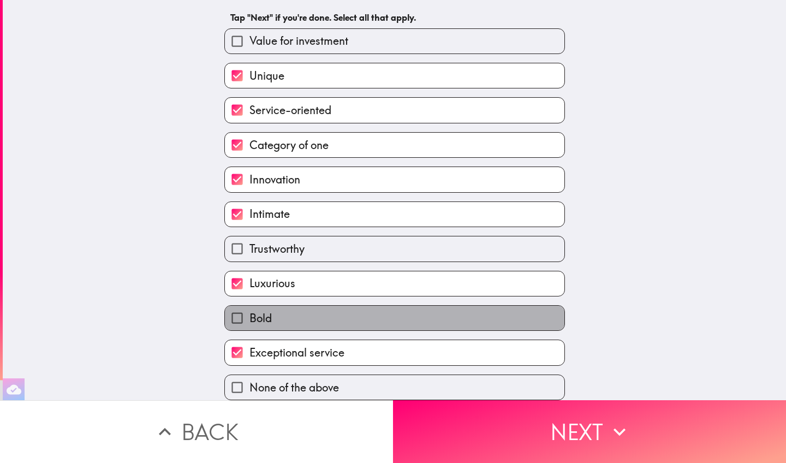
click at [333, 324] on label "Bold" at bounding box center [394, 318] width 339 height 25
click at [249, 324] on input "Bold" at bounding box center [237, 318] width 25 height 25
checkbox input "true"
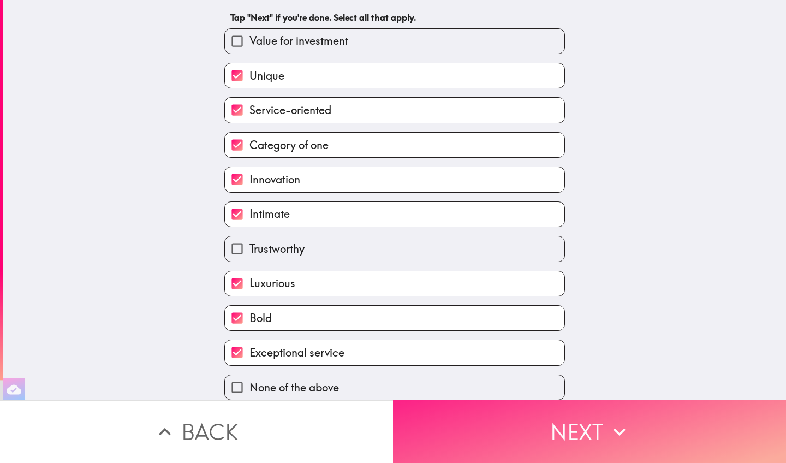
click at [545, 388] on button "Next" at bounding box center [589, 431] width 393 height 63
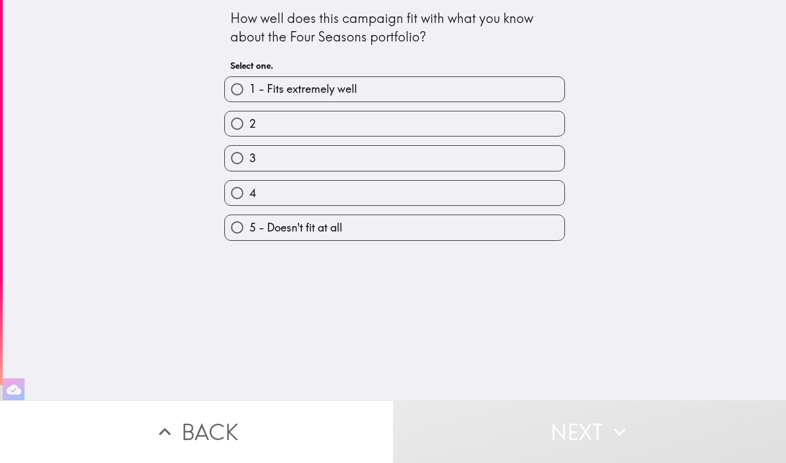
click at [358, 91] on label "1 - Fits extremely well" at bounding box center [394, 89] width 339 height 25
click at [249, 91] on input "1 - Fits extremely well" at bounding box center [237, 89] width 25 height 25
radio input "true"
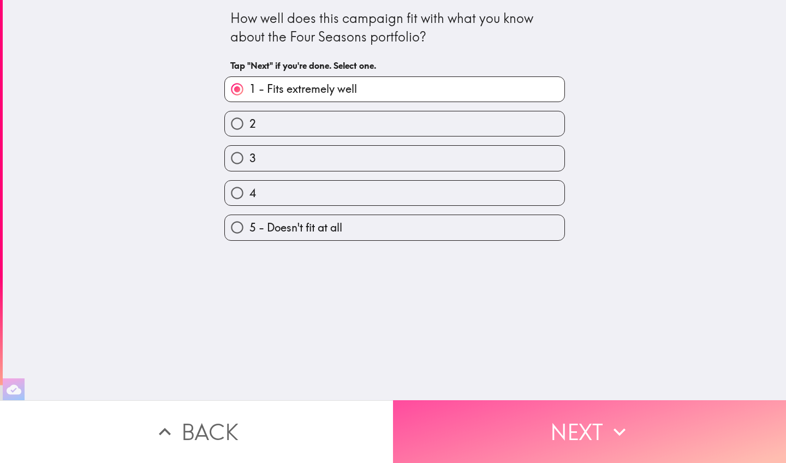
drag, startPoint x: 599, startPoint y: 439, endPoint x: 583, endPoint y: 374, distance: 66.8
click at [599, 388] on button "Next" at bounding box center [589, 431] width 393 height 63
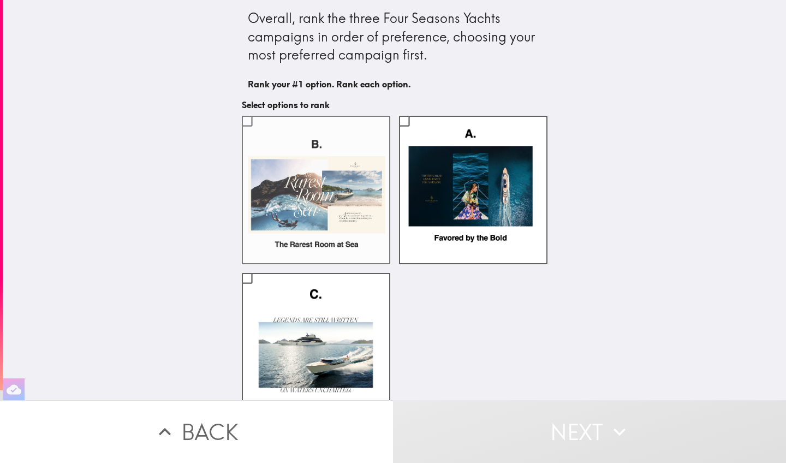
click at [306, 143] on label at bounding box center [316, 190] width 148 height 148
click at [259, 133] on input "checkbox" at bounding box center [247, 121] width 25 height 25
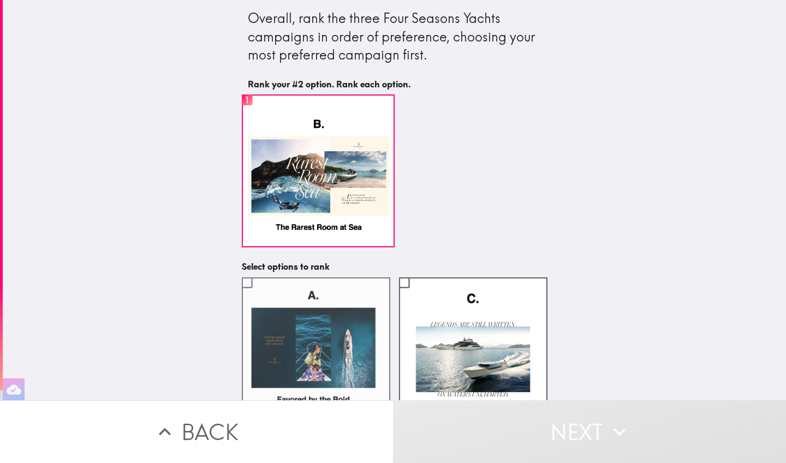
click at [334, 314] on label at bounding box center [316, 351] width 148 height 148
click at [259, 295] on input "checkbox" at bounding box center [247, 282] width 25 height 25
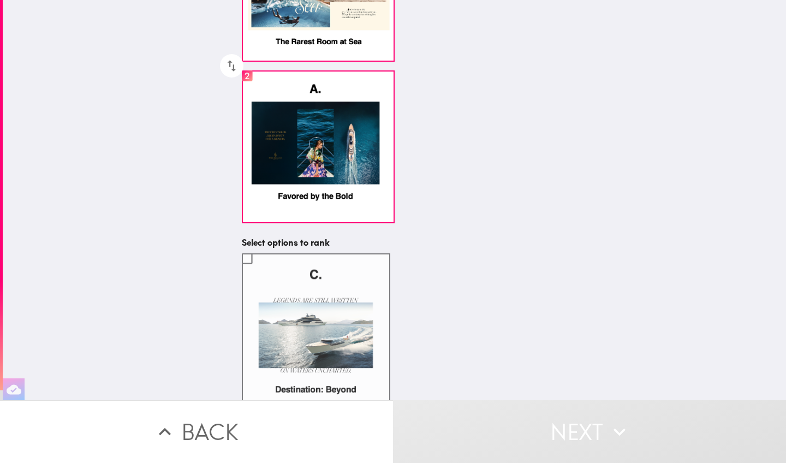
click at [315, 325] on label at bounding box center [316, 327] width 148 height 148
click at [259, 271] on input "checkbox" at bounding box center [247, 258] width 25 height 25
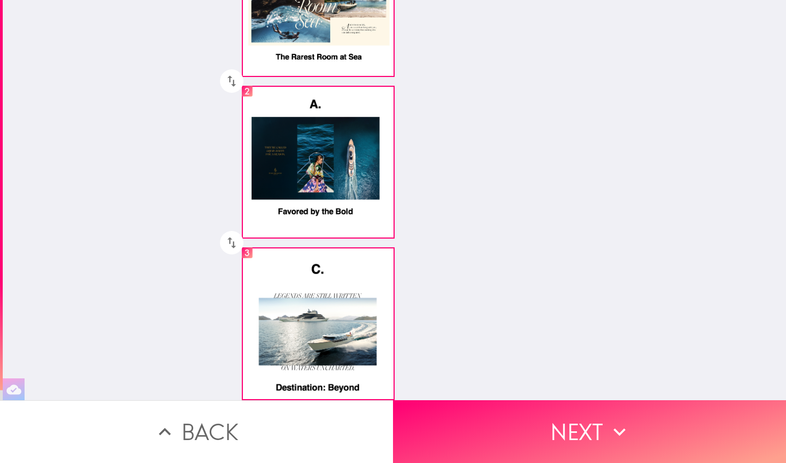
scroll to position [169, 0]
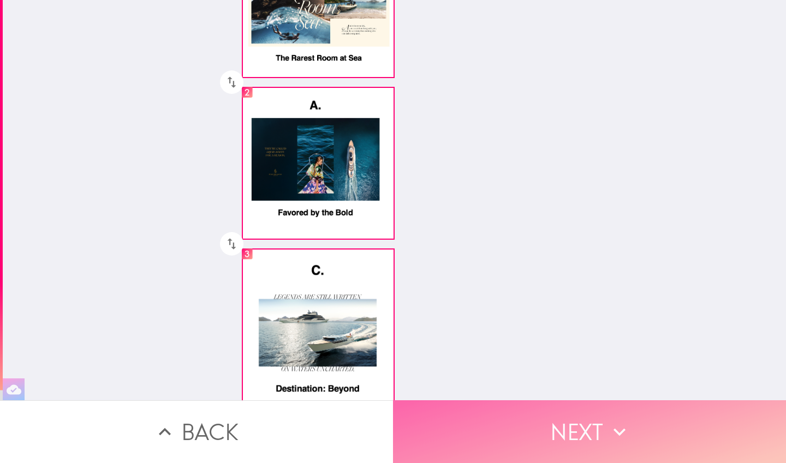
click at [578, 388] on button "Next" at bounding box center [589, 431] width 393 height 63
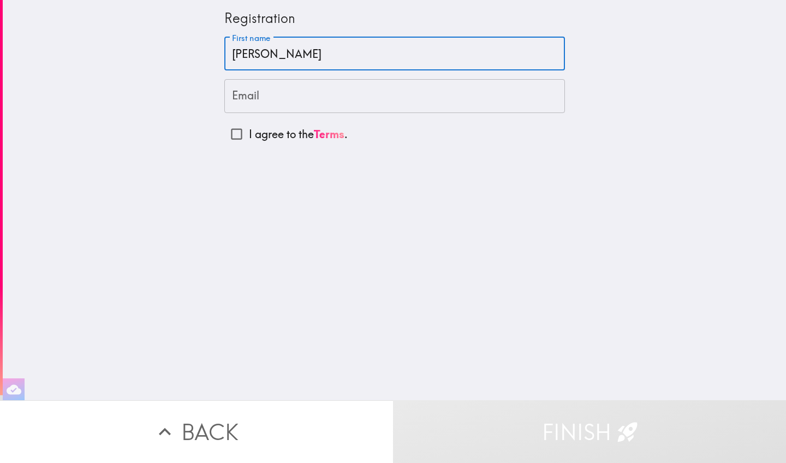
scroll to position [-1, 0]
type input "Paul"
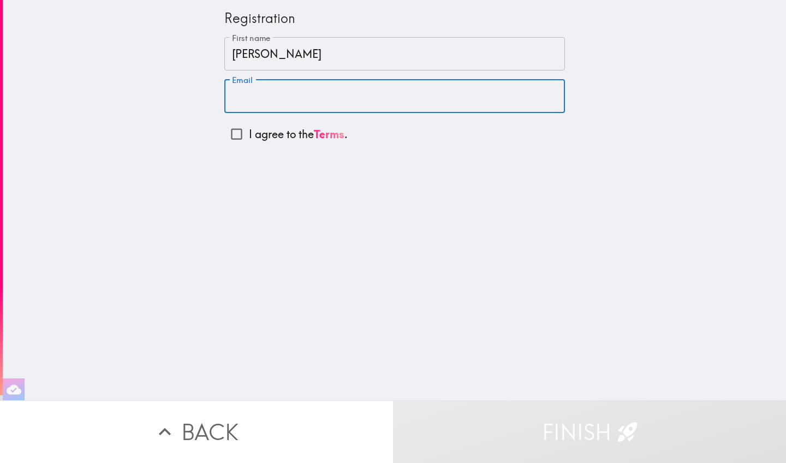
scroll to position [0, 0]
type input "pevseroff@gmail.com"
click at [237, 135] on input "I agree to the Terms ." at bounding box center [236, 134] width 25 height 25
checkbox input "true"
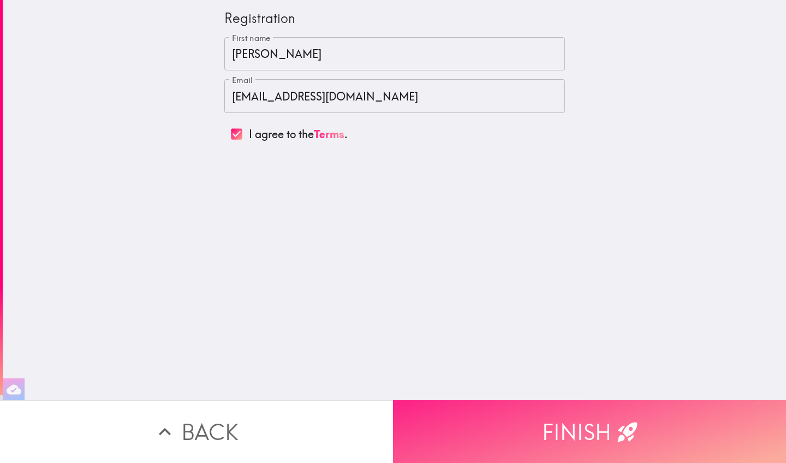
click at [557, 388] on button "Finish" at bounding box center [589, 431] width 393 height 63
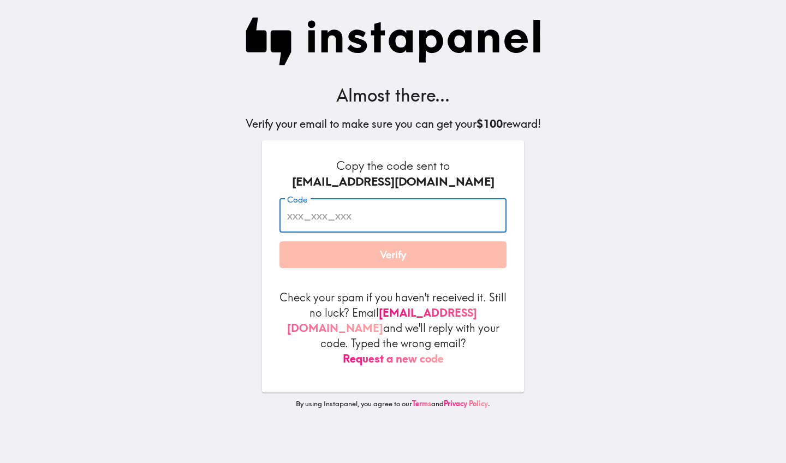
click at [378, 218] on input "Code" at bounding box center [392, 216] width 227 height 34
paste input "B9r_Yqn_ita"
type input "B9r_Yqn_ita"
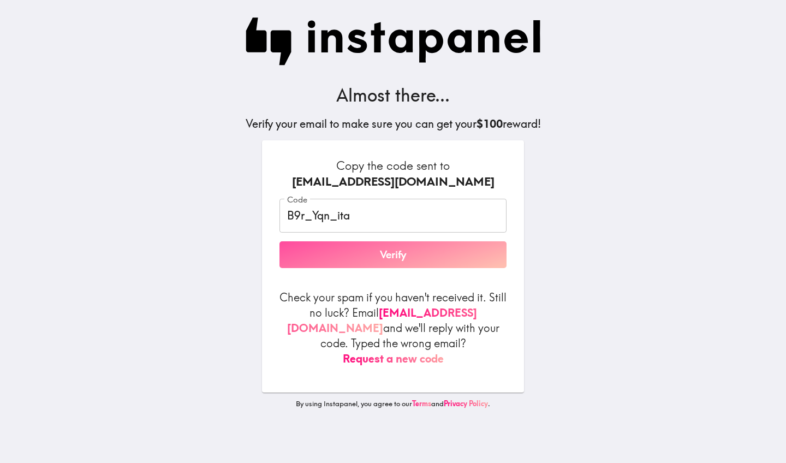
click at [390, 256] on button "Verify" at bounding box center [392, 254] width 227 height 27
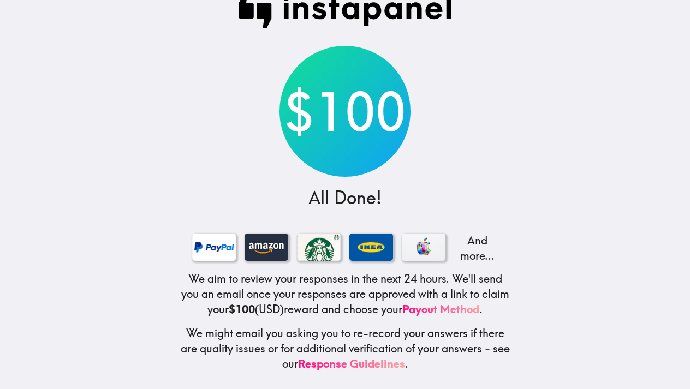
scroll to position [23, 0]
